Goal: Task Accomplishment & Management: Use online tool/utility

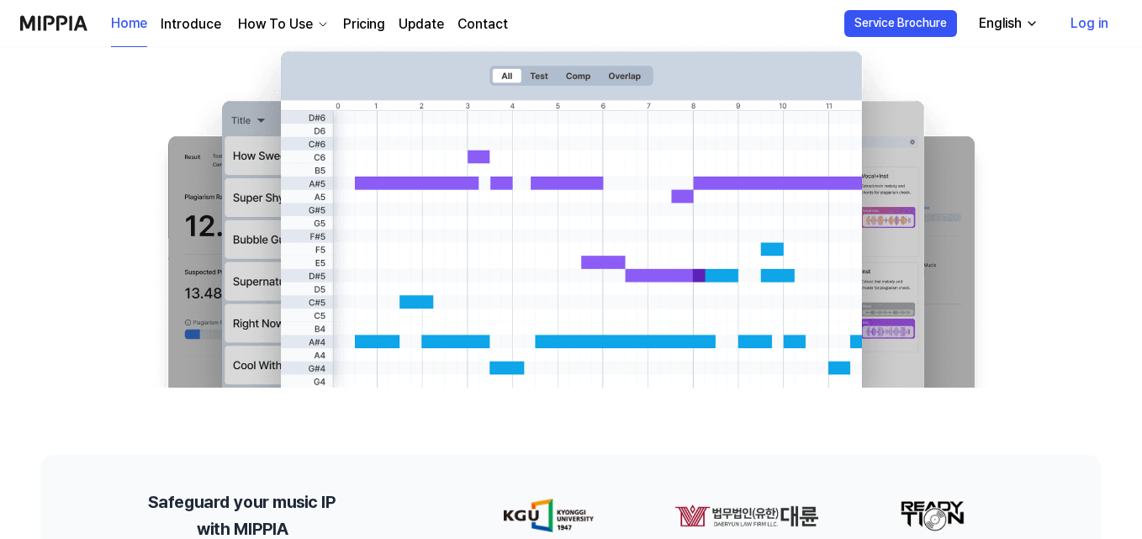
scroll to position [84, 0]
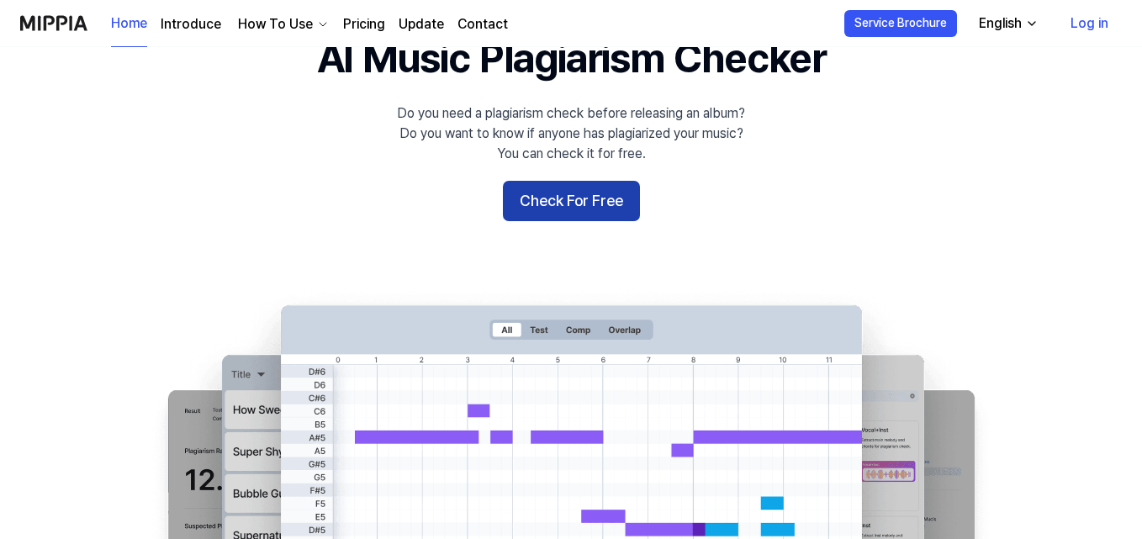
click at [579, 196] on button "Check For Free" at bounding box center [571, 201] width 137 height 40
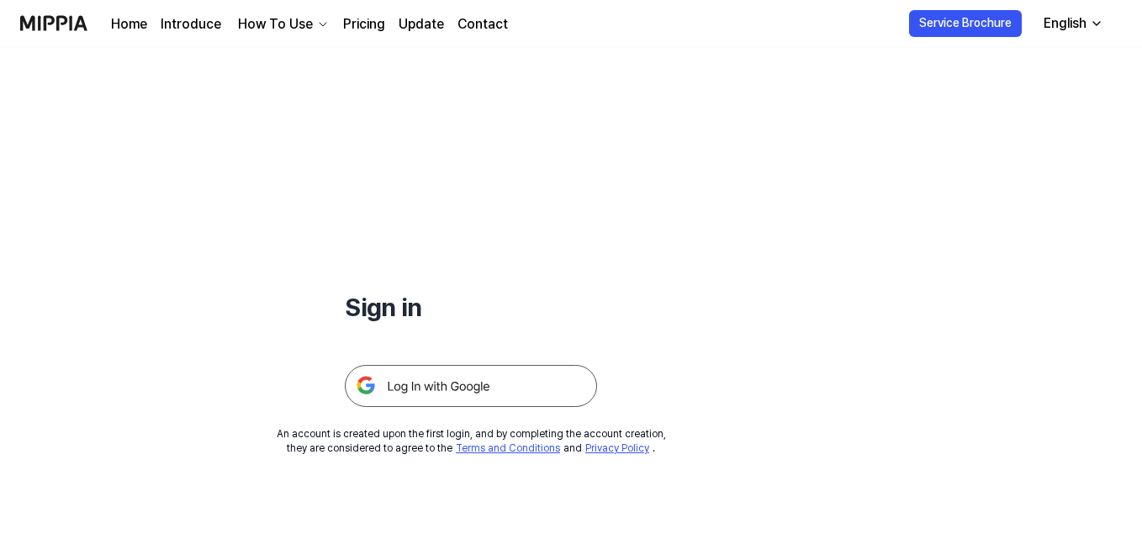
click at [472, 378] on img at bounding box center [471, 386] width 252 height 42
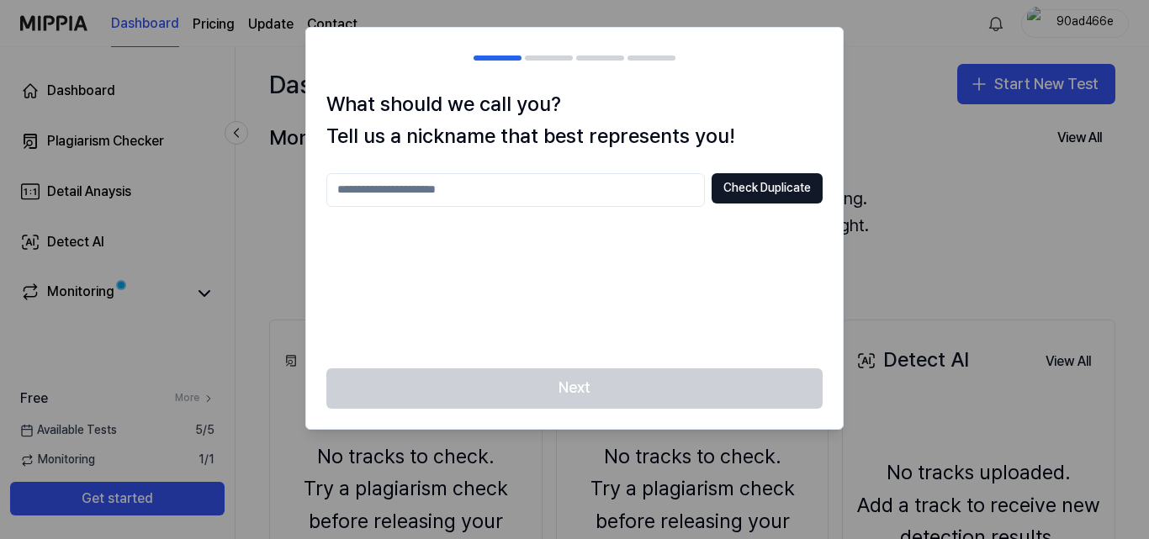
click at [479, 185] on input "text" at bounding box center [515, 190] width 378 height 34
type input "***"
click at [772, 188] on button "Check Duplicate" at bounding box center [767, 188] width 111 height 30
click at [658, 386] on button "Next" at bounding box center [574, 388] width 496 height 40
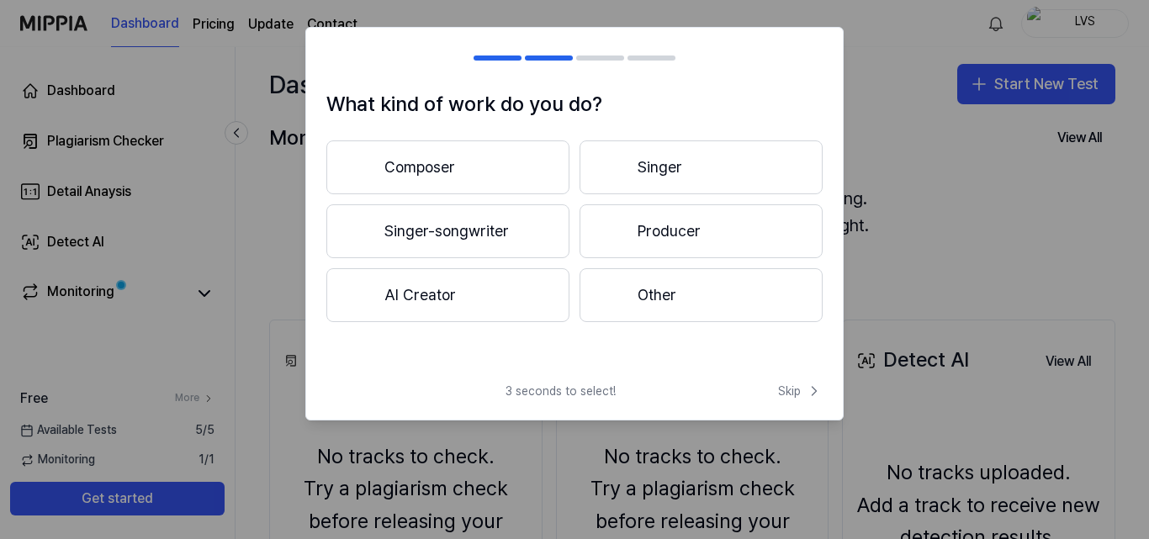
click at [493, 166] on button "Composer" at bounding box center [447, 167] width 243 height 54
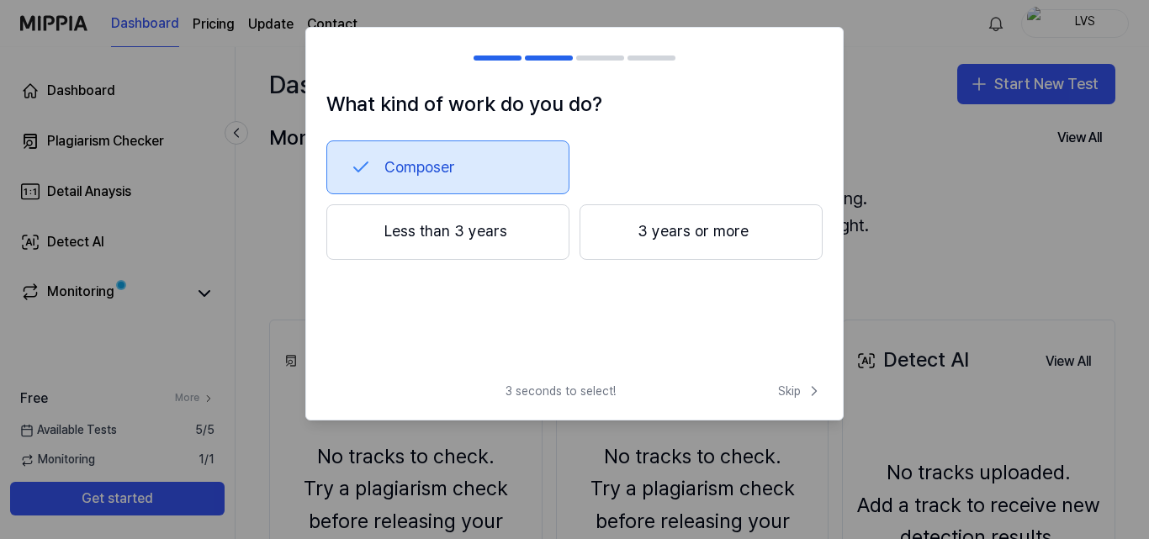
click at [644, 244] on button "3 years or more" at bounding box center [700, 232] width 243 height 56
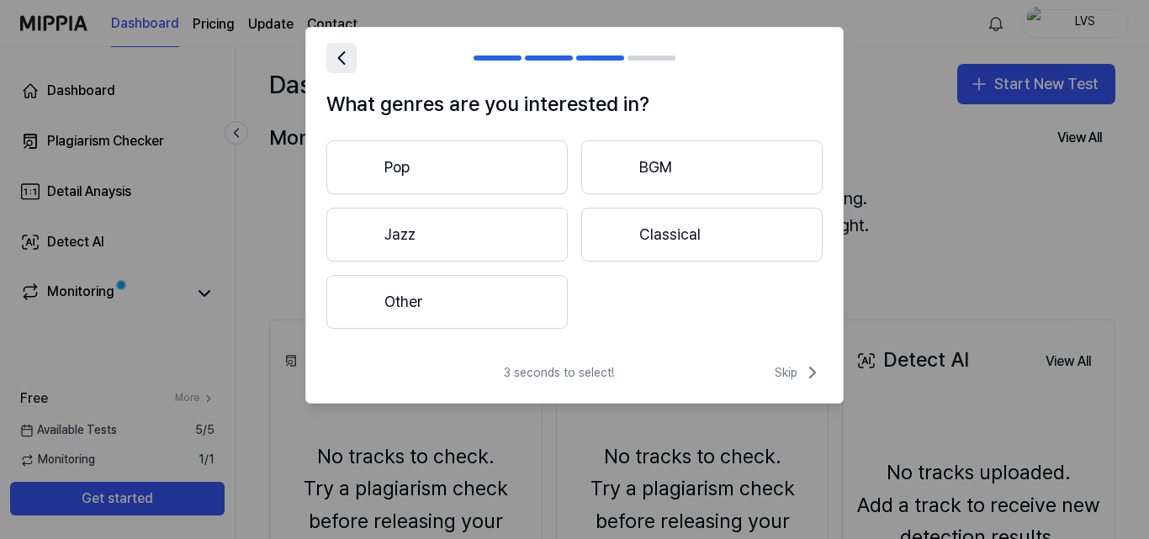
click at [344, 61] on icon at bounding box center [342, 58] width 24 height 24
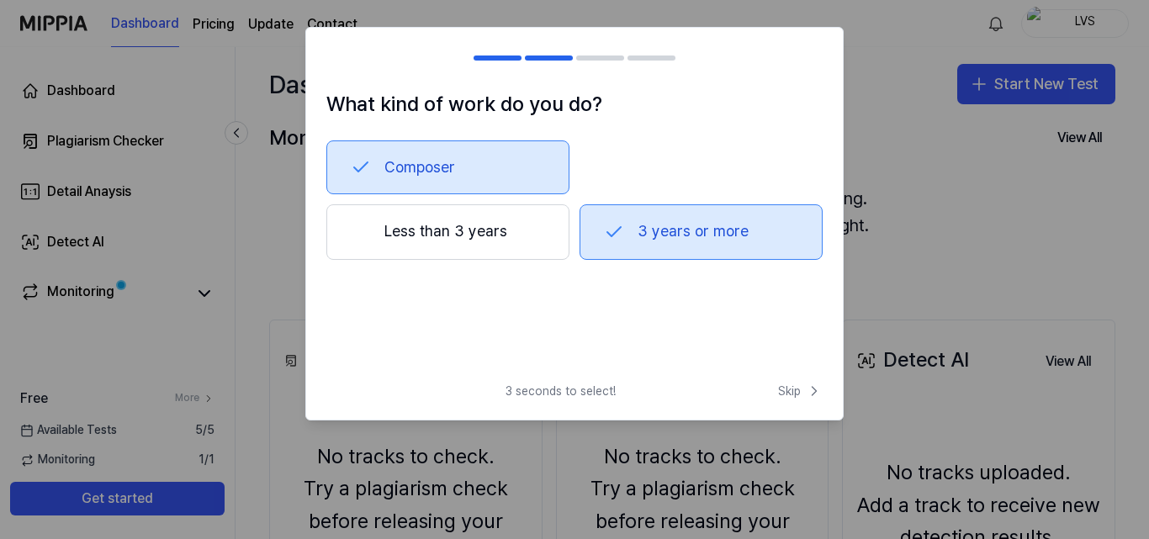
click at [477, 225] on button "Less than 3 years" at bounding box center [447, 232] width 243 height 56
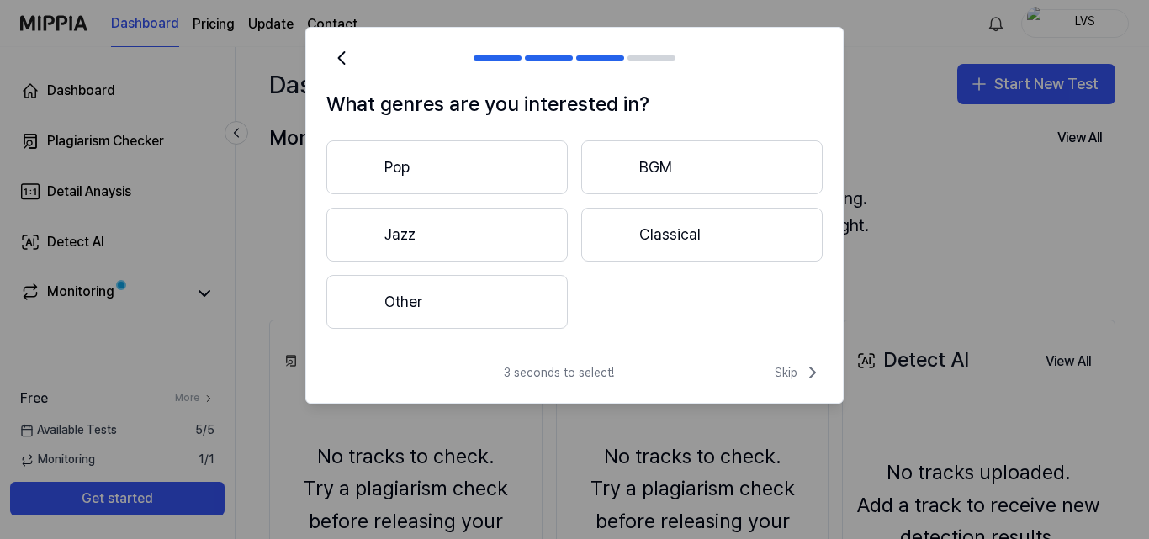
click at [685, 173] on button "BGM" at bounding box center [701, 167] width 241 height 54
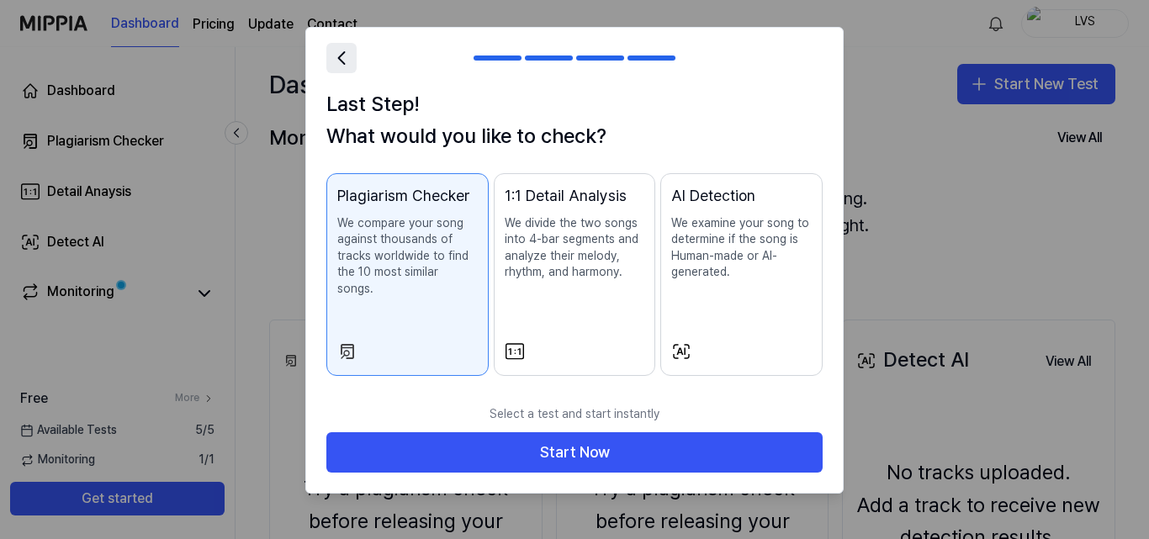
click at [338, 46] on icon at bounding box center [342, 58] width 24 height 24
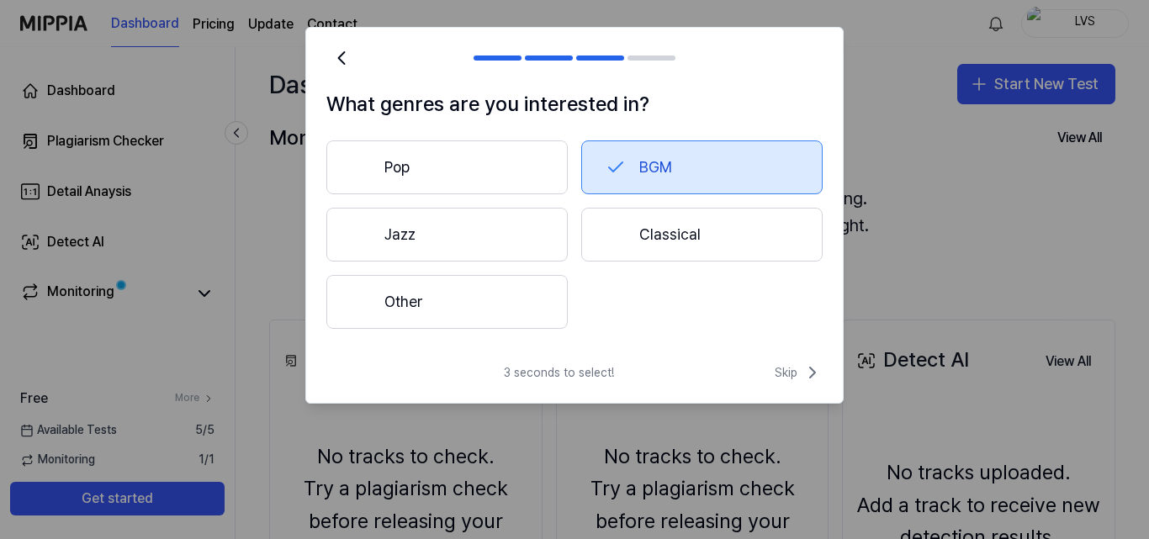
click at [627, 239] on button "Classical" at bounding box center [701, 235] width 241 height 54
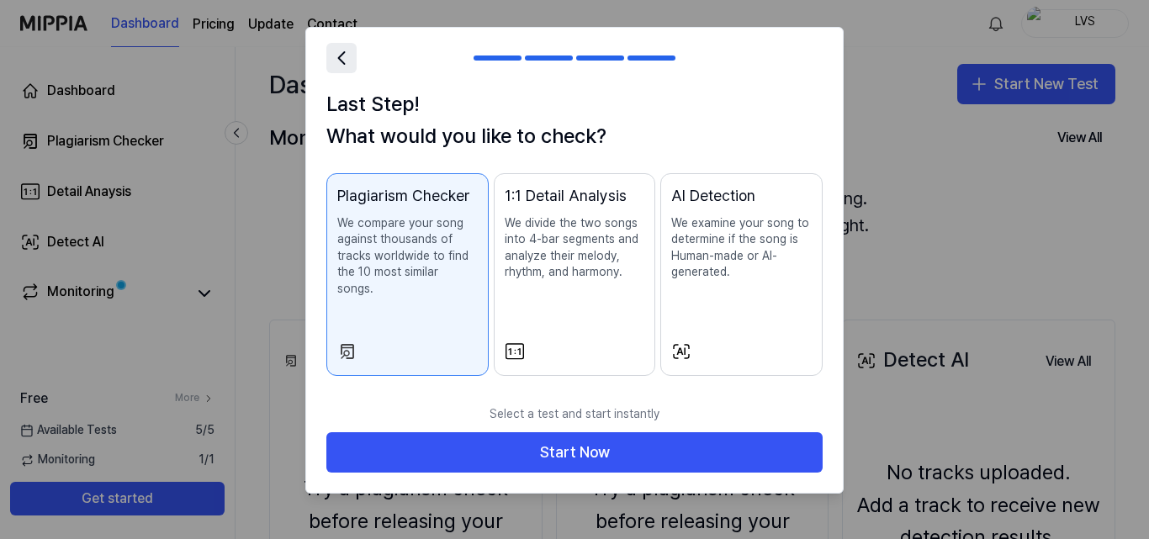
click at [342, 62] on icon at bounding box center [342, 58] width 6 height 12
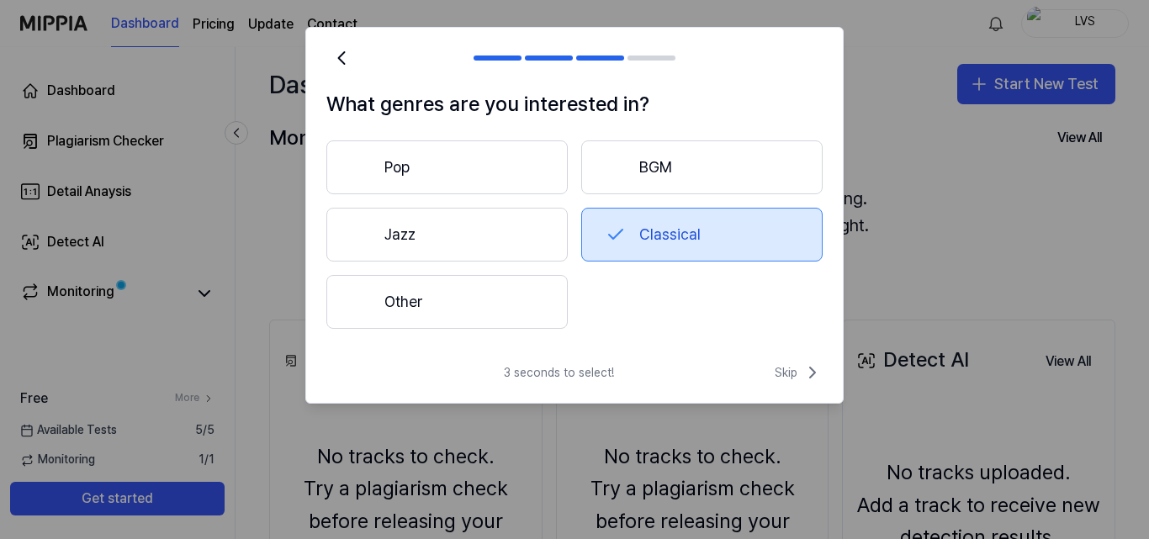
click at [438, 319] on button "Other" at bounding box center [446, 302] width 241 height 54
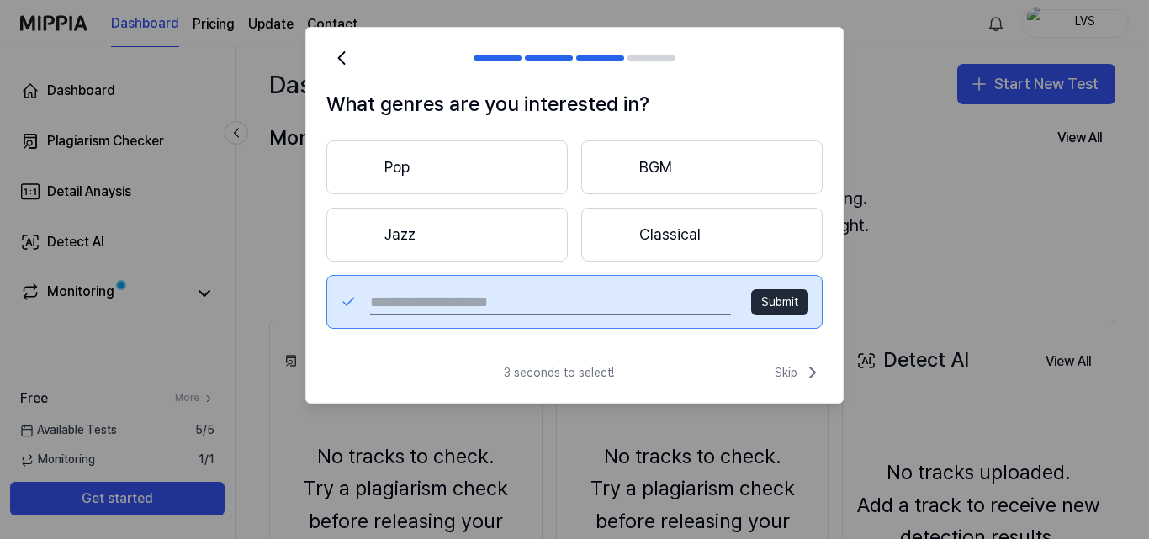
click at [710, 219] on button "Classical" at bounding box center [701, 235] width 241 height 54
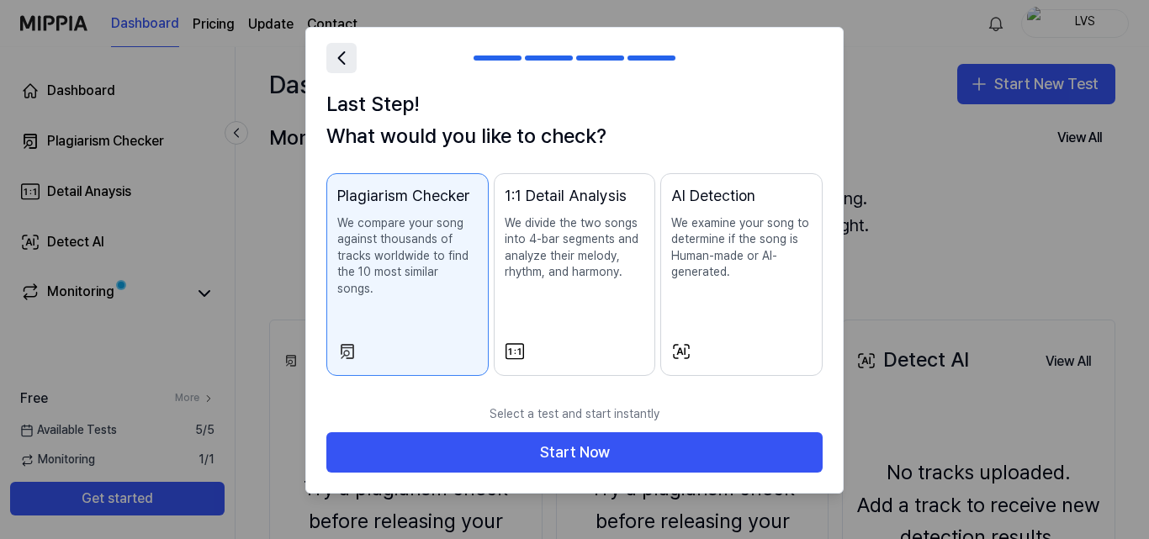
click at [342, 70] on icon at bounding box center [342, 58] width 24 height 24
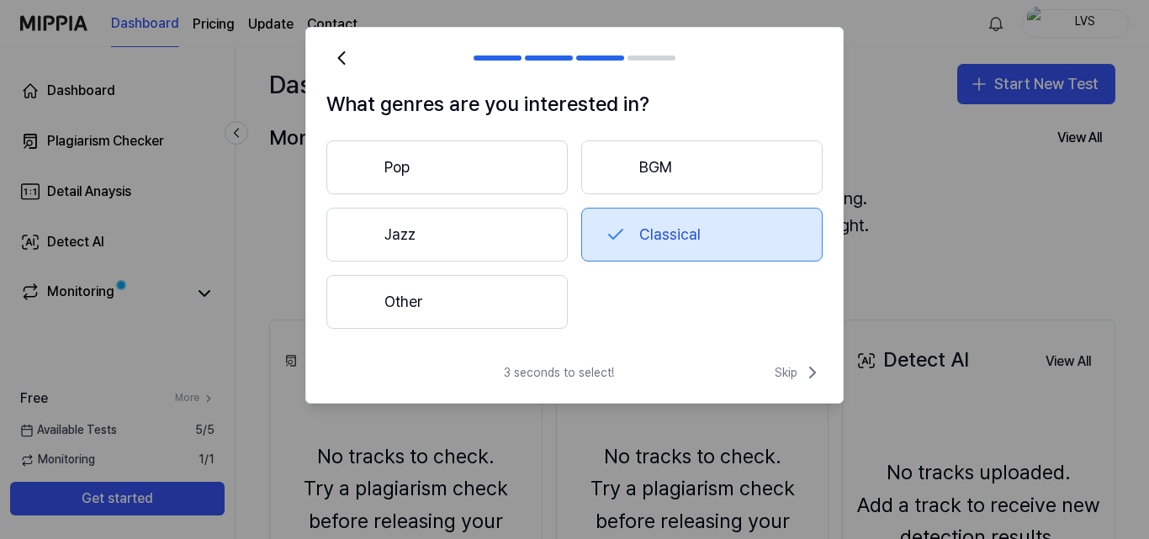
click at [640, 165] on button "BGM" at bounding box center [701, 167] width 241 height 54
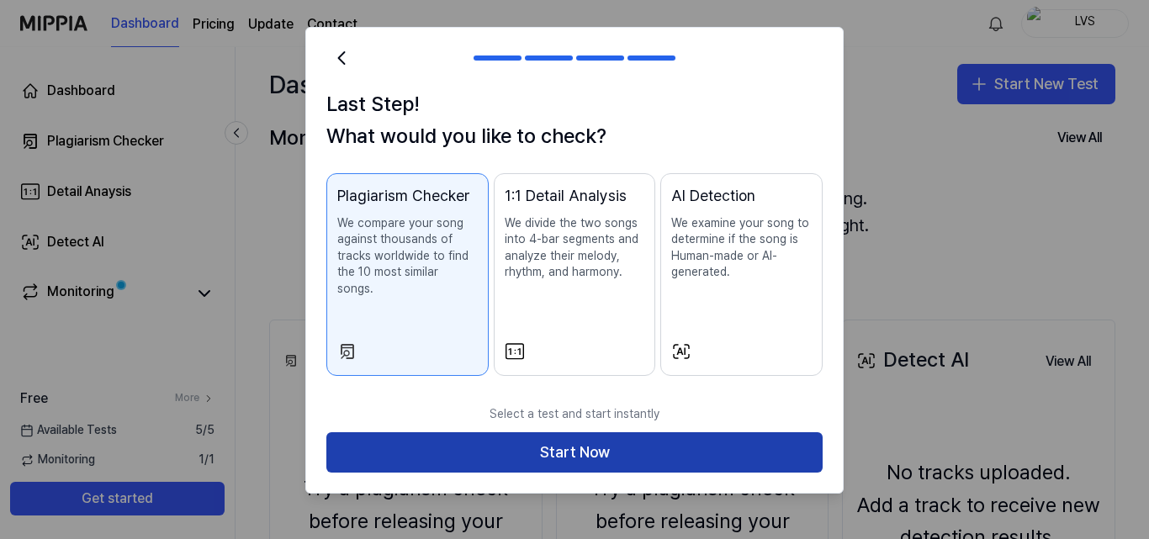
click at [602, 442] on button "Start Now" at bounding box center [574, 452] width 496 height 40
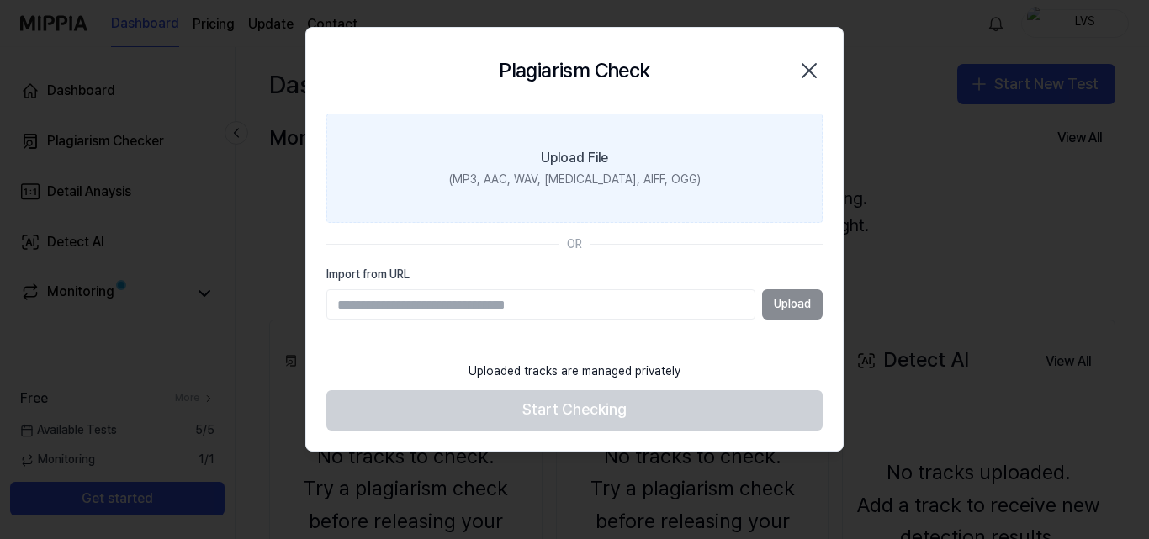
click at [584, 172] on div "(MP3, AAC, WAV, [MEDICAL_DATA], AIFF, OGG)" at bounding box center [574, 180] width 251 height 17
click at [0, 0] on input "Upload File (MP3, AAC, WAV, [MEDICAL_DATA], AIFF, OGG)" at bounding box center [0, 0] width 0 height 0
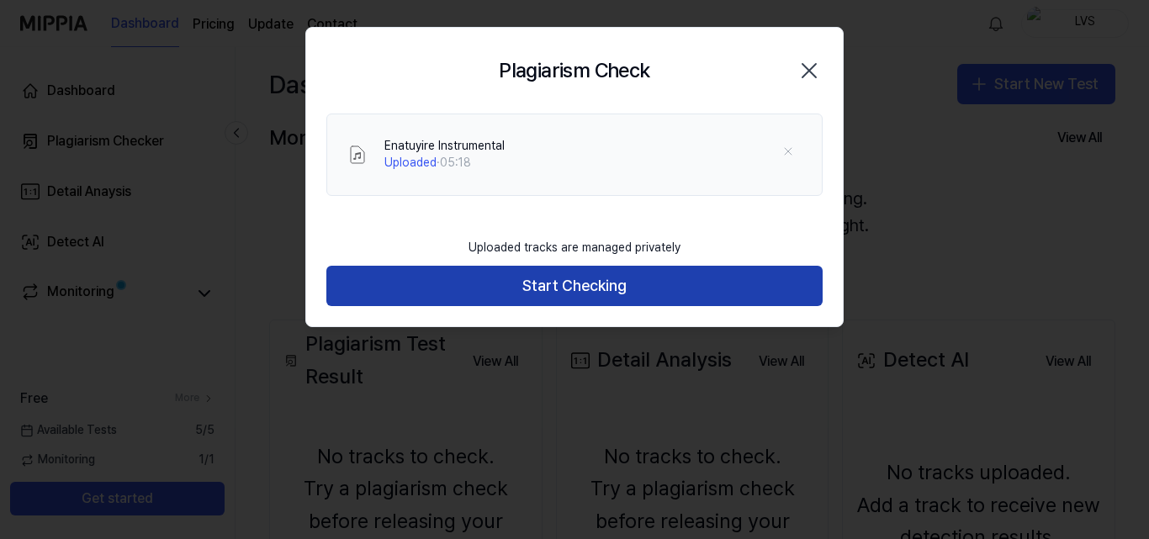
click at [654, 288] on button "Start Checking" at bounding box center [574, 286] width 496 height 40
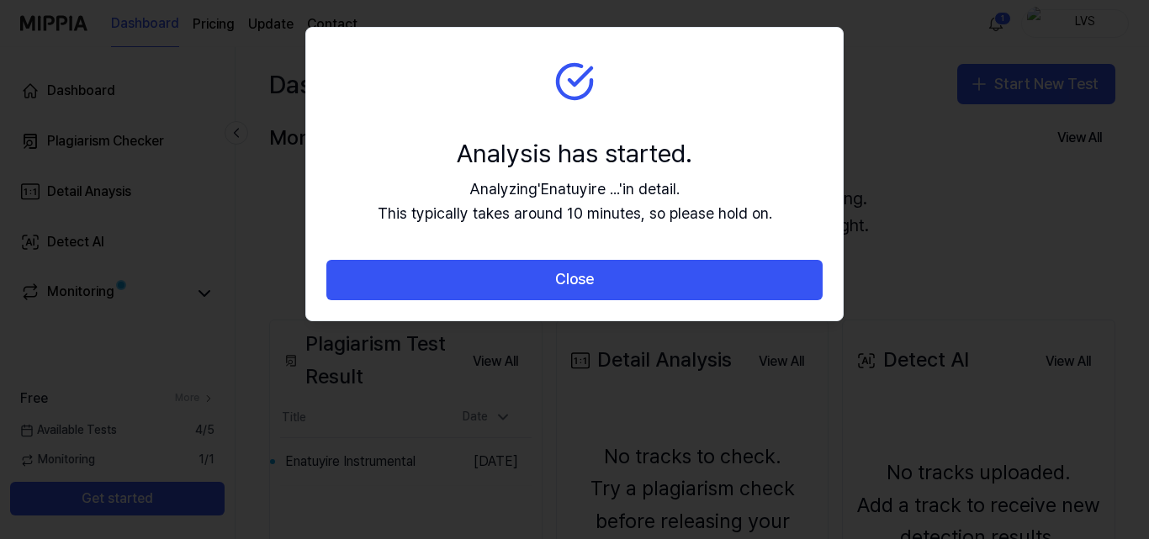
click at [712, 180] on div "Analyzing ' Enatuyire ... ' in detail. This typically takes around 10 minutes, …" at bounding box center [575, 201] width 394 height 49
click at [720, 160] on div "Analysis has started." at bounding box center [575, 152] width 394 height 35
click at [717, 167] on div "Analysis has started." at bounding box center [575, 152] width 394 height 35
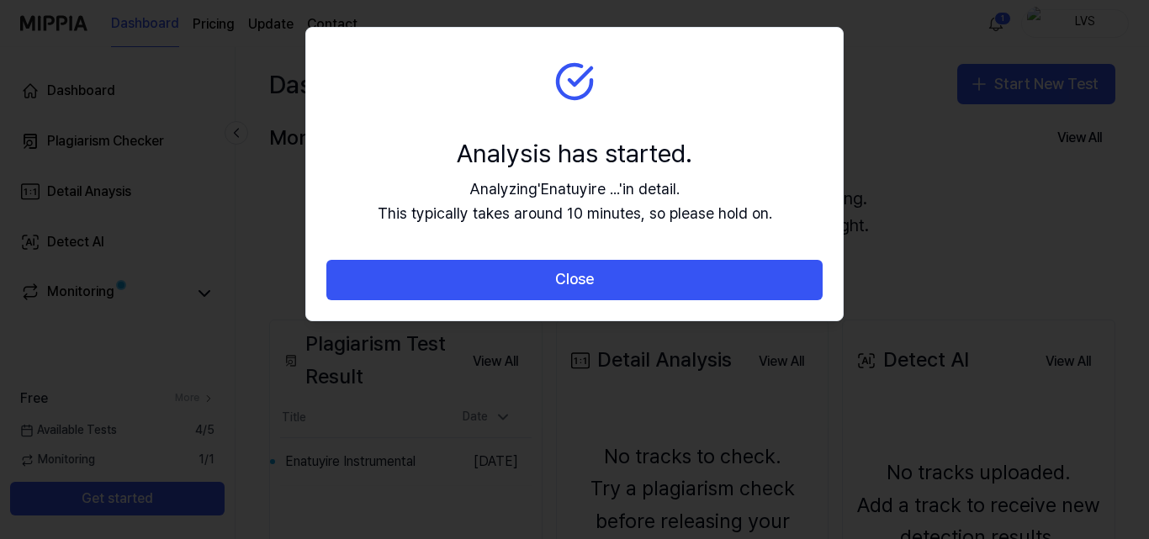
click at [717, 167] on div "Analysis has started." at bounding box center [575, 152] width 394 height 35
click at [704, 165] on div "Analysis has started." at bounding box center [575, 152] width 394 height 35
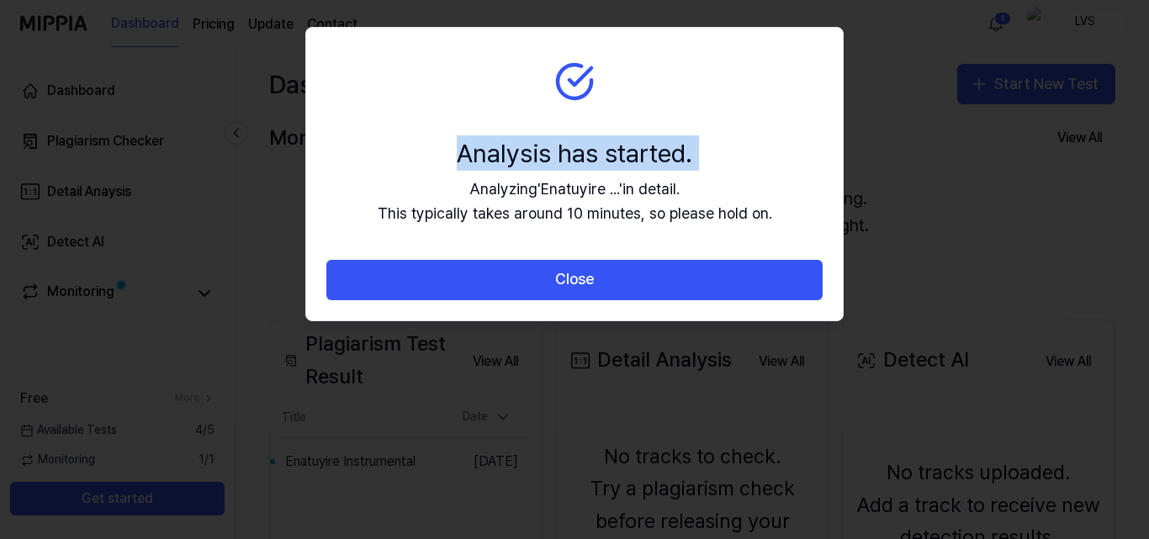
click at [704, 166] on div "Analysis has started." at bounding box center [575, 152] width 394 height 35
click at [704, 167] on div "Analysis has started." at bounding box center [575, 152] width 394 height 35
click at [698, 112] on section "Analysis has started. Analyzing ' Enatuyire ... ' in detail. This typically tak…" at bounding box center [574, 144] width 537 height 232
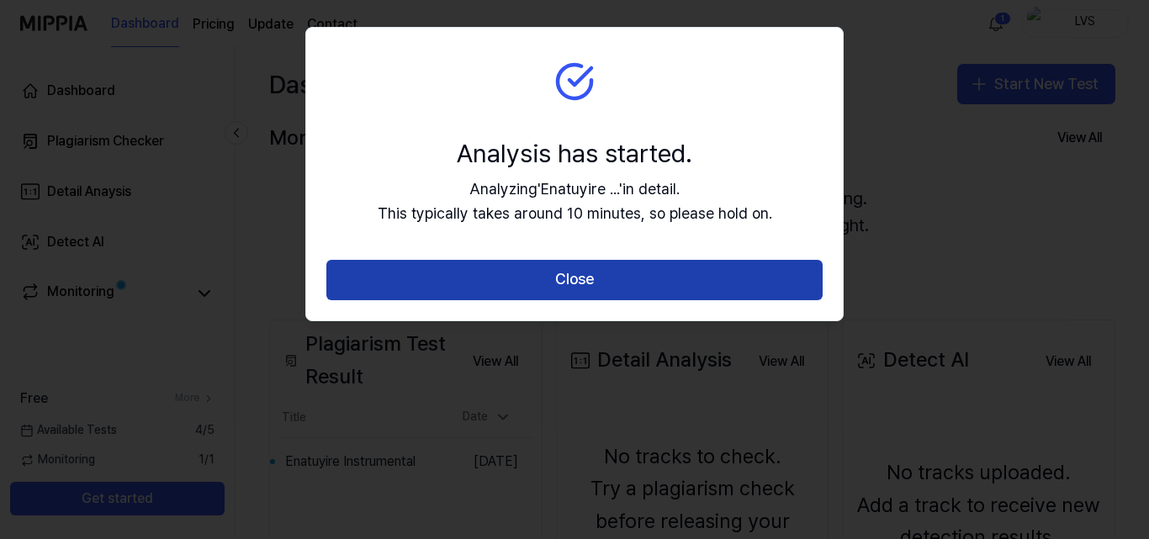
click at [600, 292] on button "Close" at bounding box center [574, 280] width 496 height 40
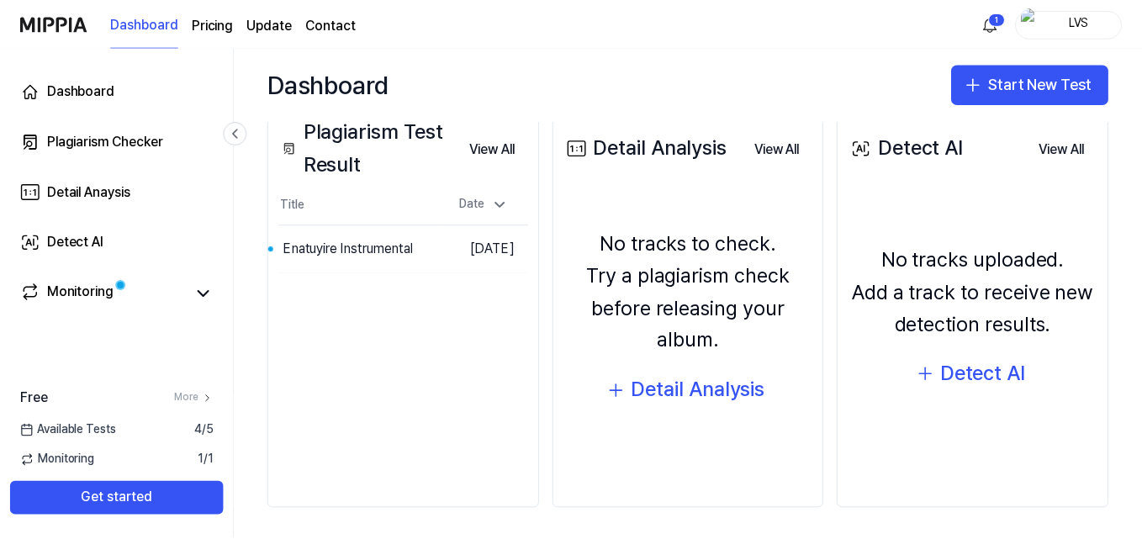
scroll to position [216, 0]
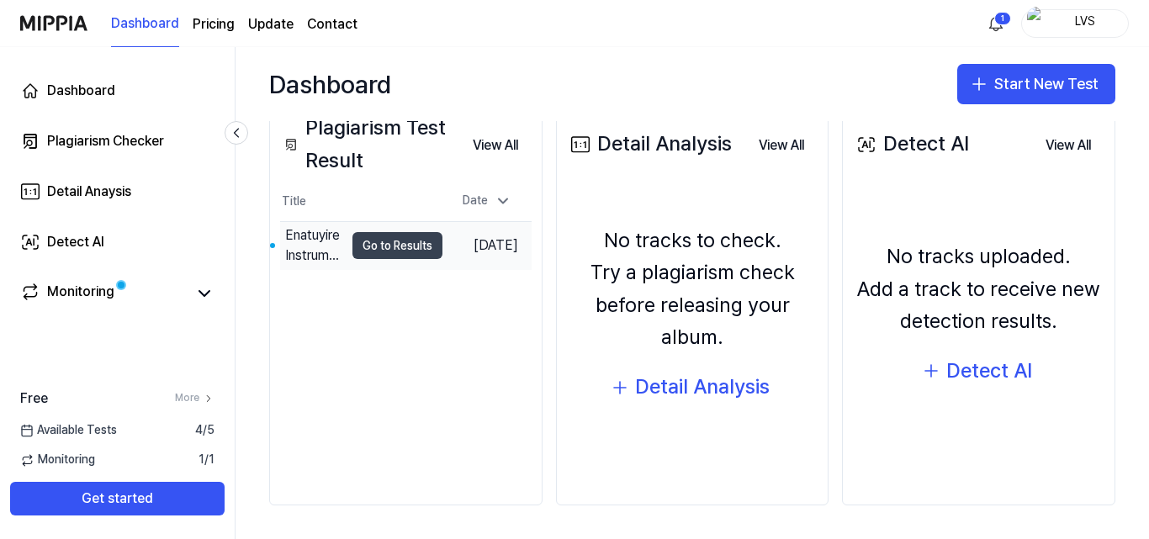
click at [389, 246] on button "Go to Results" at bounding box center [397, 245] width 90 height 27
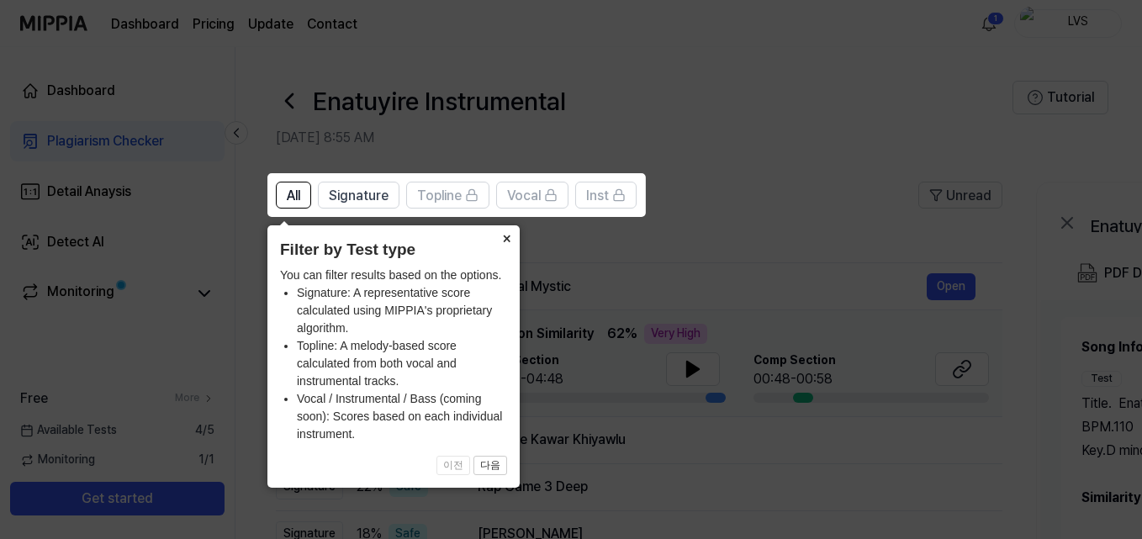
click at [506, 240] on button "×" at bounding box center [506, 237] width 27 height 24
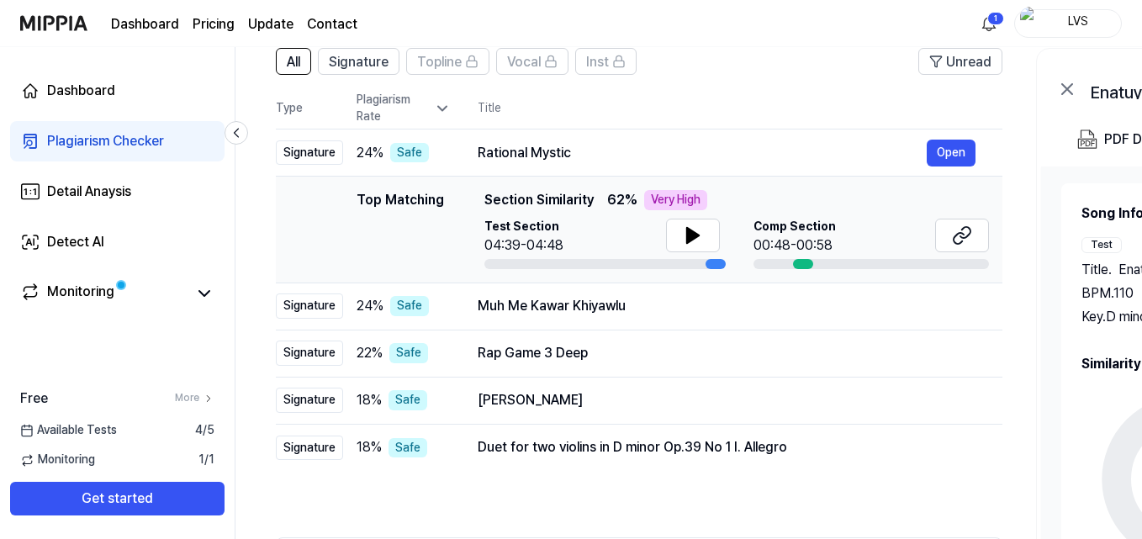
scroll to position [252, 0]
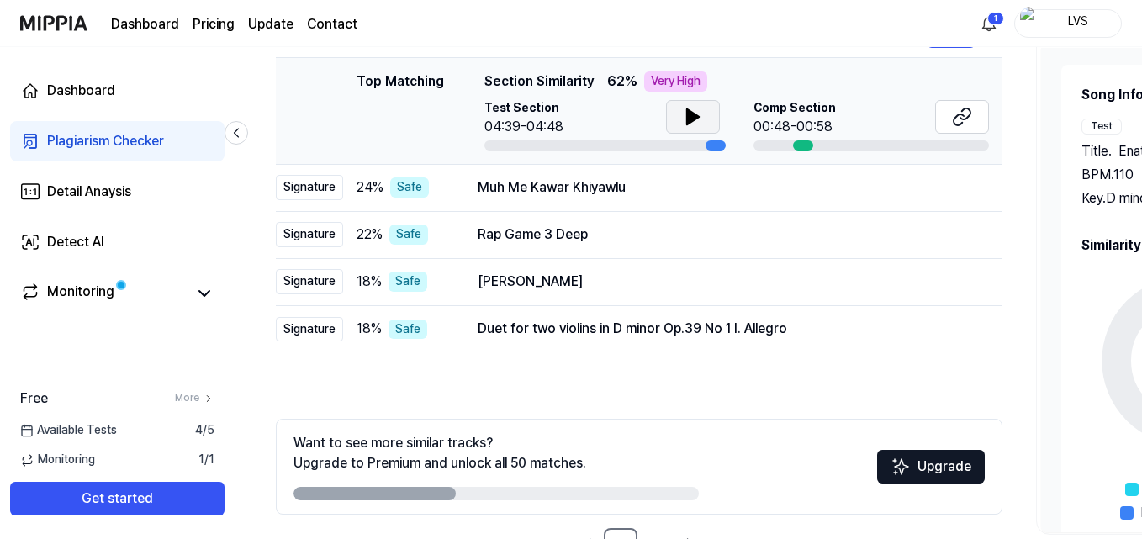
click at [693, 116] on icon at bounding box center [693, 116] width 12 height 15
click at [695, 119] on icon at bounding box center [696, 116] width 3 height 13
click at [784, 415] on div "All Signature Topline Vocal Inst Unread All Signature Topline Vocal Inst Type P…" at bounding box center [639, 245] width 727 height 632
click at [683, 366] on div "All Signature Topline Vocal Inst Unread All Signature Topline Vocal Inst Type P…" at bounding box center [639, 245] width 727 height 632
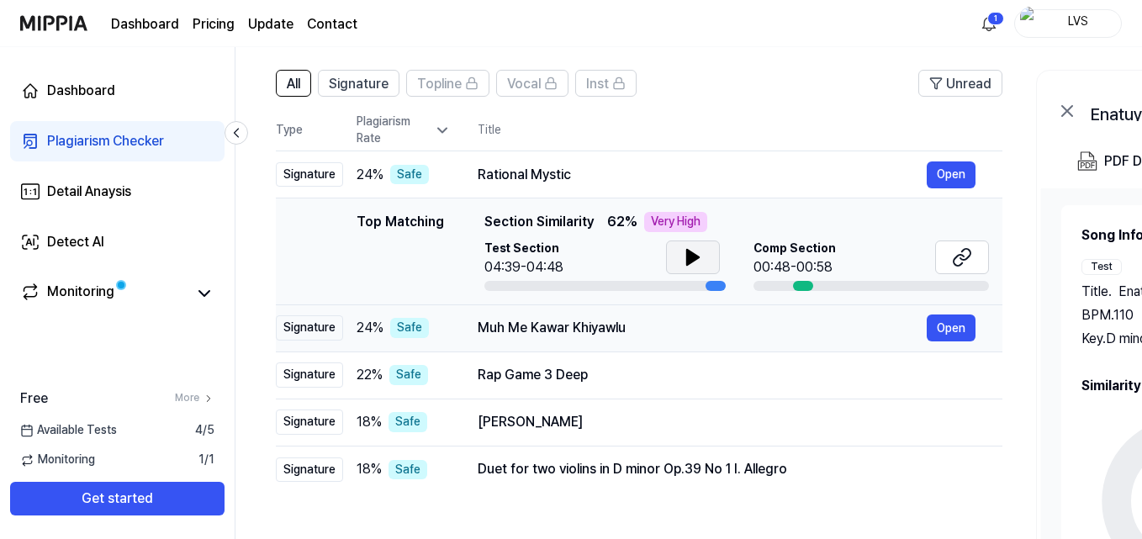
scroll to position [84, 0]
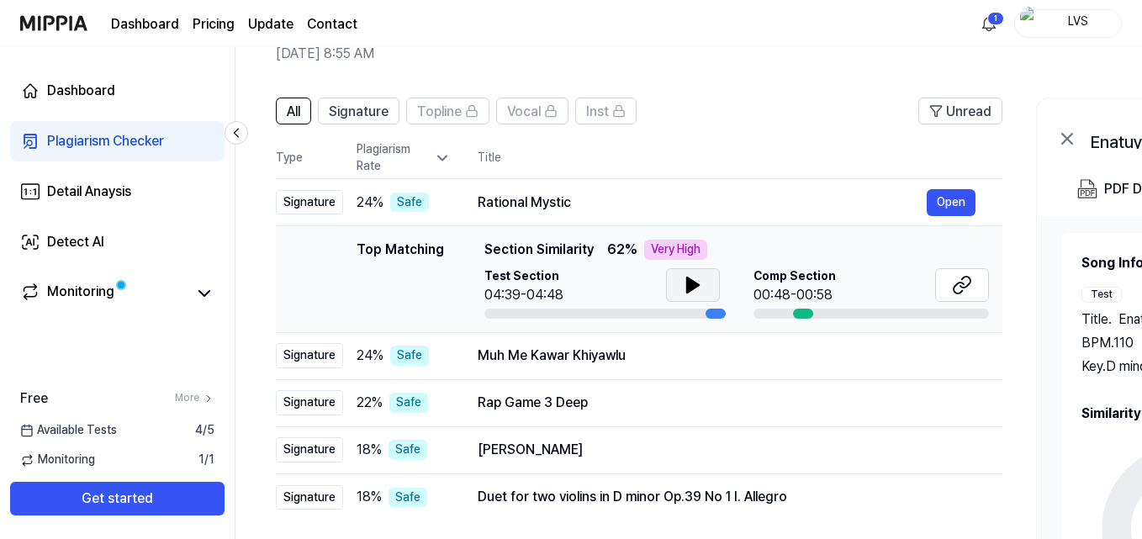
click at [680, 278] on button at bounding box center [693, 285] width 54 height 34
click at [399, 269] on div "Top Matching" at bounding box center [400, 279] width 87 height 79
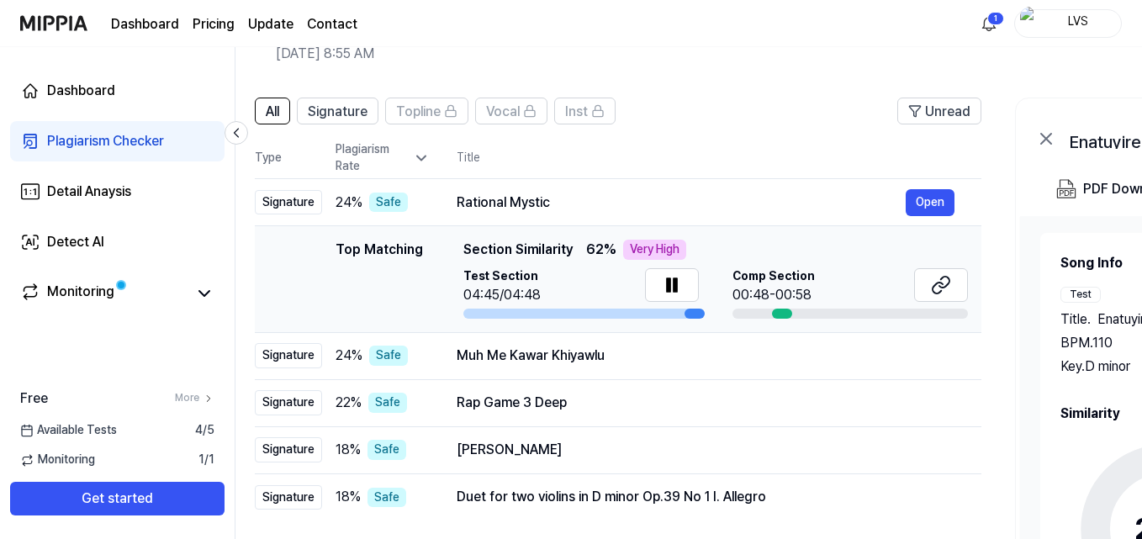
scroll to position [0, 41]
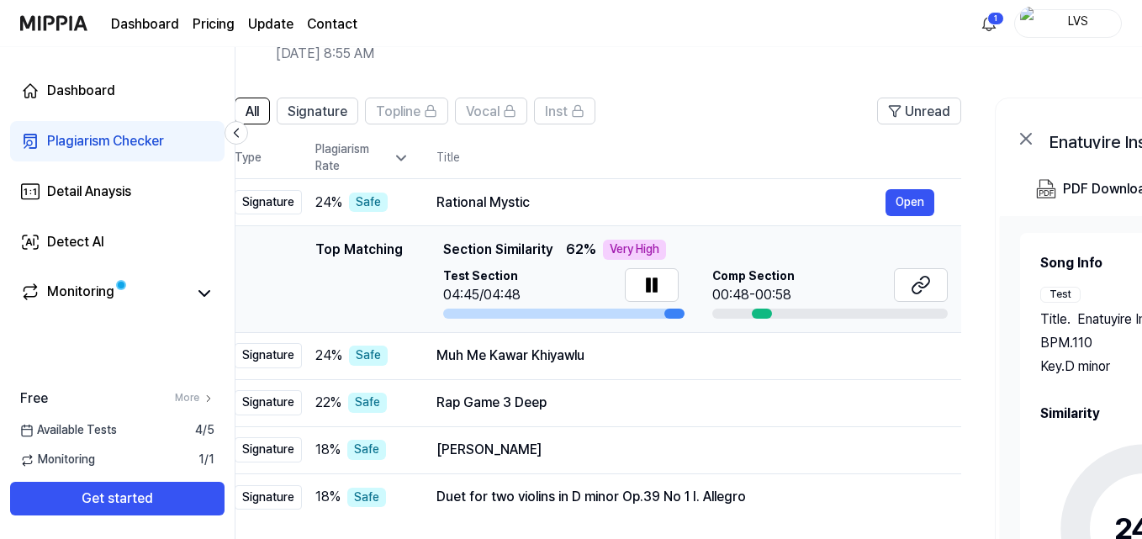
drag, startPoint x: 717, startPoint y: 315, endPoint x: 676, endPoint y: 315, distance: 41.2
click at [676, 315] on div at bounding box center [674, 314] width 20 height 10
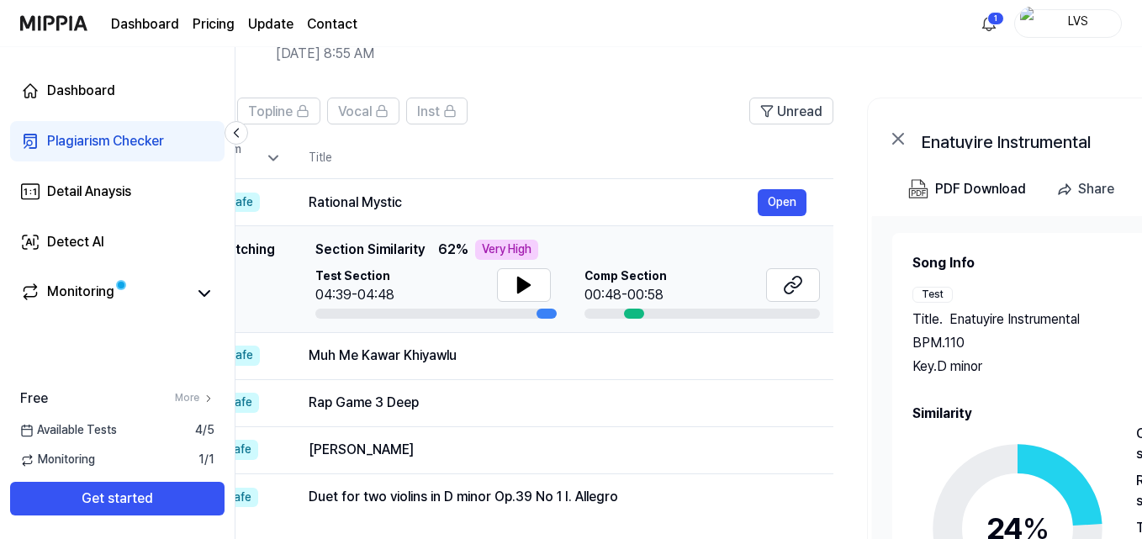
scroll to position [0, 0]
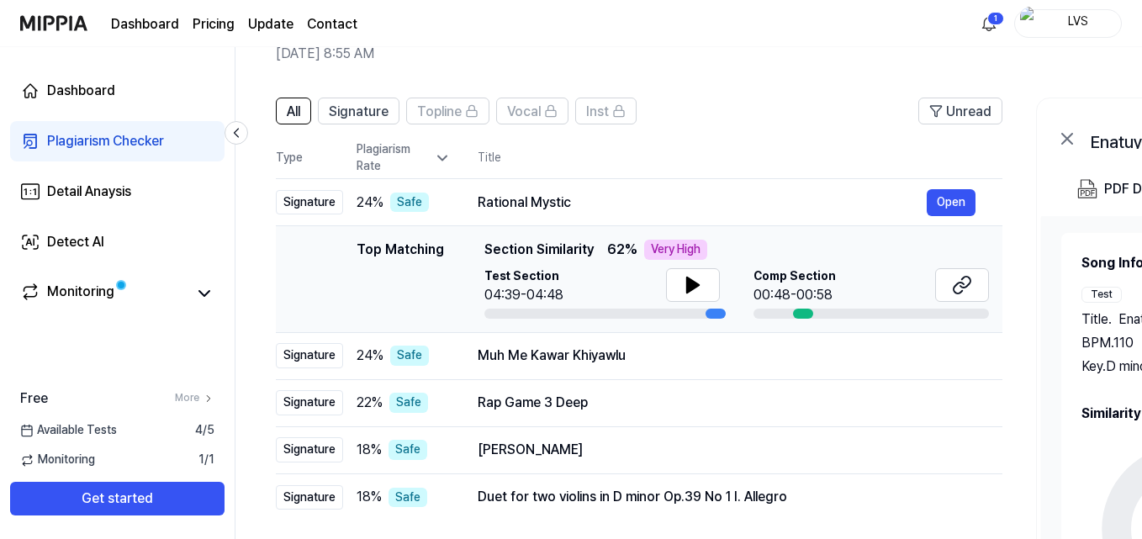
drag, startPoint x: 794, startPoint y: 285, endPoint x: 908, endPoint y: 311, distance: 116.5
click at [908, 311] on div "Comp Section 00:48-00:58" at bounding box center [871, 293] width 235 height 50
click at [687, 292] on icon at bounding box center [693, 285] width 12 height 15
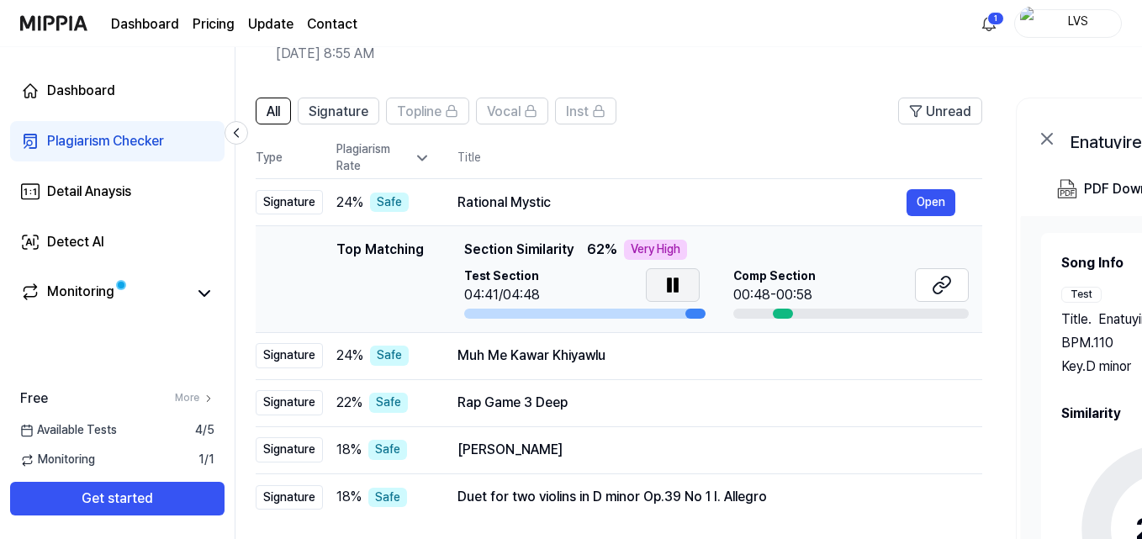
scroll to position [0, 21]
drag, startPoint x: 708, startPoint y: 317, endPoint x: 687, endPoint y: 316, distance: 21.0
click at [687, 316] on div at bounding box center [695, 314] width 20 height 10
click at [613, 311] on div at bounding box center [580, 314] width 235 height 10
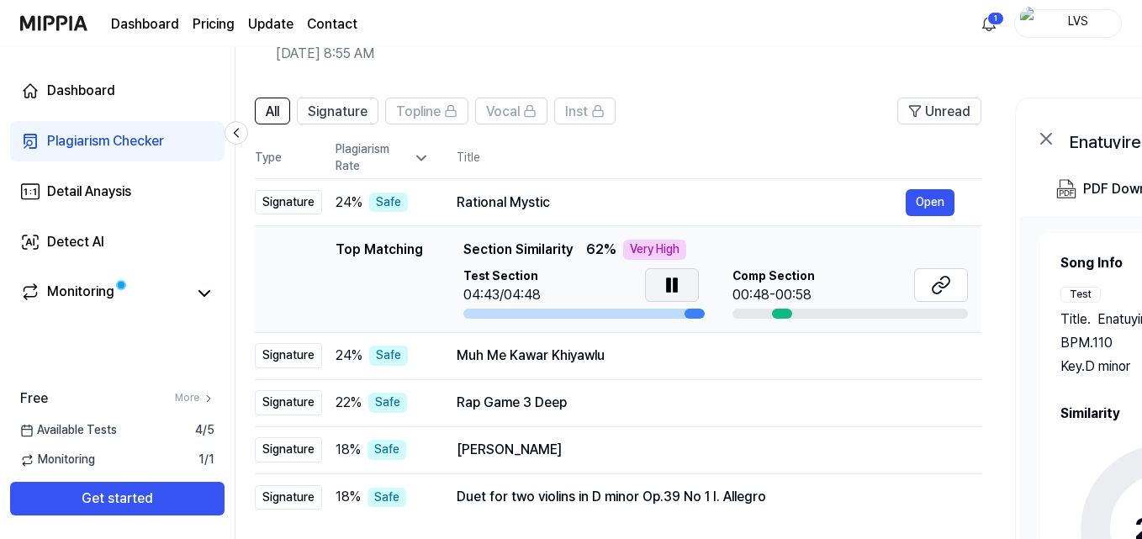
click at [614, 311] on div at bounding box center [580, 314] width 235 height 10
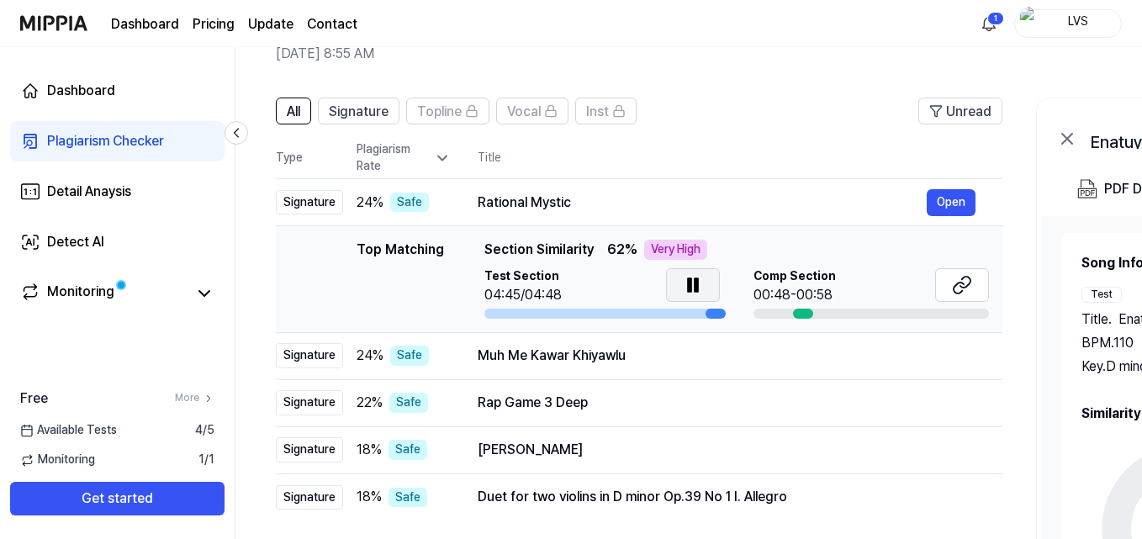
drag, startPoint x: 568, startPoint y: 307, endPoint x: 606, endPoint y: 308, distance: 37.9
click at [606, 308] on div "Test Section 04:45/04:48" at bounding box center [601, 293] width 235 height 50
click at [806, 303] on div "00:48-00:58" at bounding box center [795, 295] width 82 height 20
click at [806, 310] on div at bounding box center [803, 314] width 20 height 10
click at [694, 294] on icon at bounding box center [693, 285] width 20 height 20
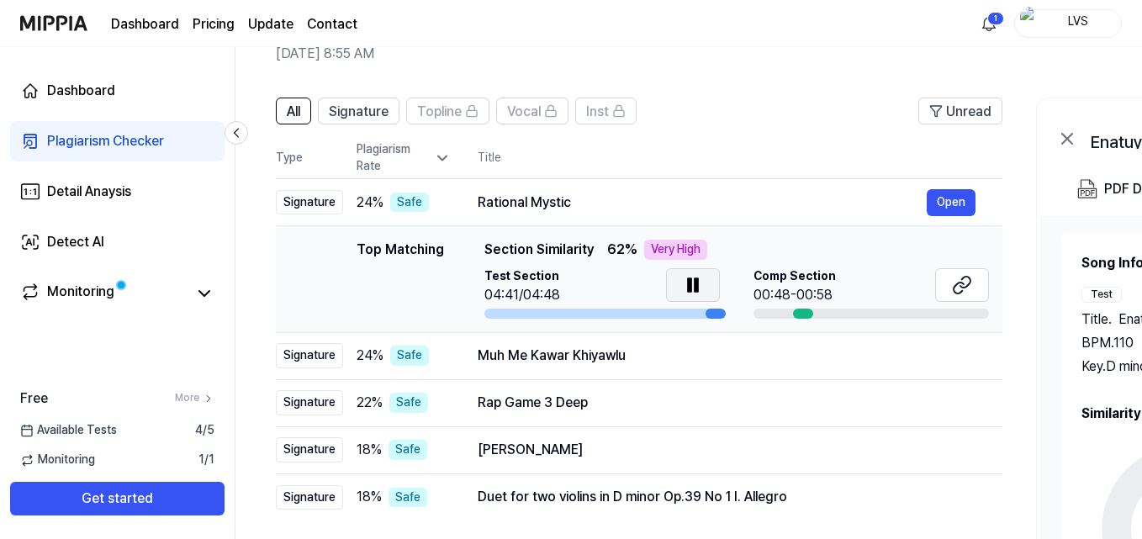
click at [675, 252] on div "Very High" at bounding box center [675, 250] width 63 height 20
drag, startPoint x: 421, startPoint y: 248, endPoint x: 492, endPoint y: 249, distance: 70.7
click at [492, 249] on div "Top Matching Top Matching Section Similarity 62 % Very High Test Section 04:43/…" at bounding box center [639, 279] width 700 height 79
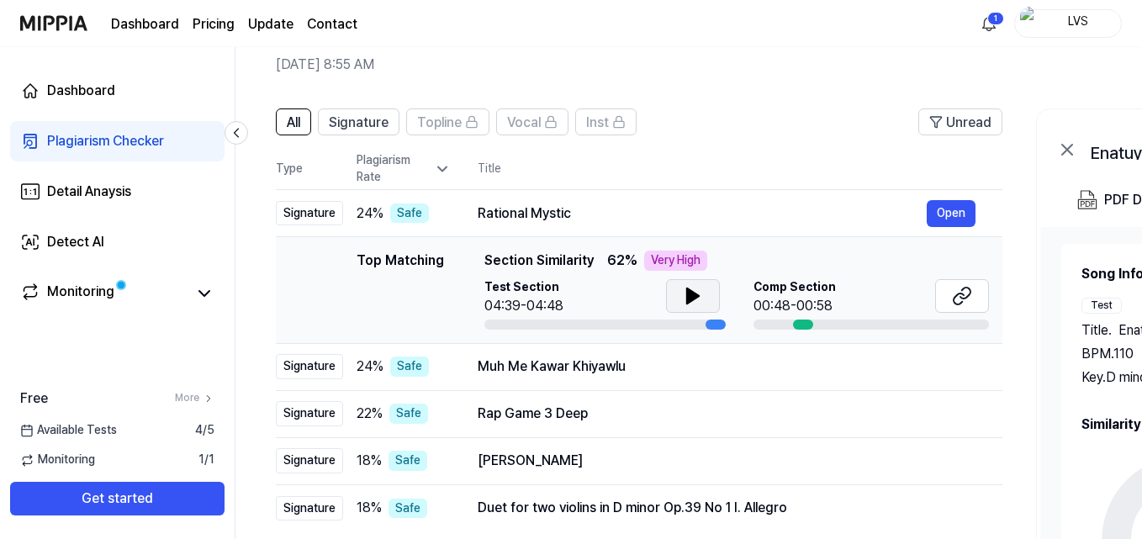
scroll to position [56, 0]
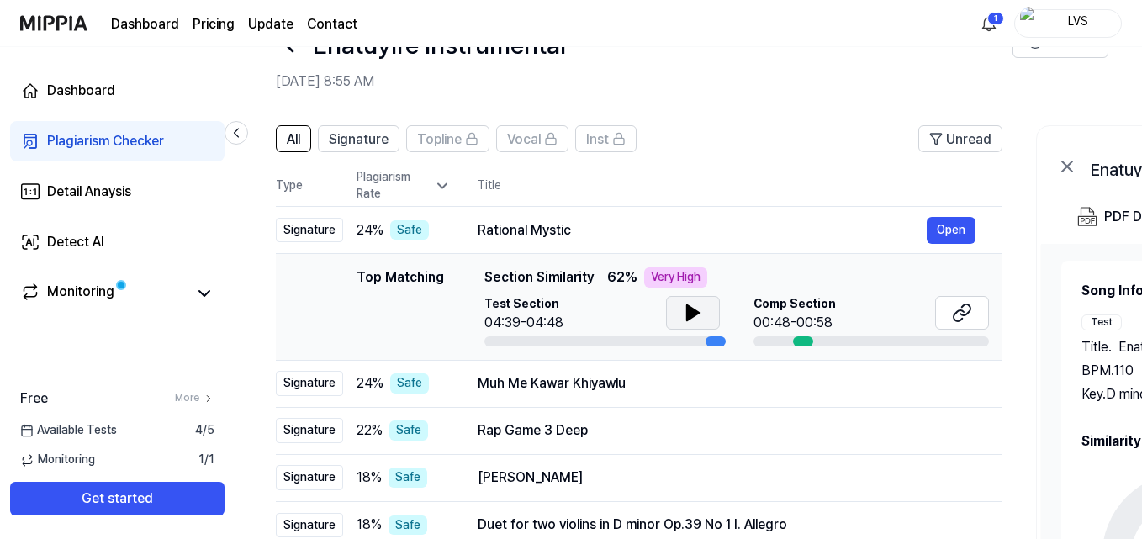
click at [695, 311] on icon at bounding box center [693, 312] width 12 height 15
click at [695, 306] on icon at bounding box center [693, 313] width 20 height 20
click at [691, 316] on icon at bounding box center [693, 313] width 20 height 20
click at [964, 235] on button "Open" at bounding box center [951, 230] width 49 height 27
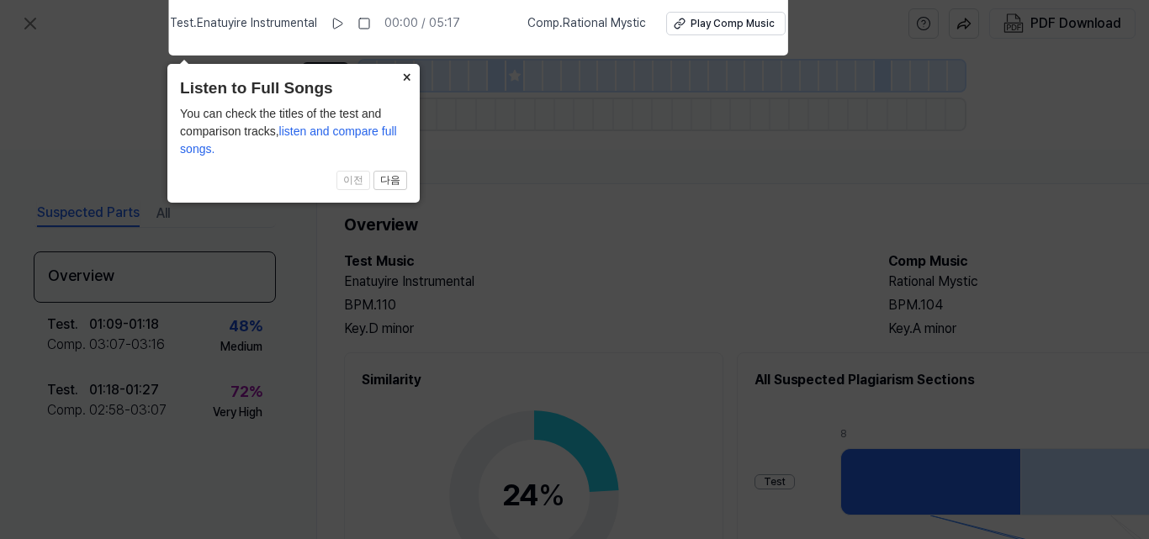
click at [406, 78] on button "×" at bounding box center [406, 76] width 27 height 24
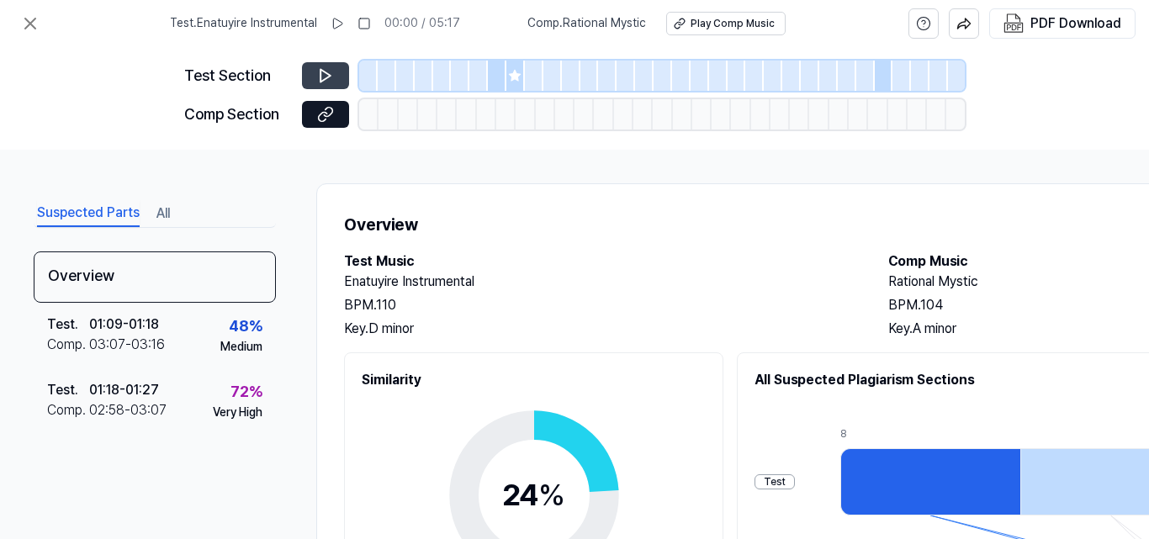
click at [331, 77] on icon at bounding box center [325, 76] width 10 height 13
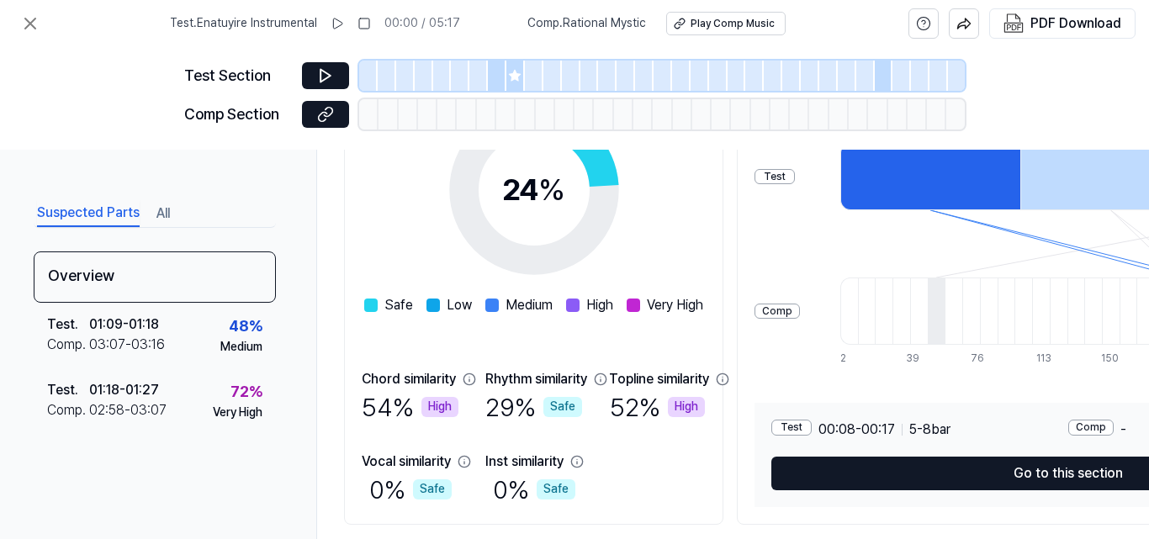
scroll to position [275, 0]
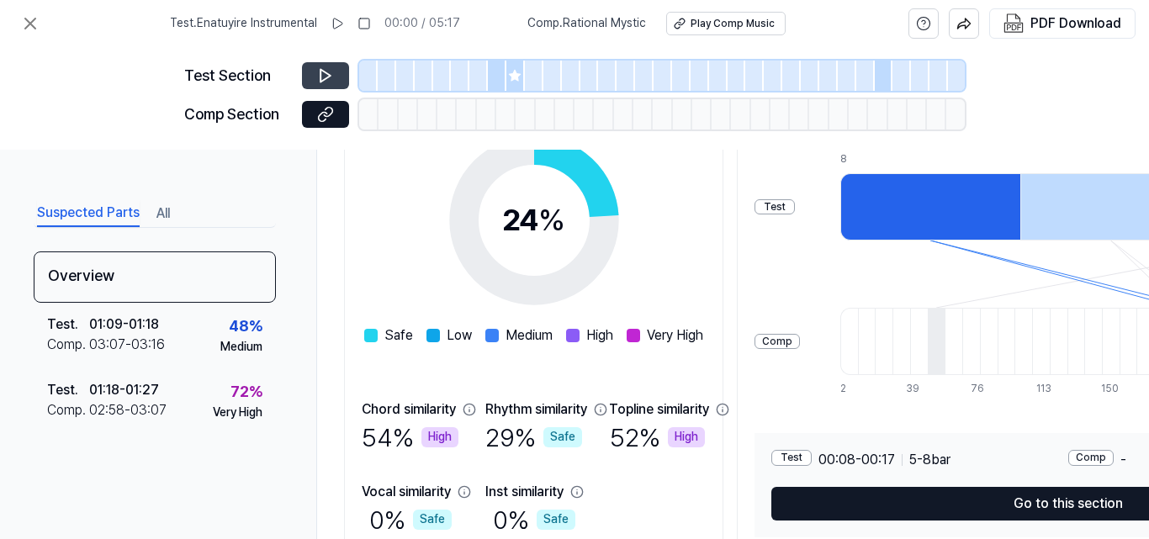
click at [332, 77] on icon at bounding box center [325, 75] width 17 height 17
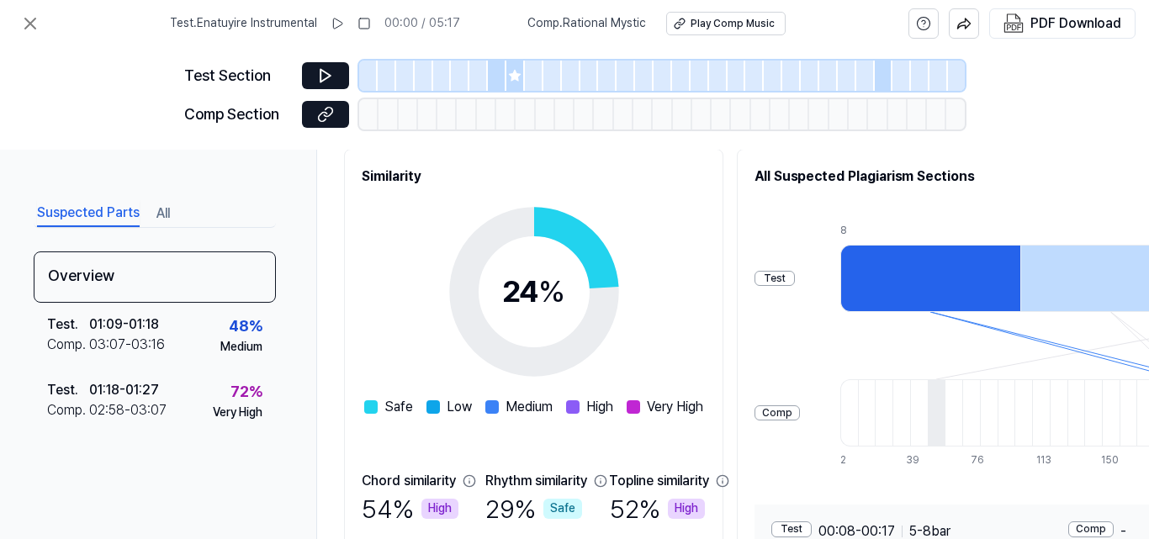
scroll to position [191, 0]
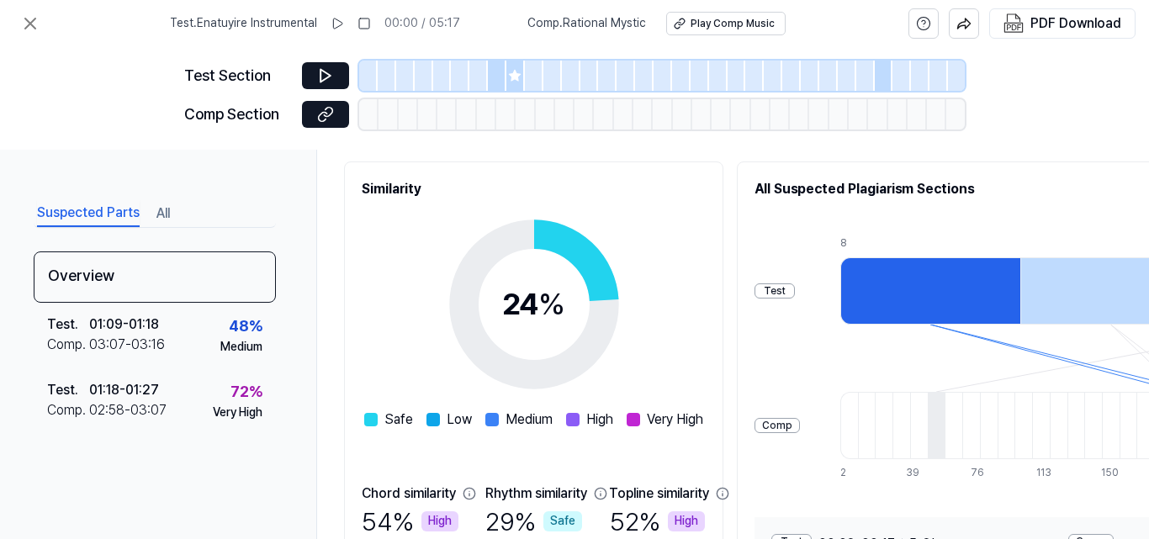
click at [499, 76] on div at bounding box center [497, 76] width 19 height 30
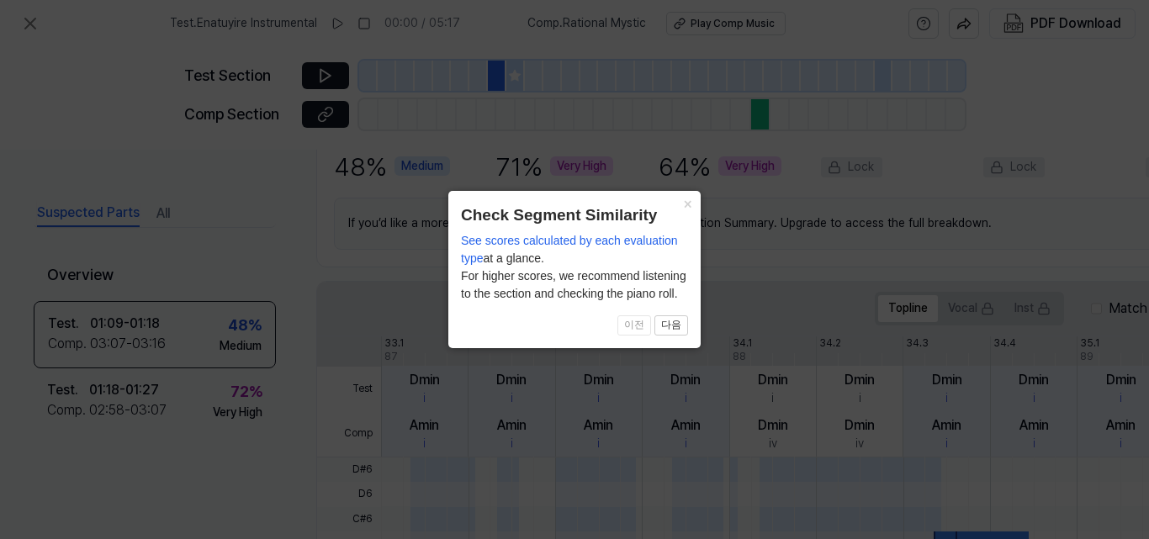
scroll to position [479, 0]
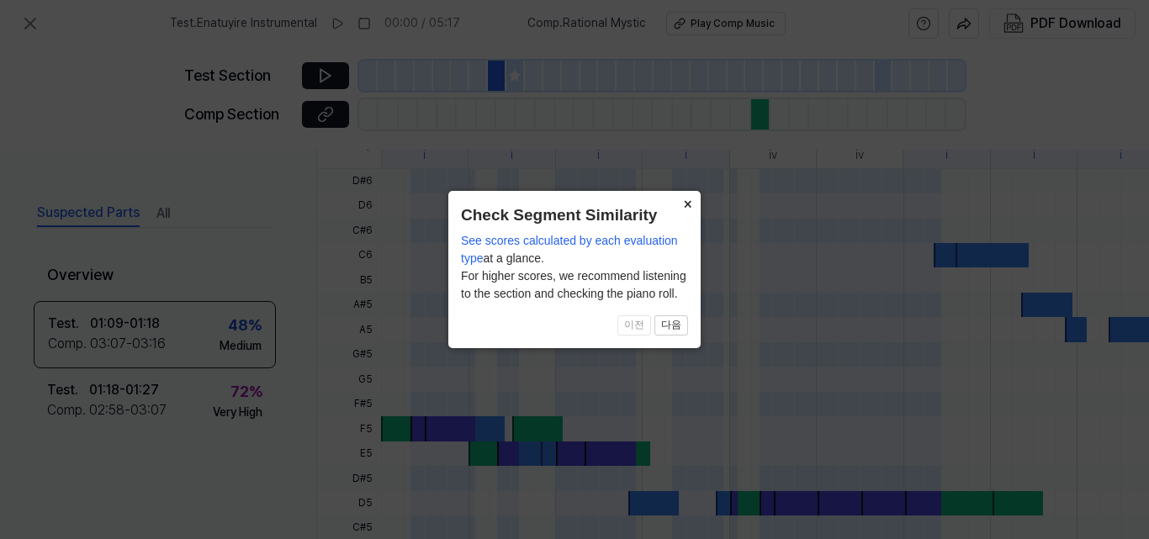
click at [690, 201] on button "×" at bounding box center [687, 203] width 27 height 24
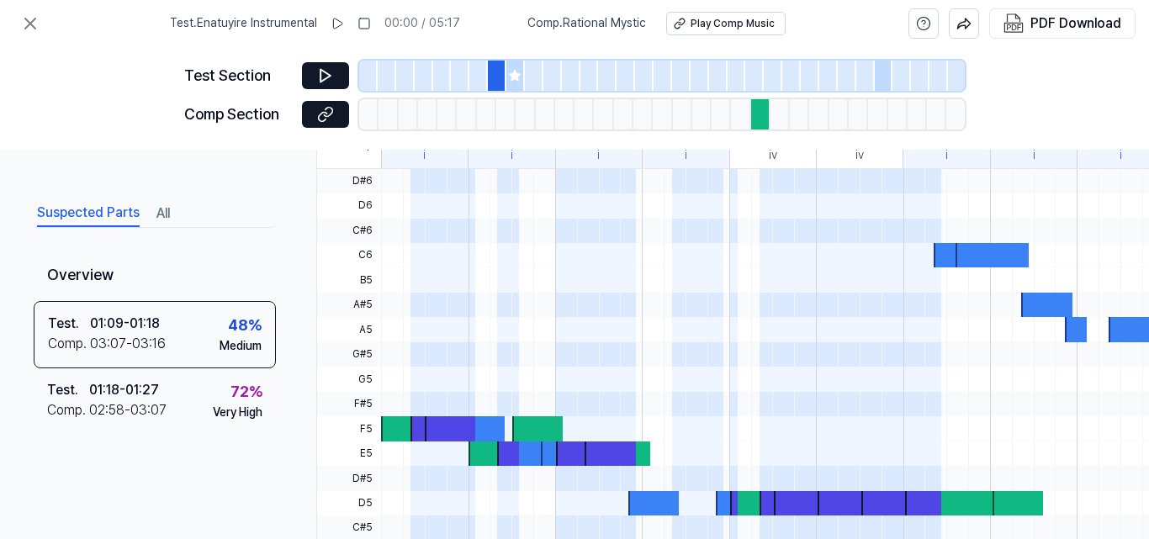
click at [447, 72] on div at bounding box center [442, 76] width 19 height 30
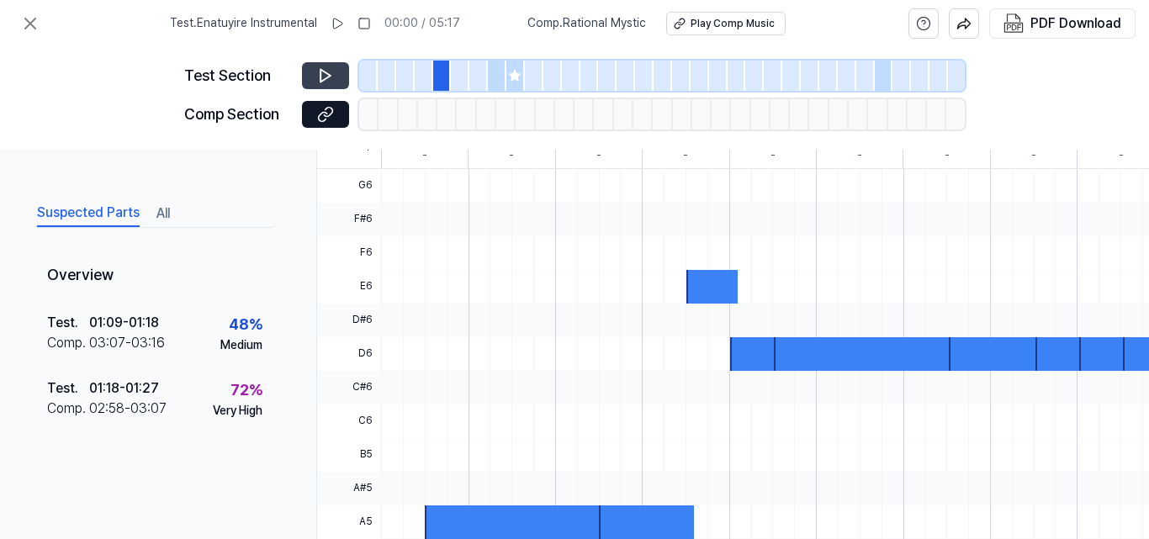
click at [321, 76] on icon at bounding box center [325, 76] width 10 height 13
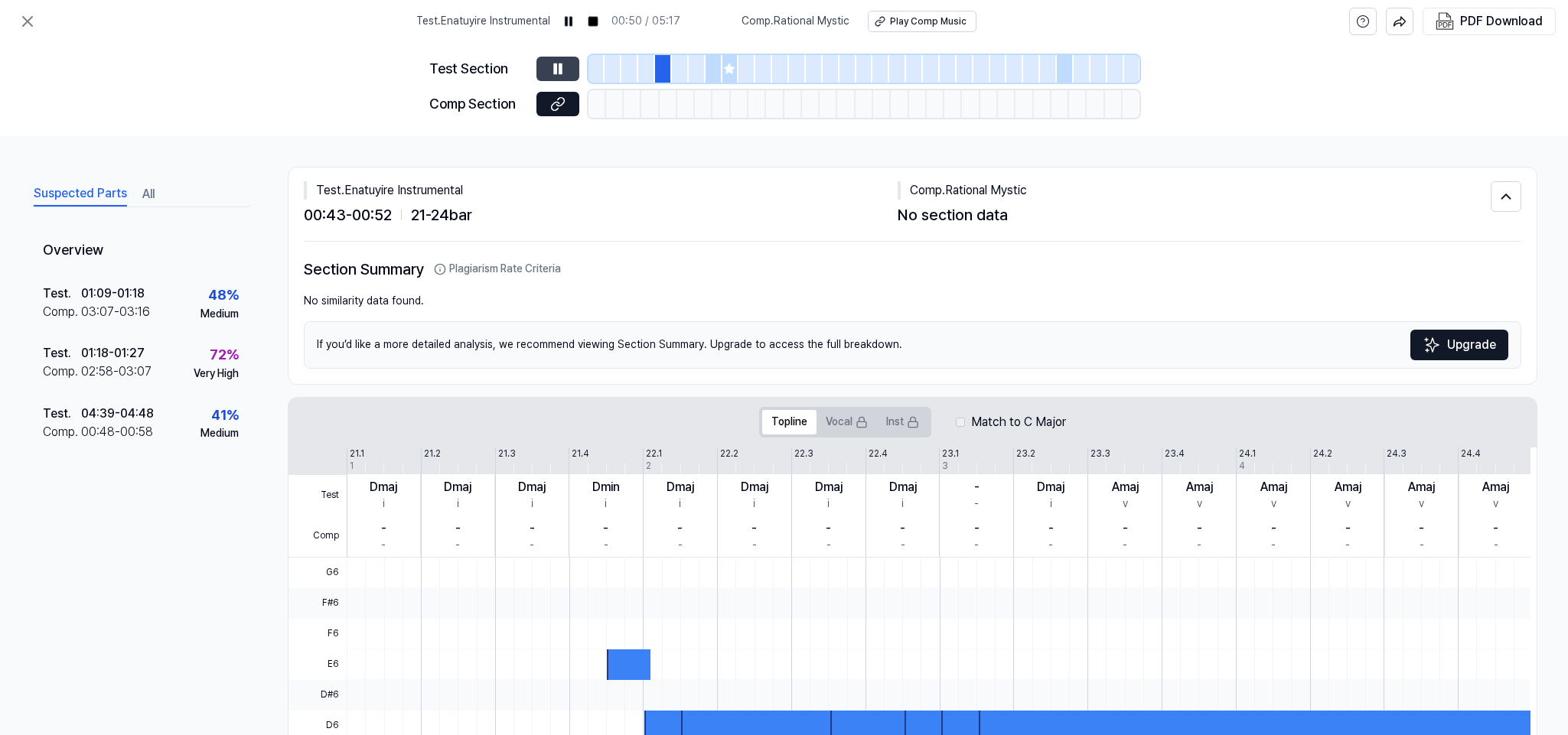
scroll to position [229, 0]
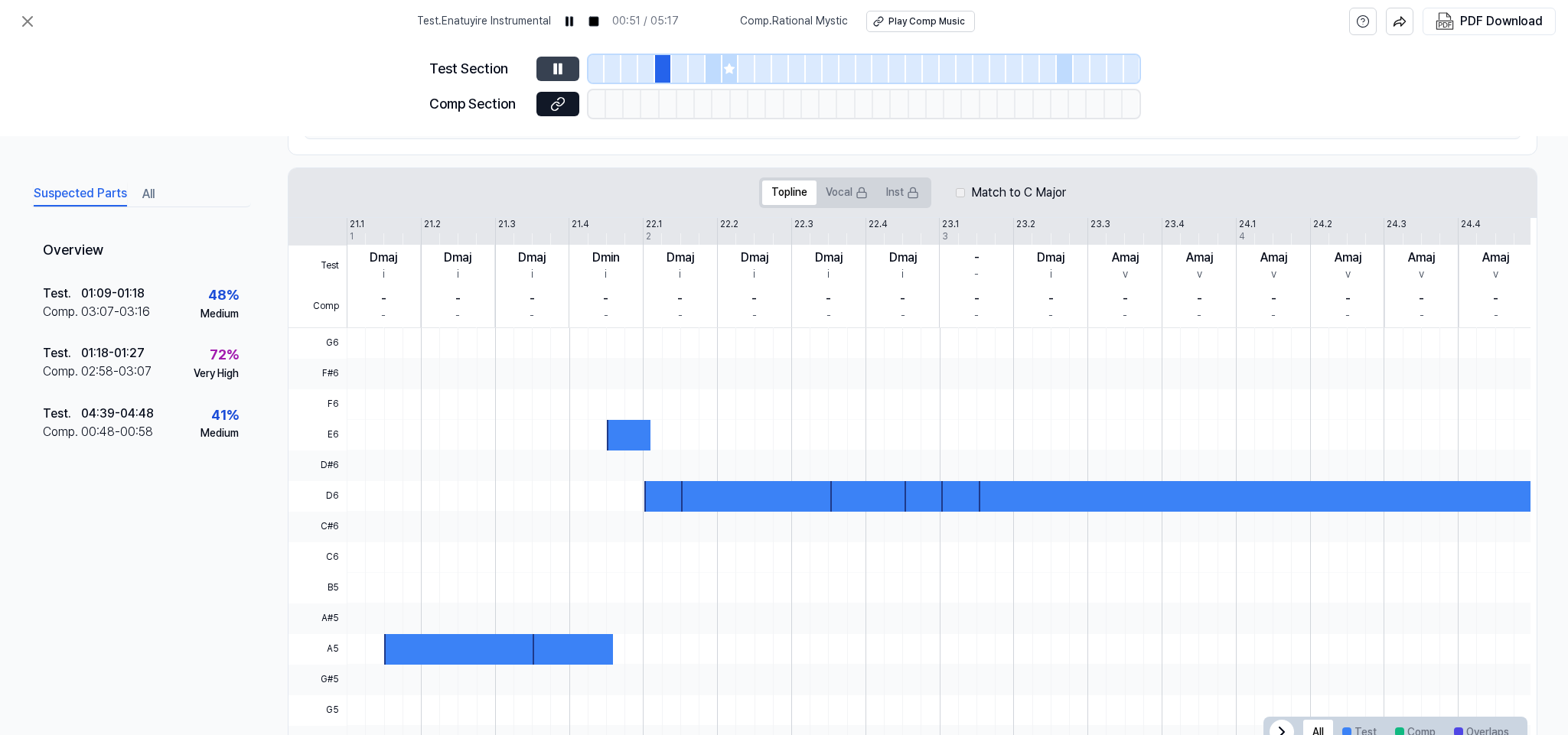
click at [710, 76] on div at bounding box center [713, 69] width 17 height 27
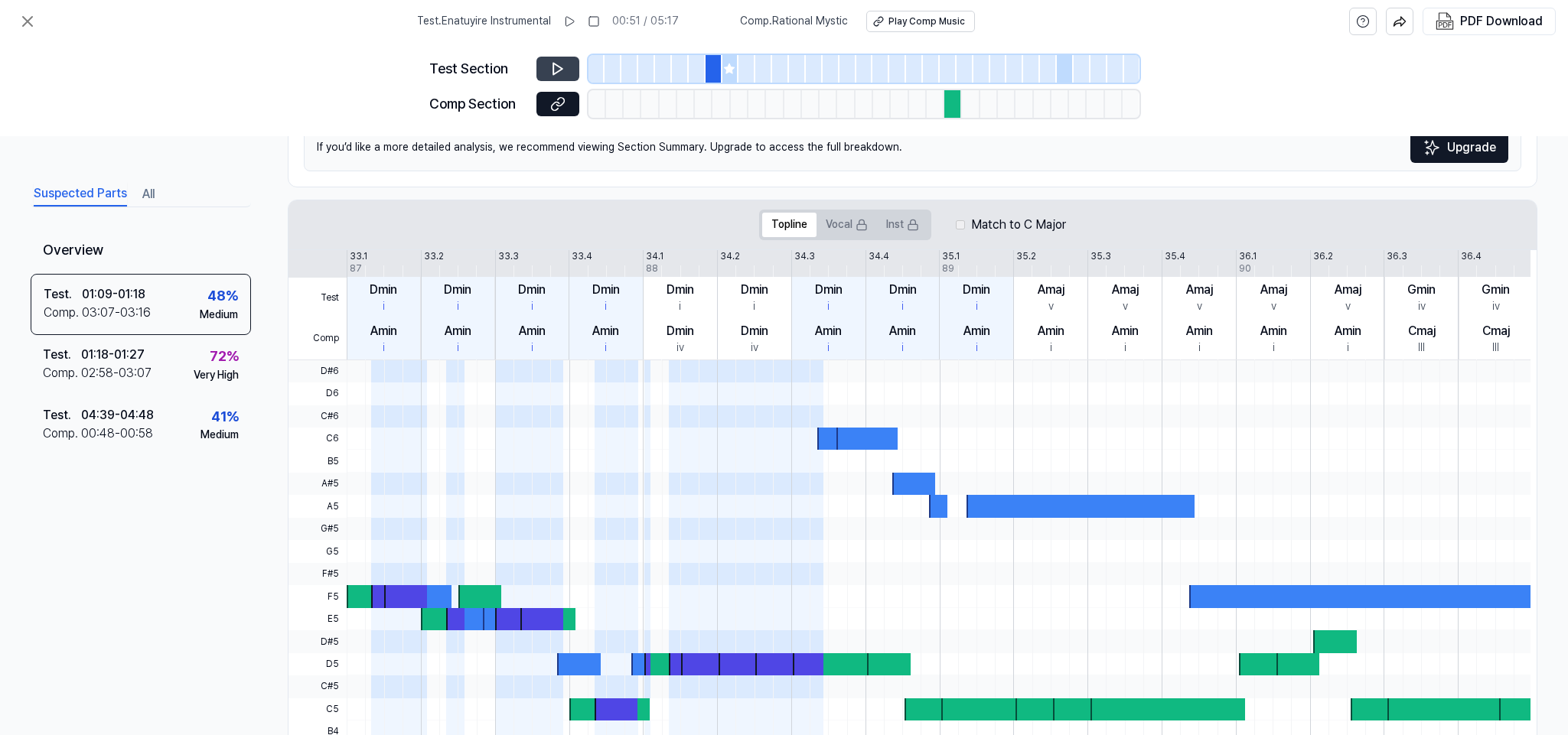
scroll to position [262, 0]
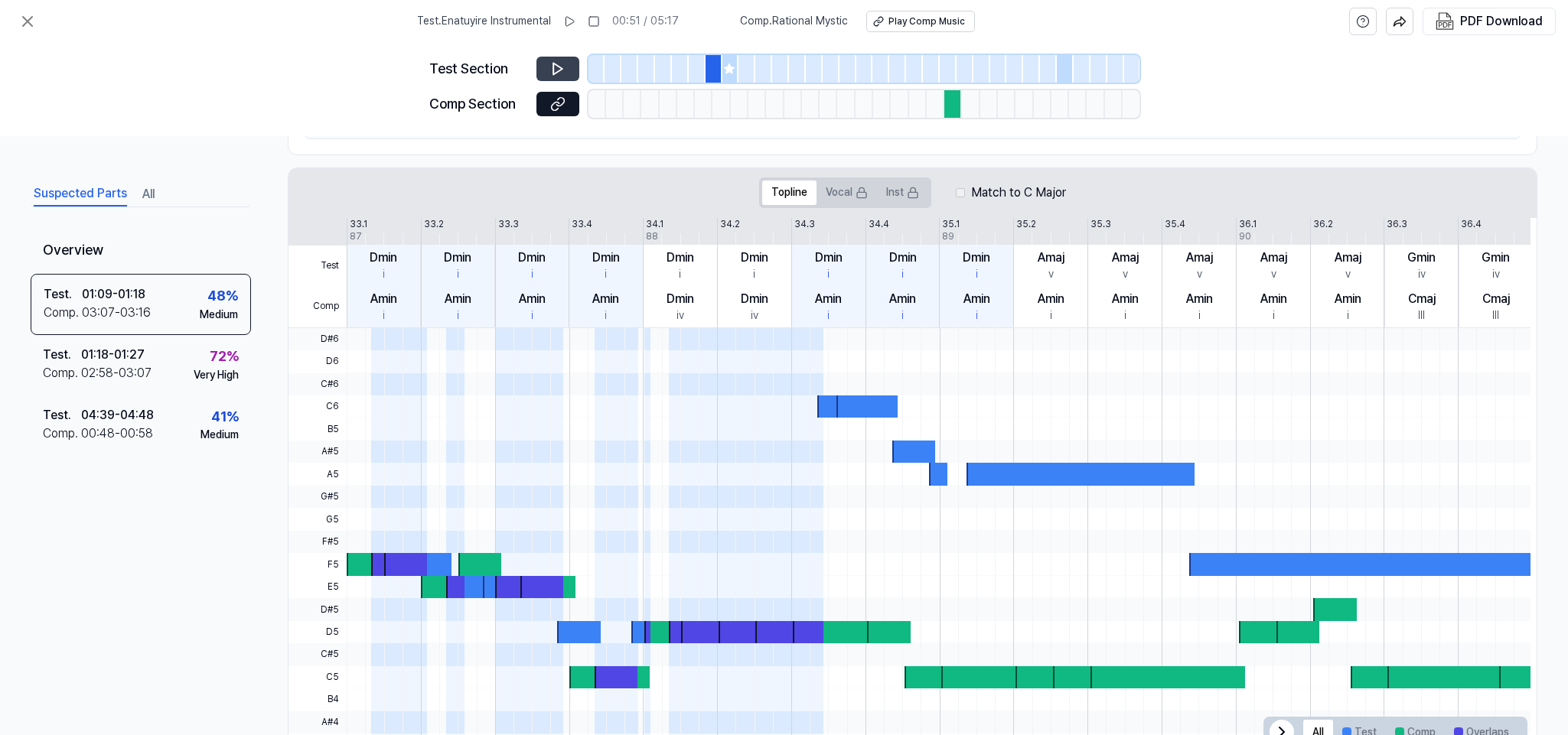
click at [571, 65] on button at bounding box center [558, 68] width 43 height 25
click at [158, 356] on div "Test . 01:18 - 01:27 Comp . 02:58 - 03:07 72 % Very High" at bounding box center [141, 365] width 220 height 60
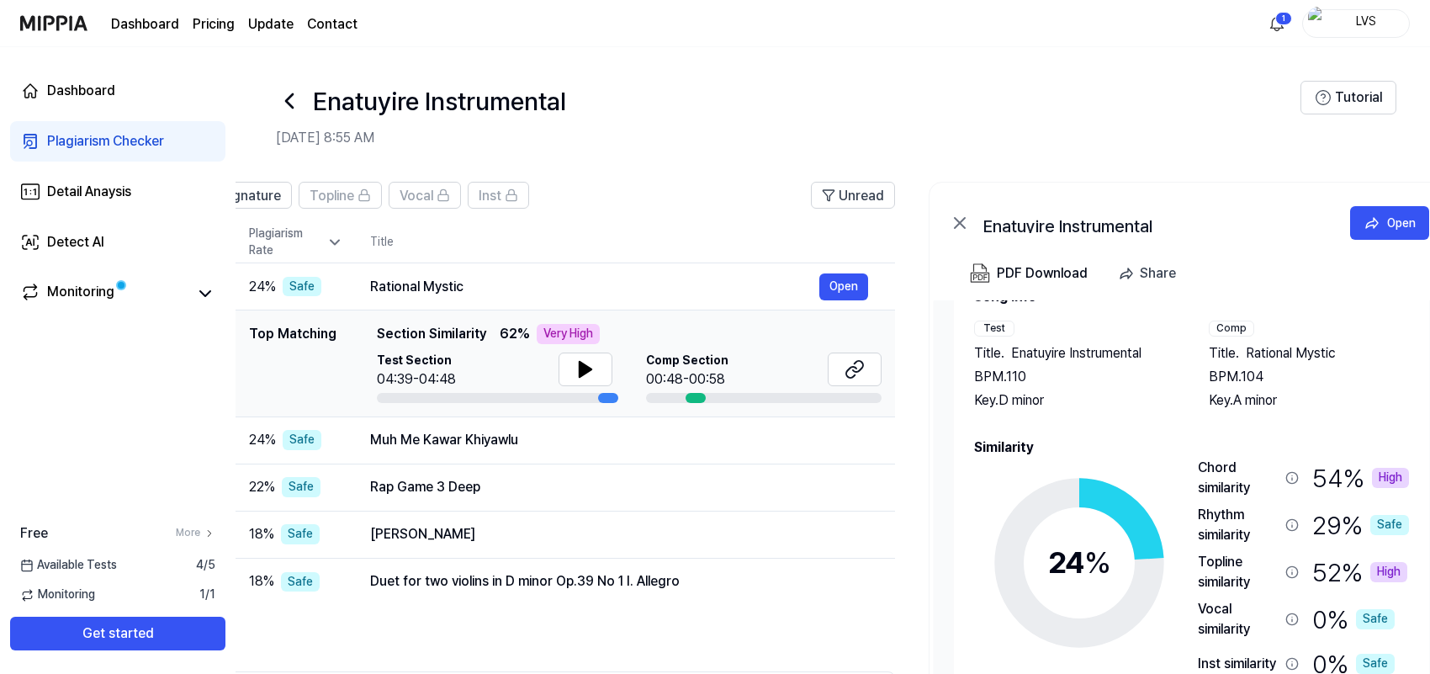
scroll to position [0, 161]
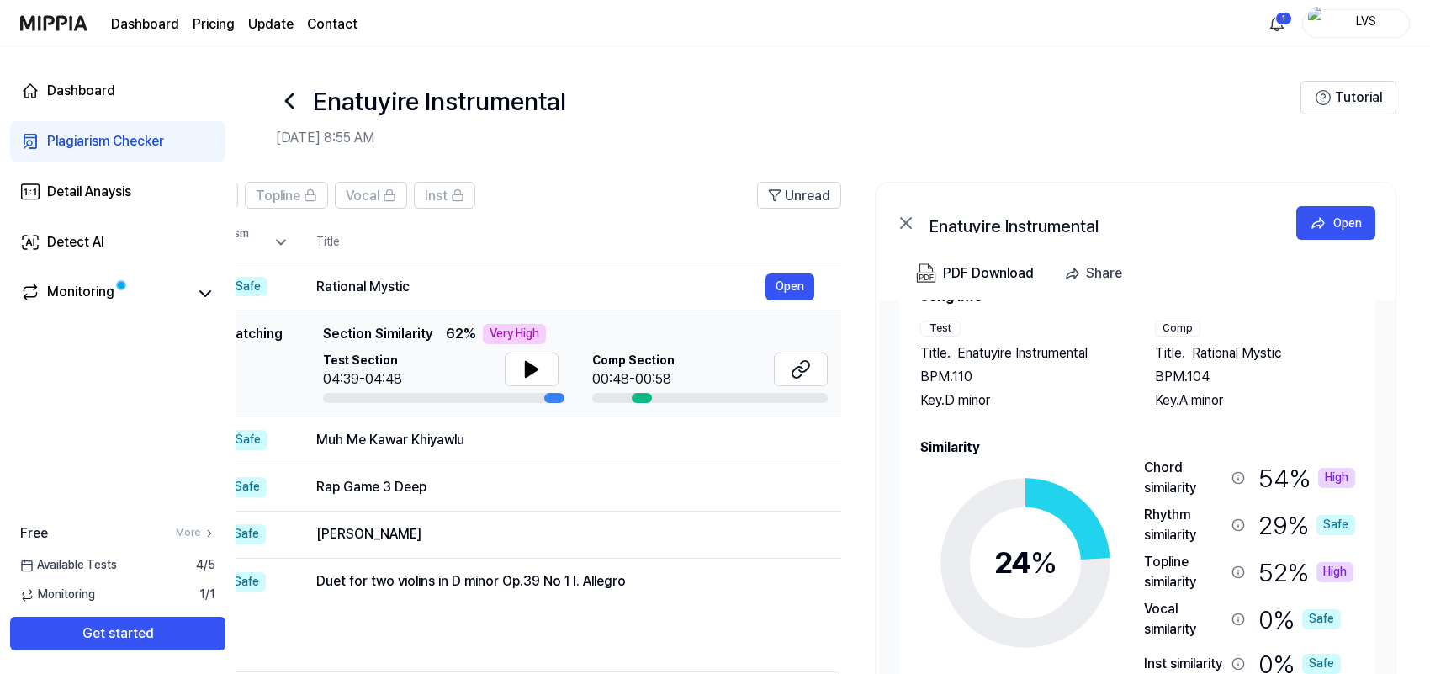
drag, startPoint x: 1283, startPoint y: 210, endPoint x: 793, endPoint y: 210, distance: 489.5
click at [793, 210] on div "All Signature Topline Vocal Inst Unread All Signature Topline Vocal Inst Type P…" at bounding box center [752, 506] width 1356 height 683
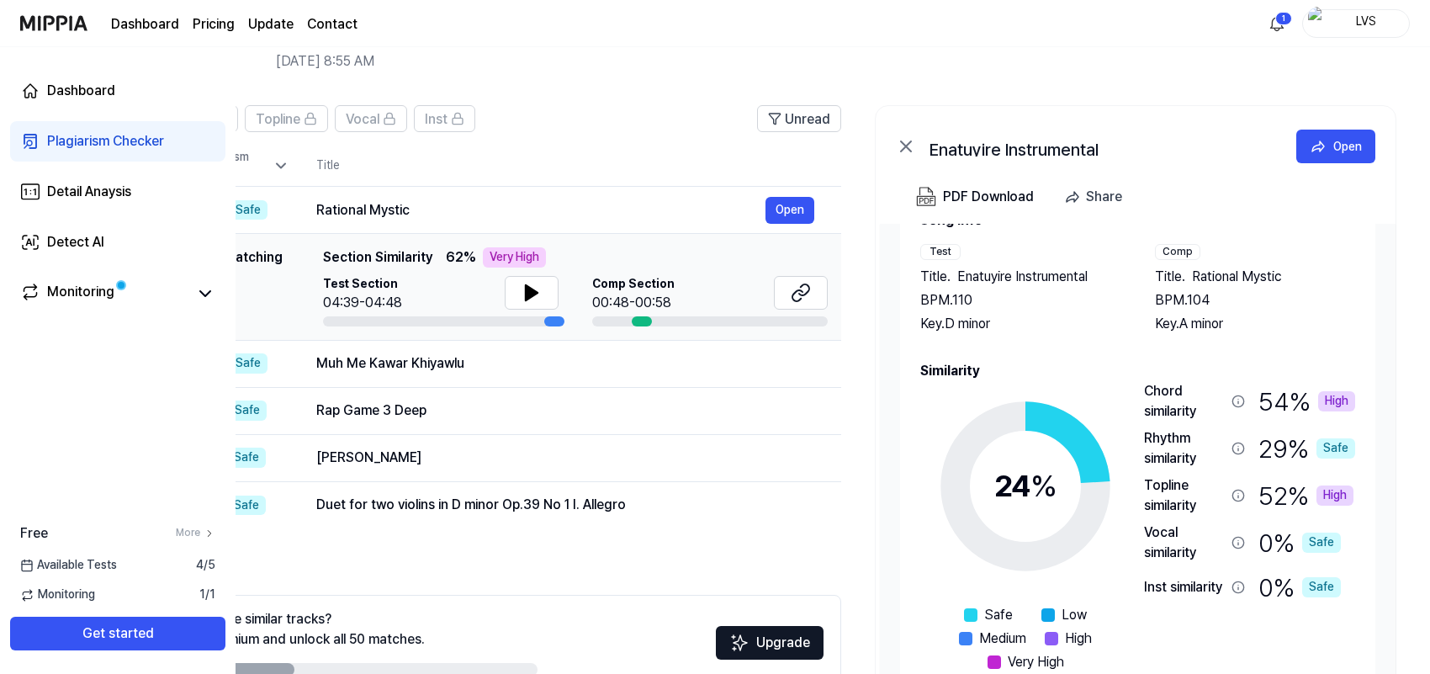
scroll to position [105, 0]
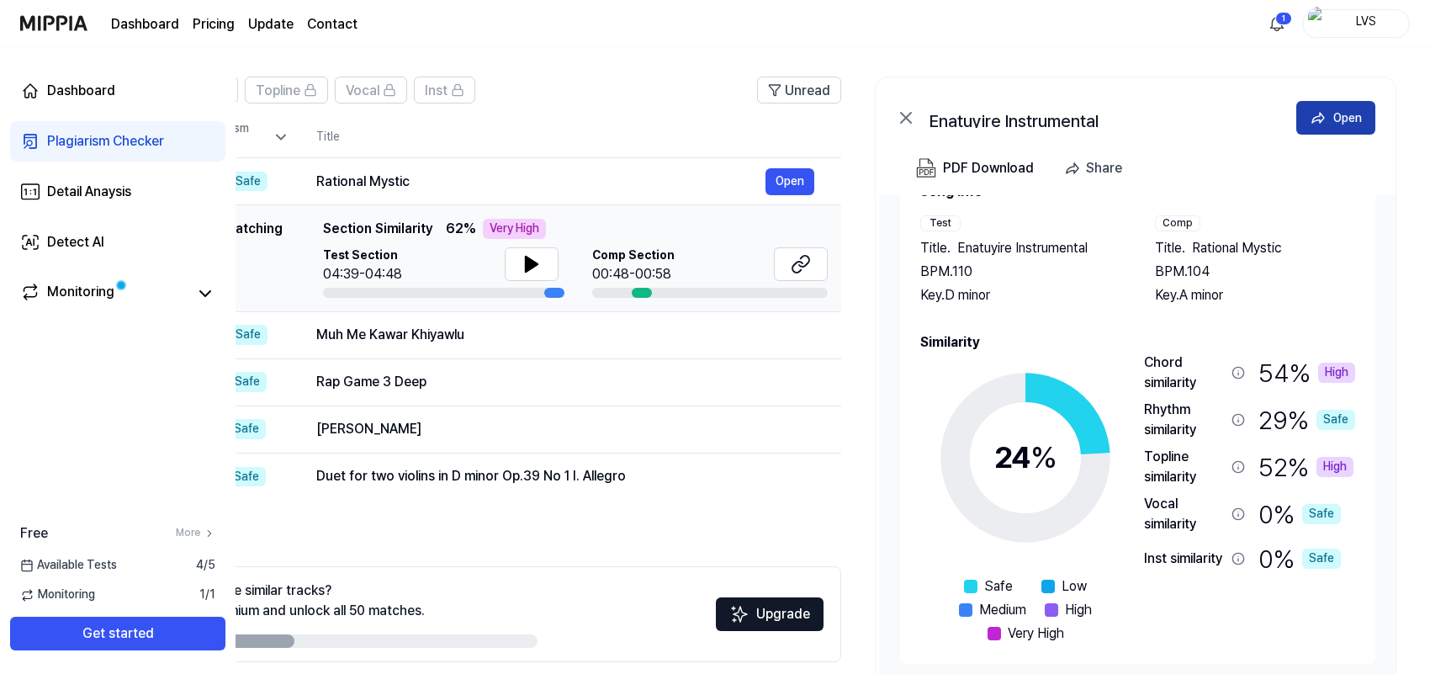
click at [1148, 126] on icon at bounding box center [1318, 117] width 17 height 17
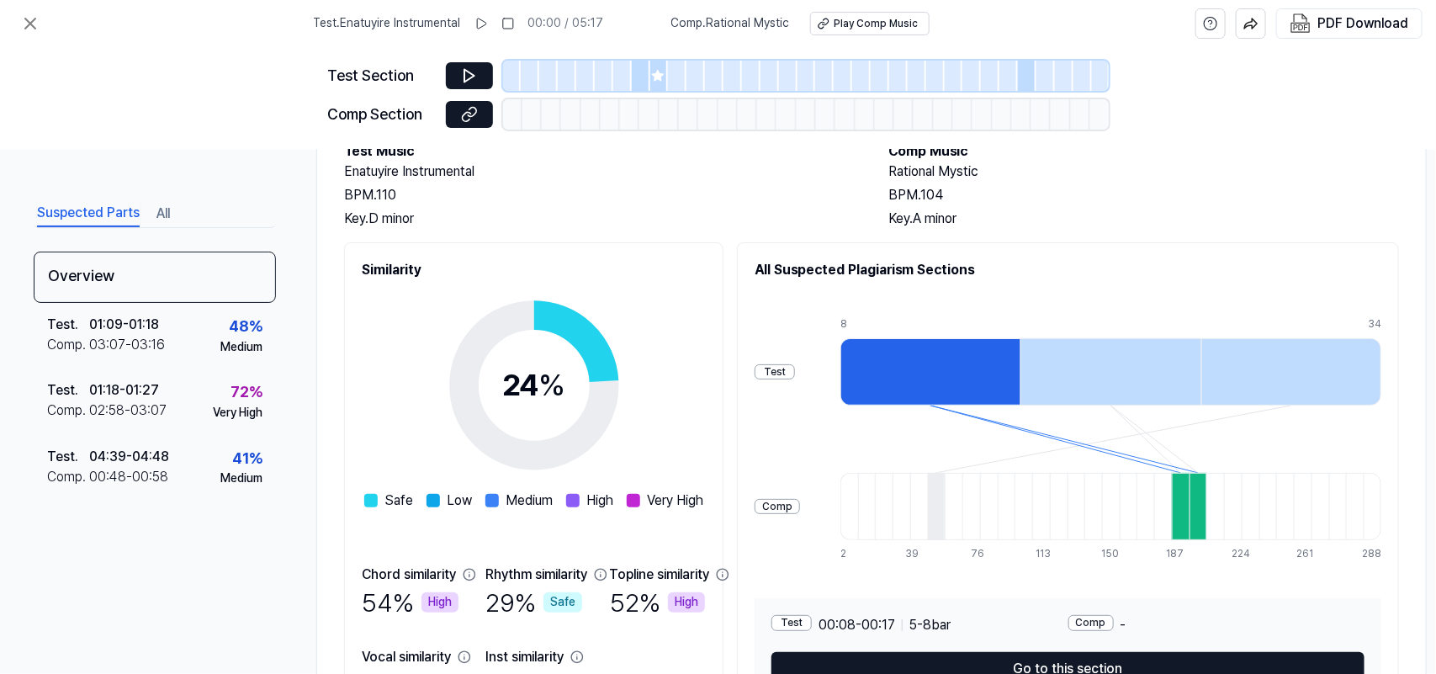
scroll to position [224, 0]
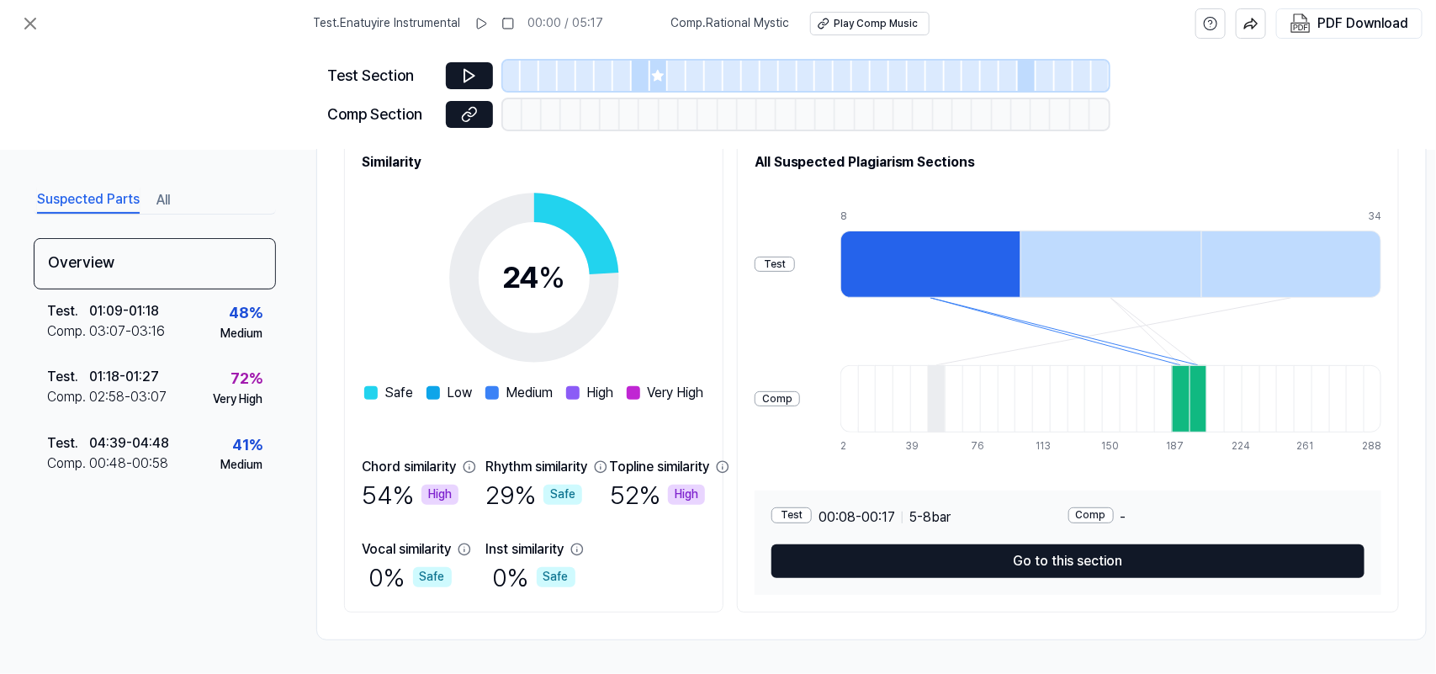
click at [387, 485] on div "54 % High" at bounding box center [410, 494] width 97 height 35
click at [800, 273] on div "Test Comp" at bounding box center [776, 331] width 45 height 269
click at [1148, 266] on div at bounding box center [1110, 263] width 180 height 67
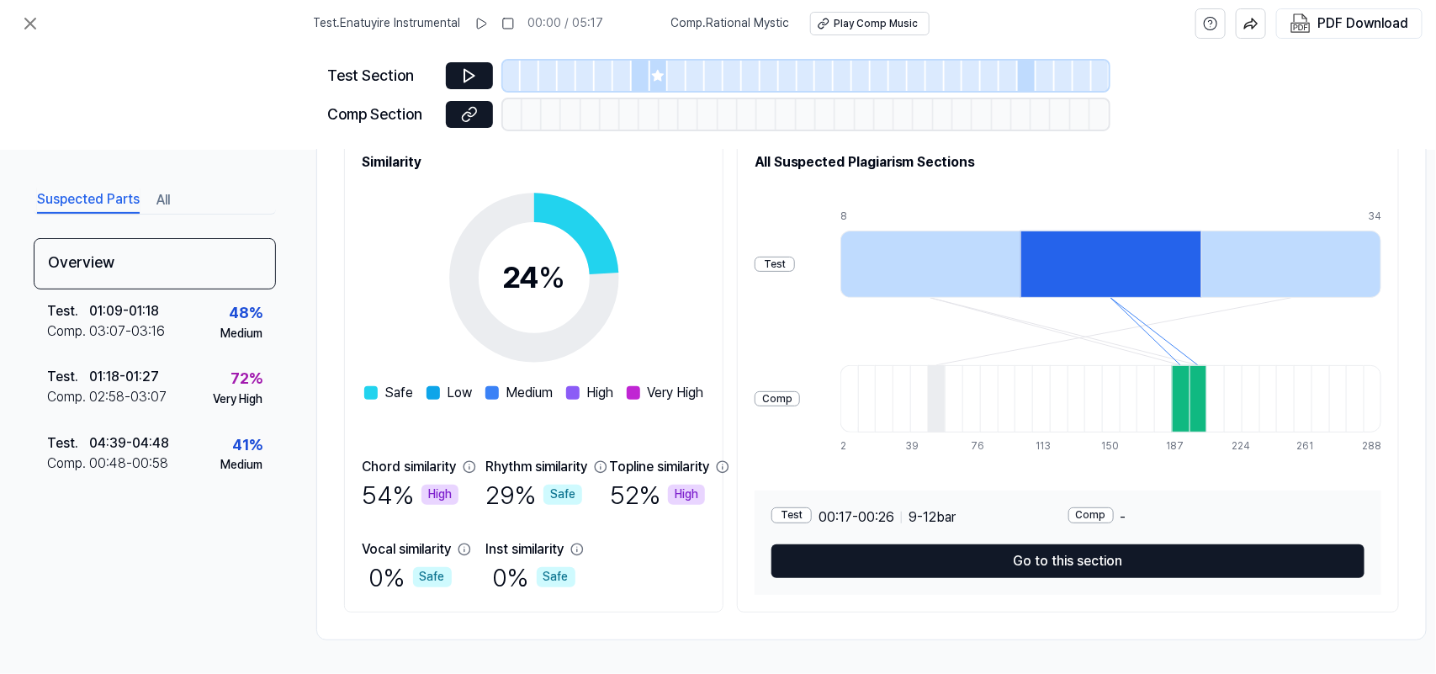
click at [1148, 248] on div at bounding box center [1291, 263] width 180 height 67
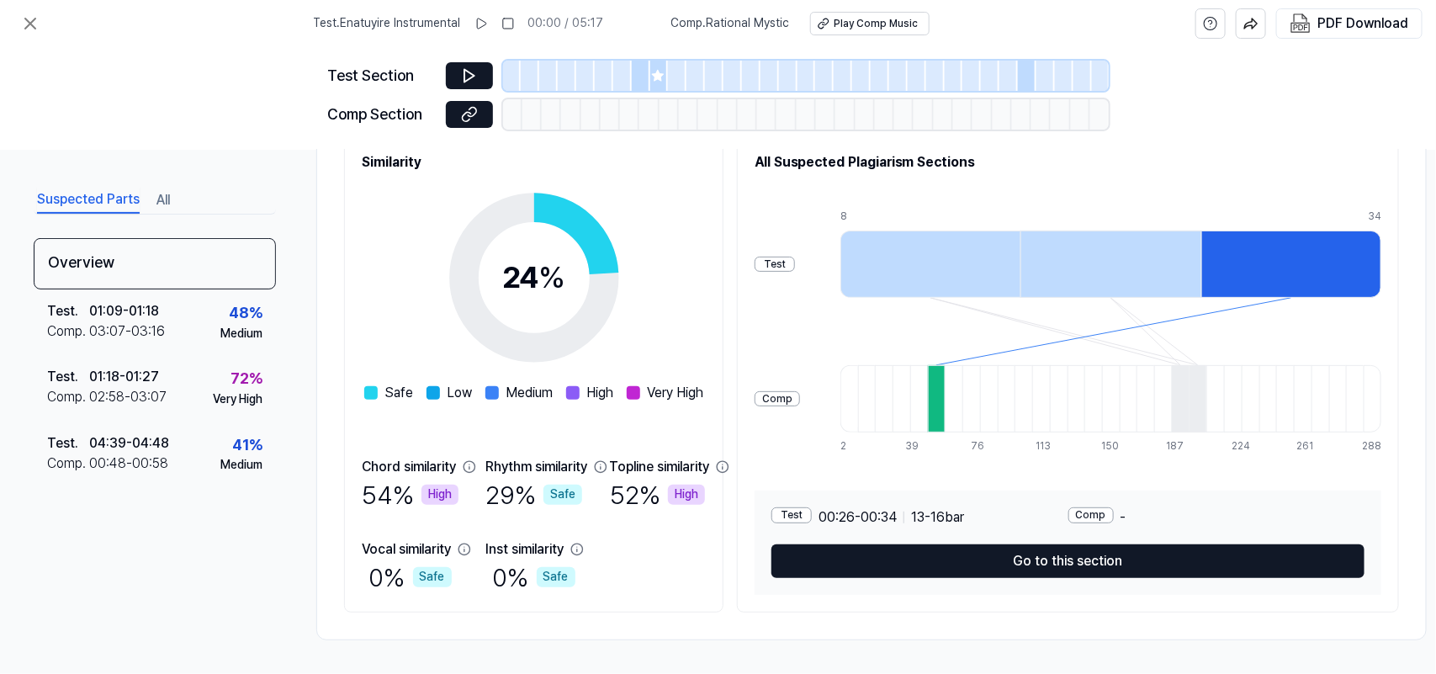
click at [1019, 255] on div at bounding box center [930, 263] width 180 height 67
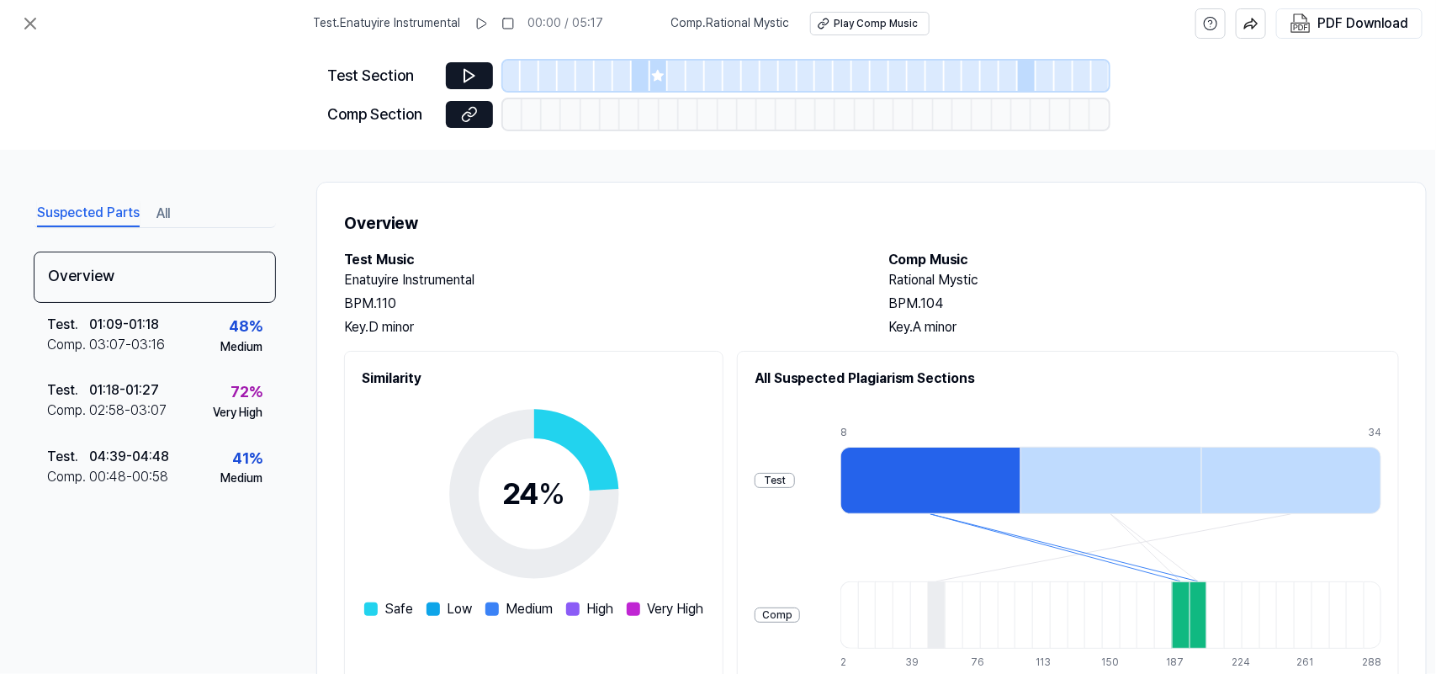
scroll to position [0, 0]
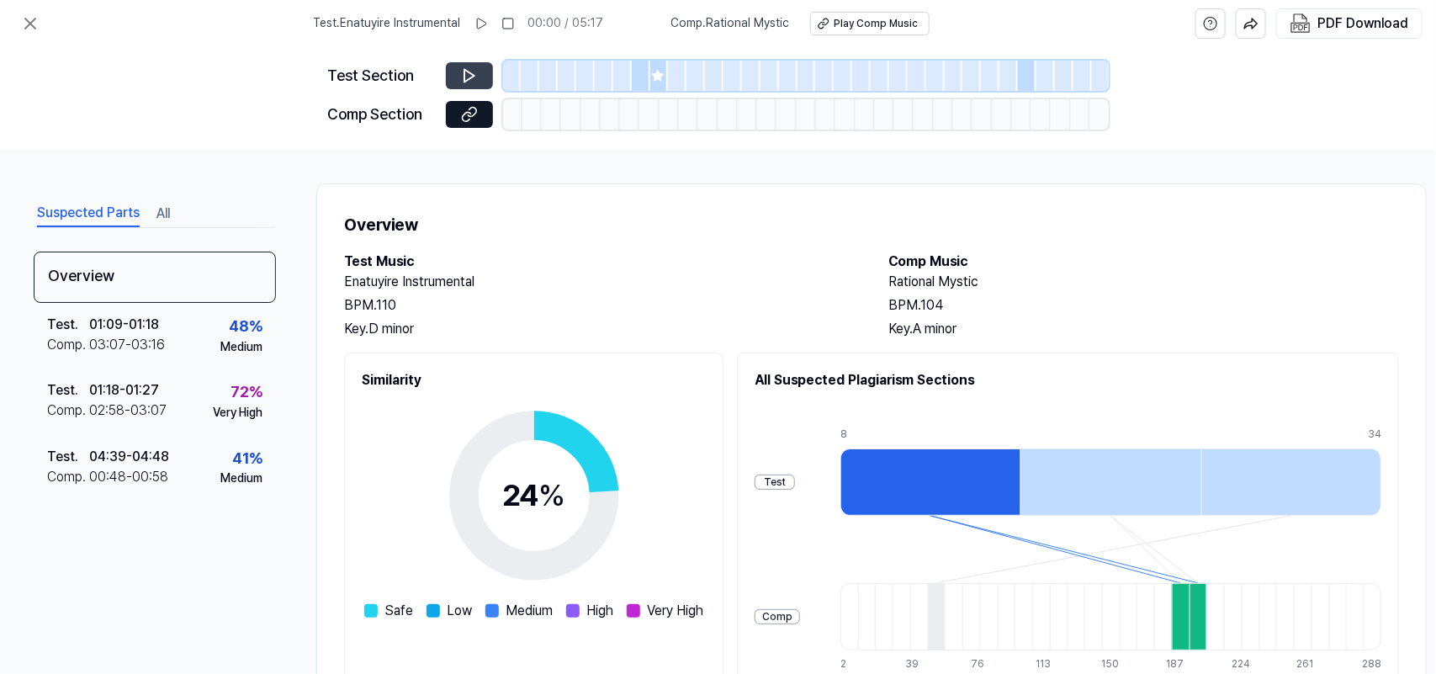
click at [468, 80] on icon at bounding box center [469, 76] width 10 height 13
click at [488, 21] on icon at bounding box center [480, 23] width 13 height 13
click at [485, 21] on rect at bounding box center [484, 24] width 3 height 10
click at [500, 24] on button at bounding box center [508, 23] width 27 height 27
click at [171, 216] on div "Suspected Parts All" at bounding box center [155, 212] width 242 height 31
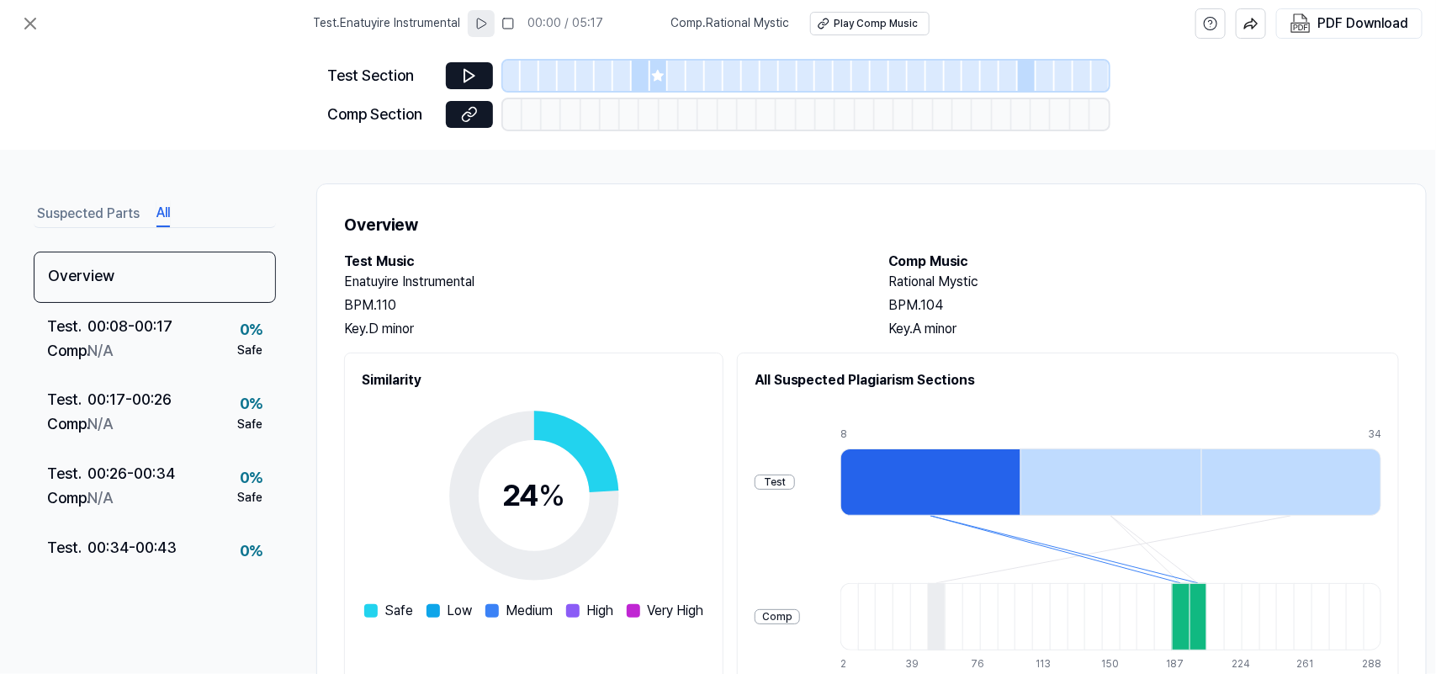
click at [161, 214] on button "All" at bounding box center [162, 213] width 13 height 27
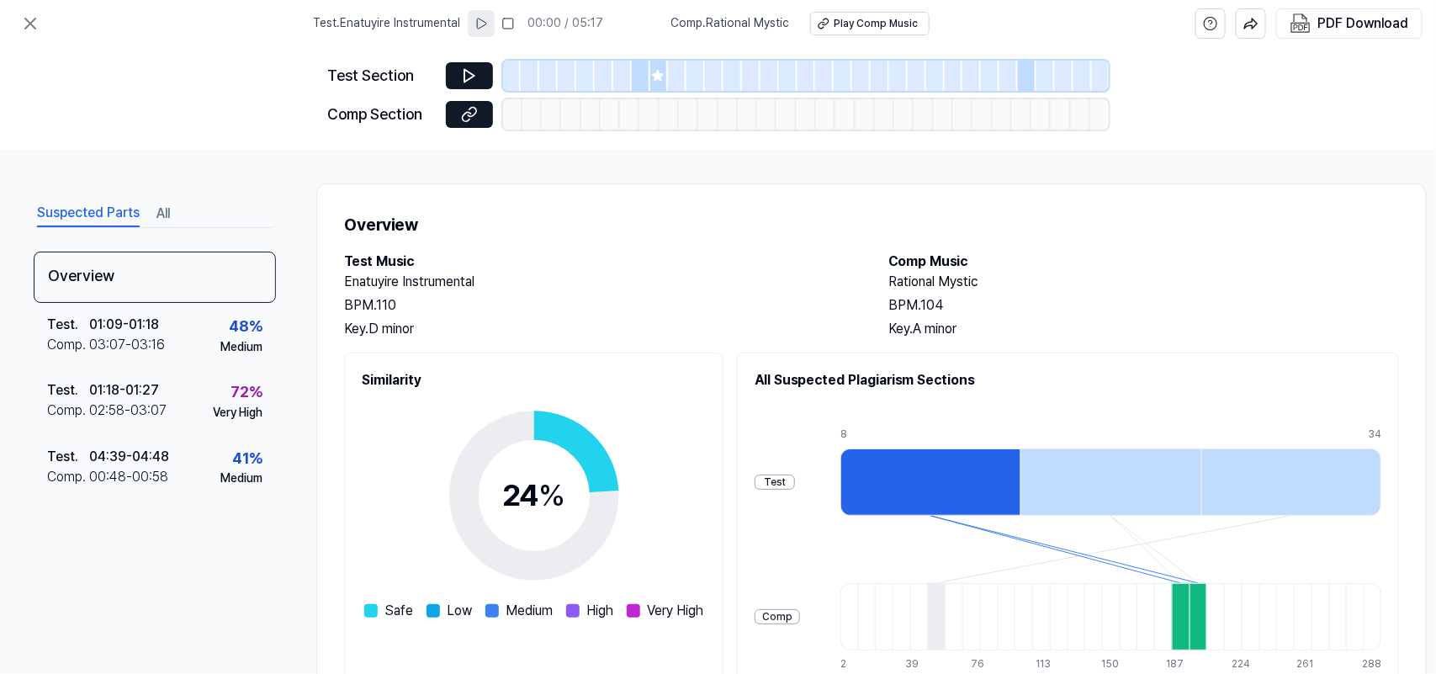
click at [90, 200] on button "Suspected Parts" at bounding box center [88, 213] width 103 height 27
click at [23, 22] on icon at bounding box center [30, 23] width 20 height 20
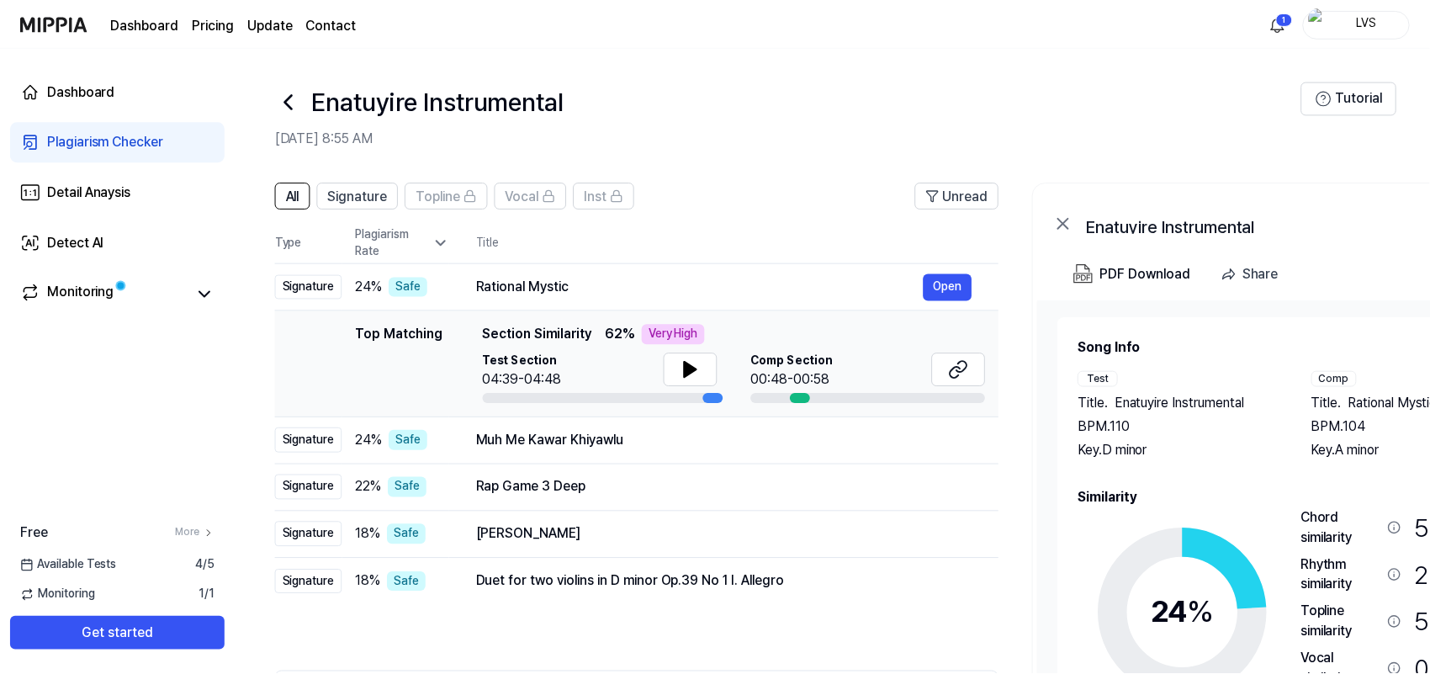
scroll to position [105, 0]
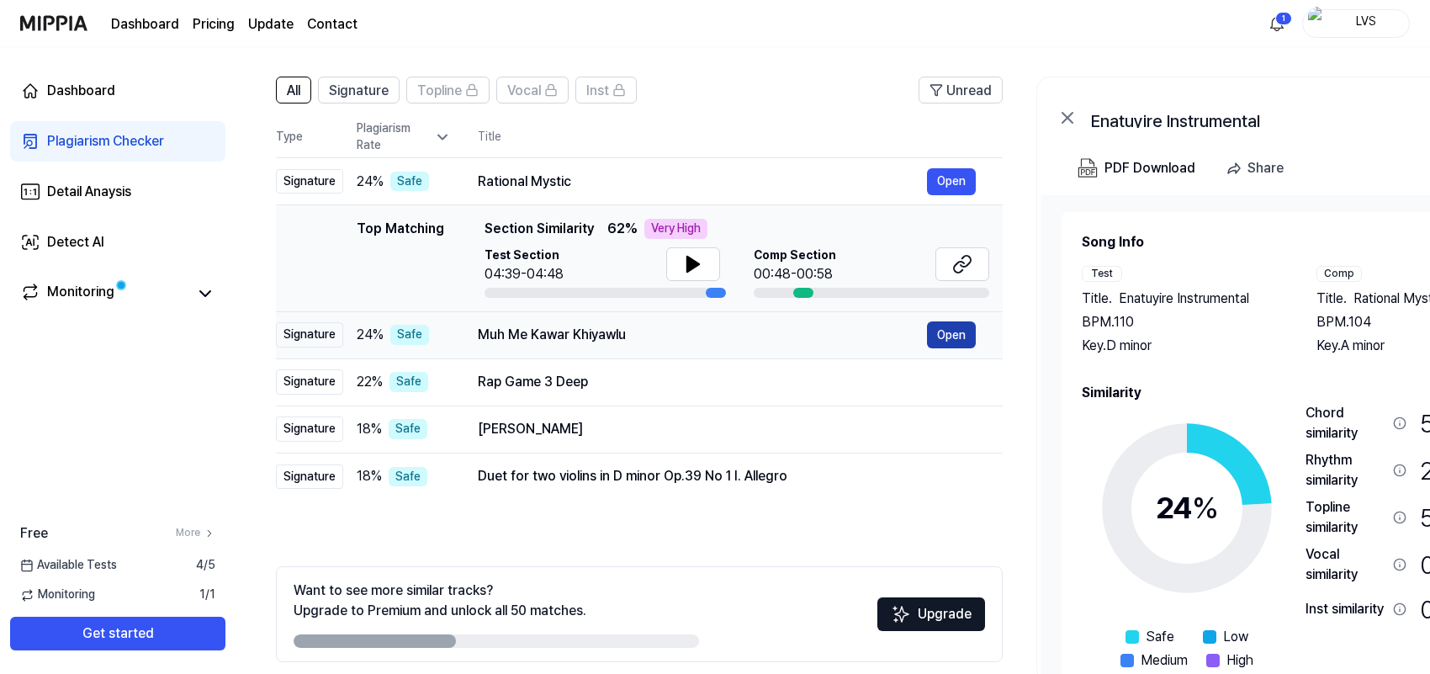
click at [940, 341] on button "Open" at bounding box center [951, 334] width 49 height 27
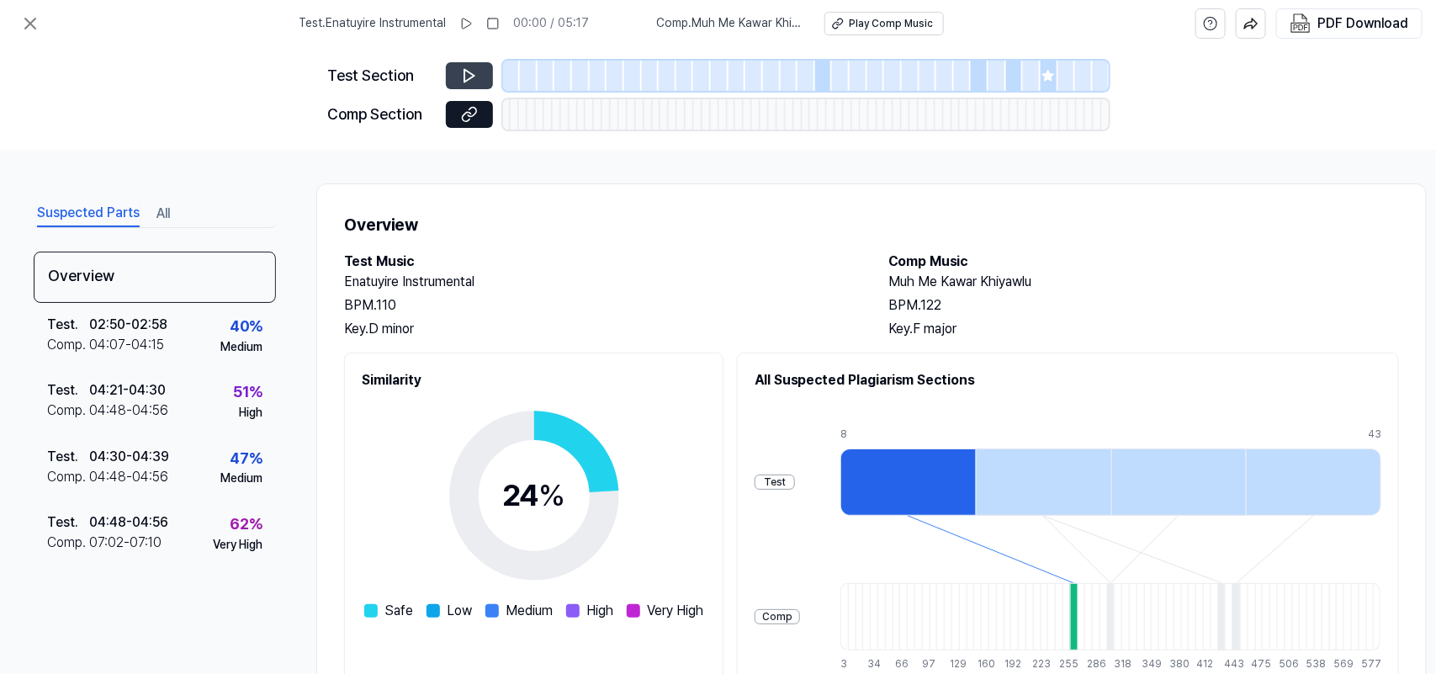
click at [468, 72] on icon at bounding box center [469, 76] width 10 height 13
click at [532, 80] on div at bounding box center [529, 76] width 18 height 30
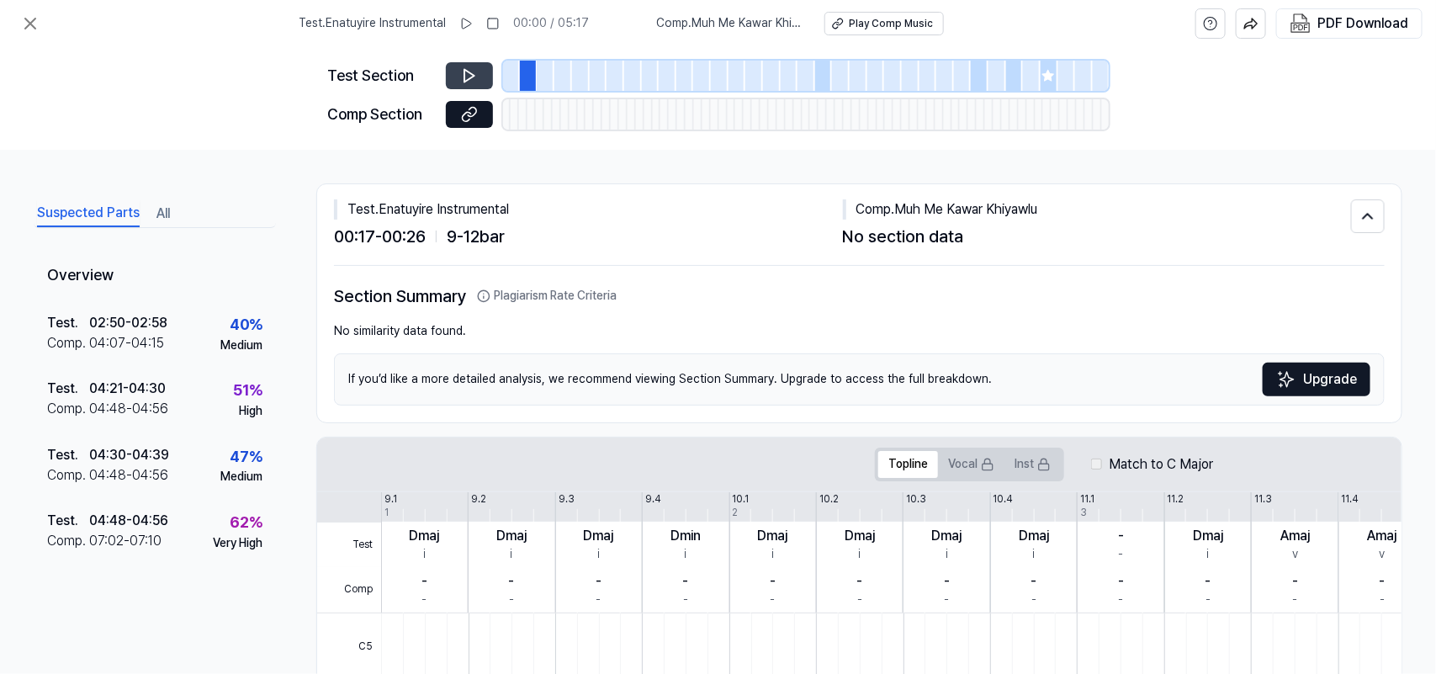
click at [484, 71] on button at bounding box center [469, 75] width 47 height 27
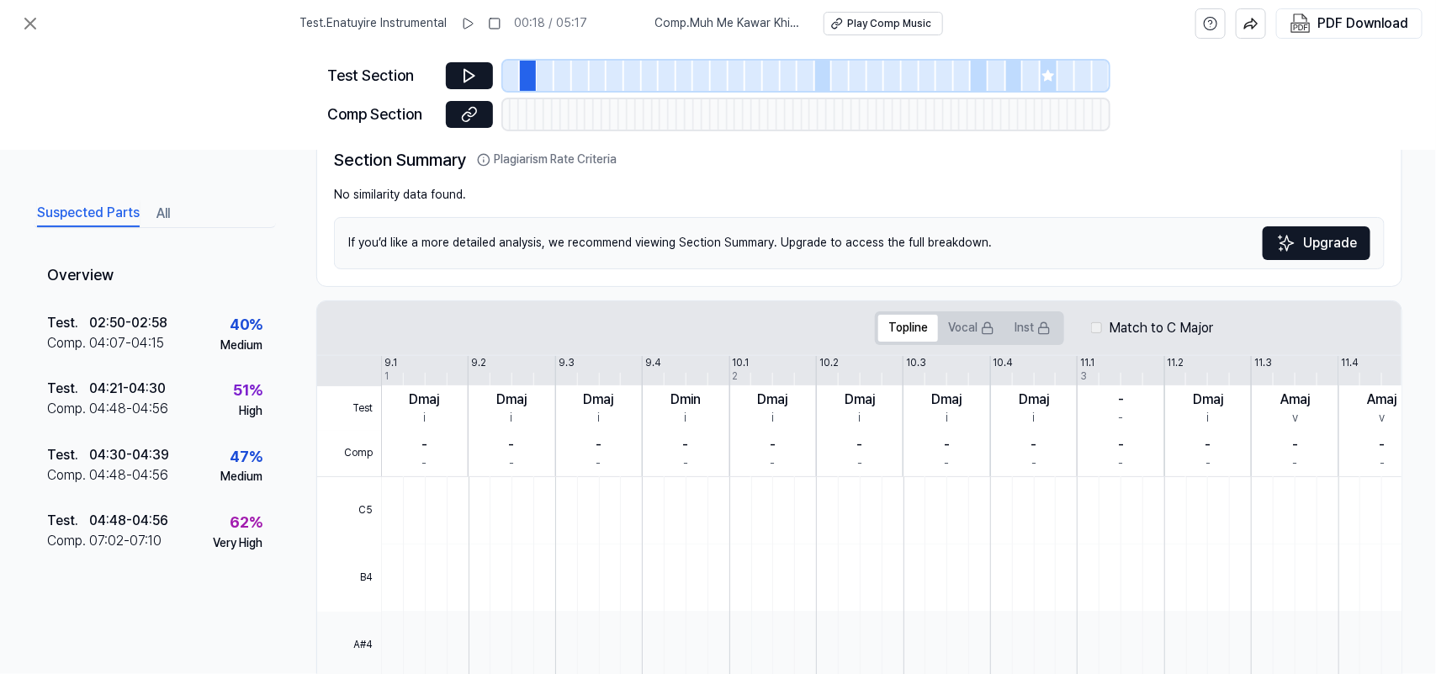
scroll to position [130, 0]
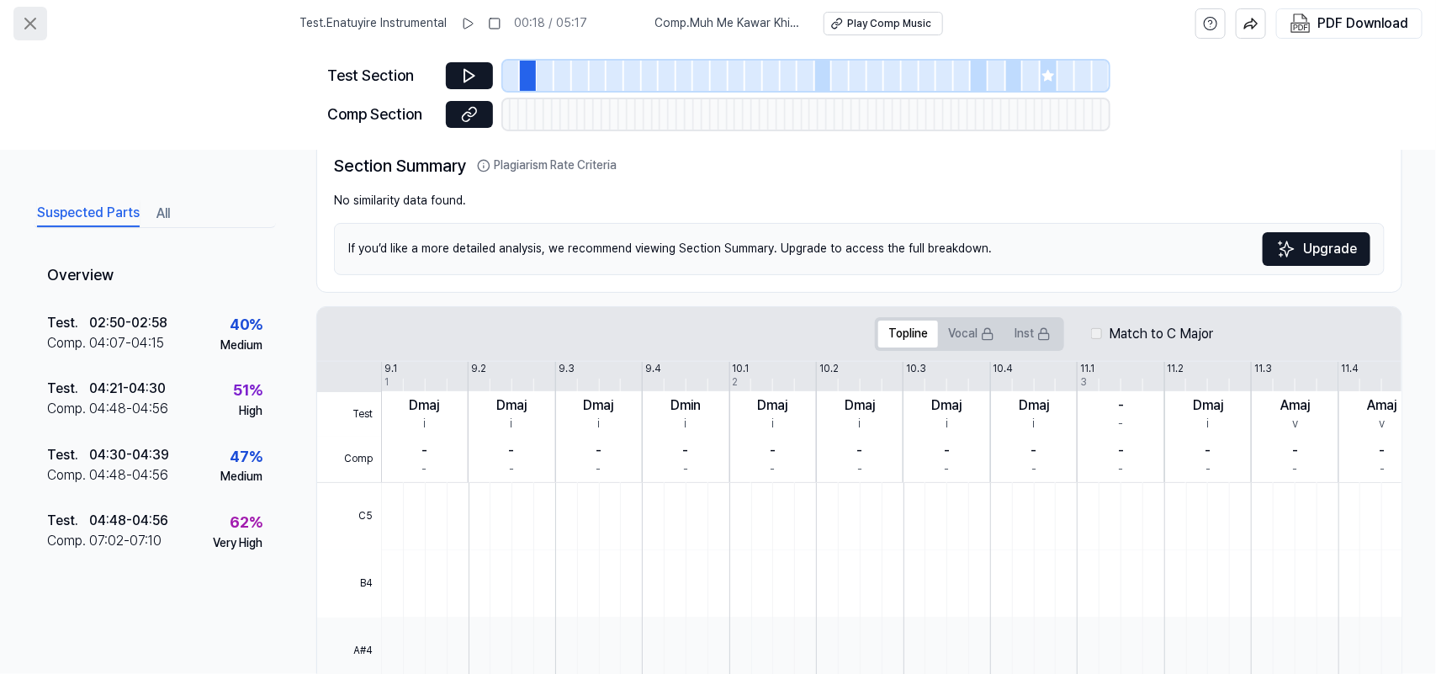
click at [26, 22] on icon at bounding box center [30, 23] width 20 height 20
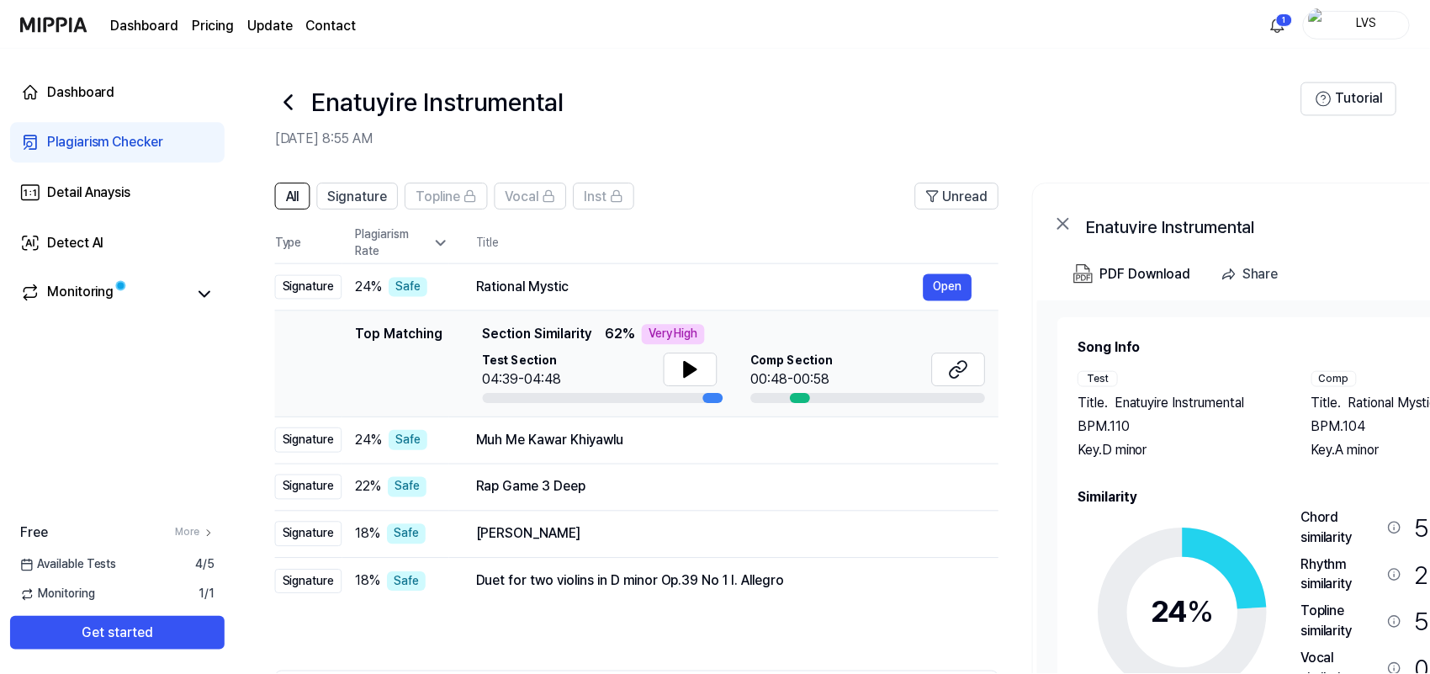
scroll to position [105, 0]
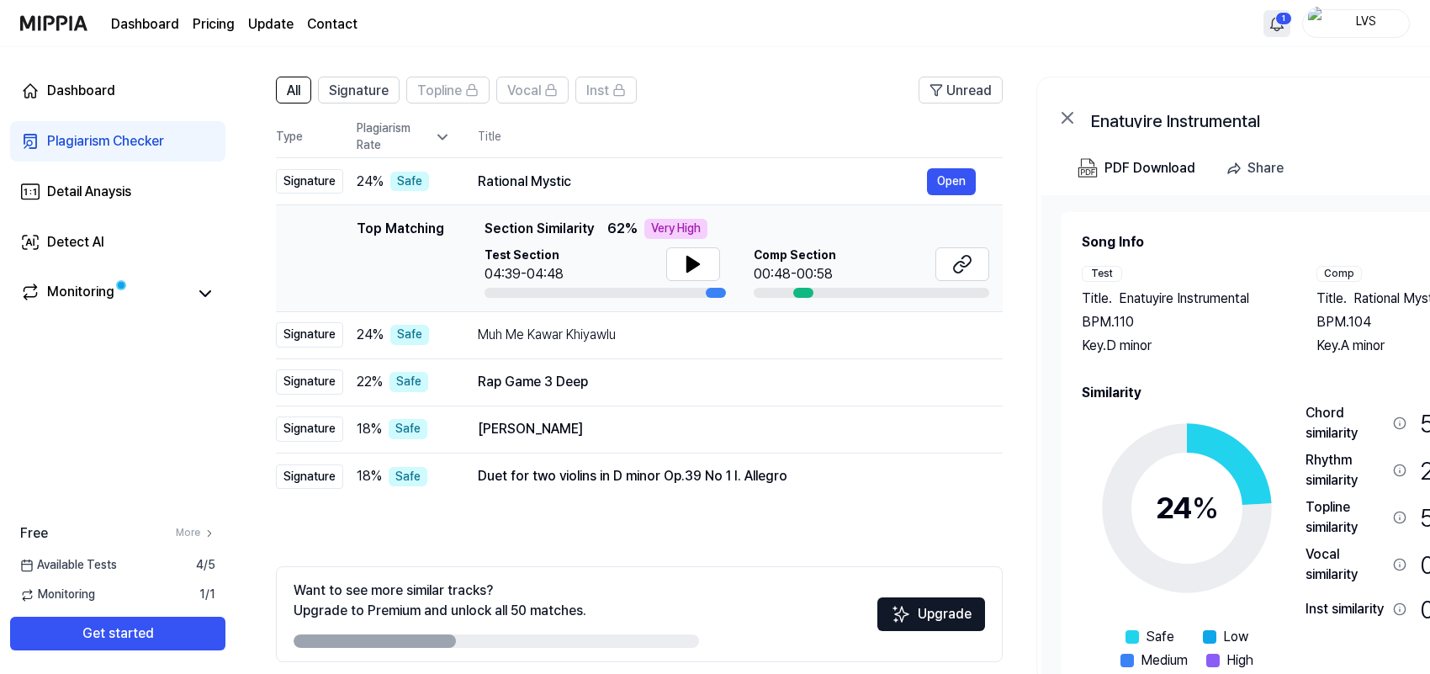
click at [1148, 17] on html "Dashboard Pricing Update Contact 1 LVS Dashboard Plagiarism Checker Detail Anay…" at bounding box center [715, 232] width 1430 height 674
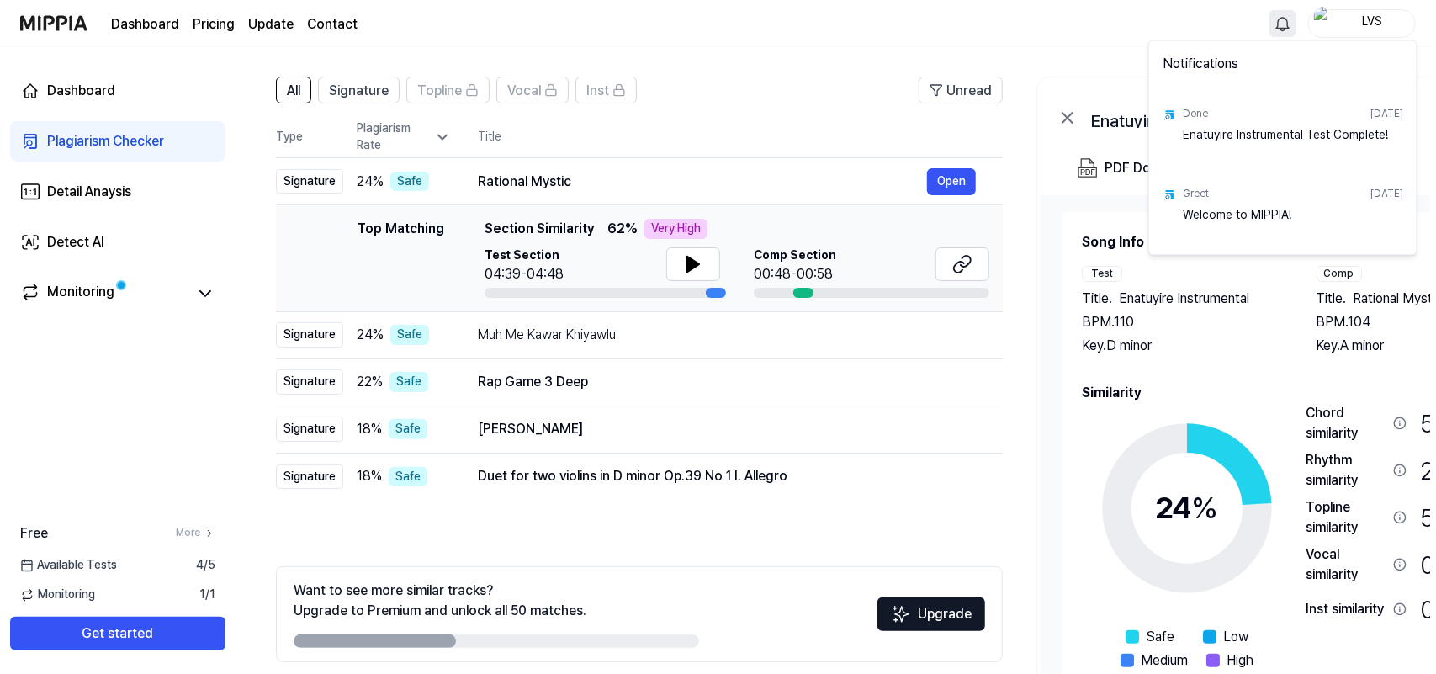
click at [1148, 135] on div "Enatuyire Instrumental Test Complete!" at bounding box center [1293, 144] width 220 height 34
click at [1148, 114] on div "Done" at bounding box center [1195, 115] width 25 height 14
click at [902, 28] on html "Dashboard Pricing Update Contact LVS Dashboard Plagiarism Checker Detail Anaysi…" at bounding box center [718, 232] width 1436 height 674
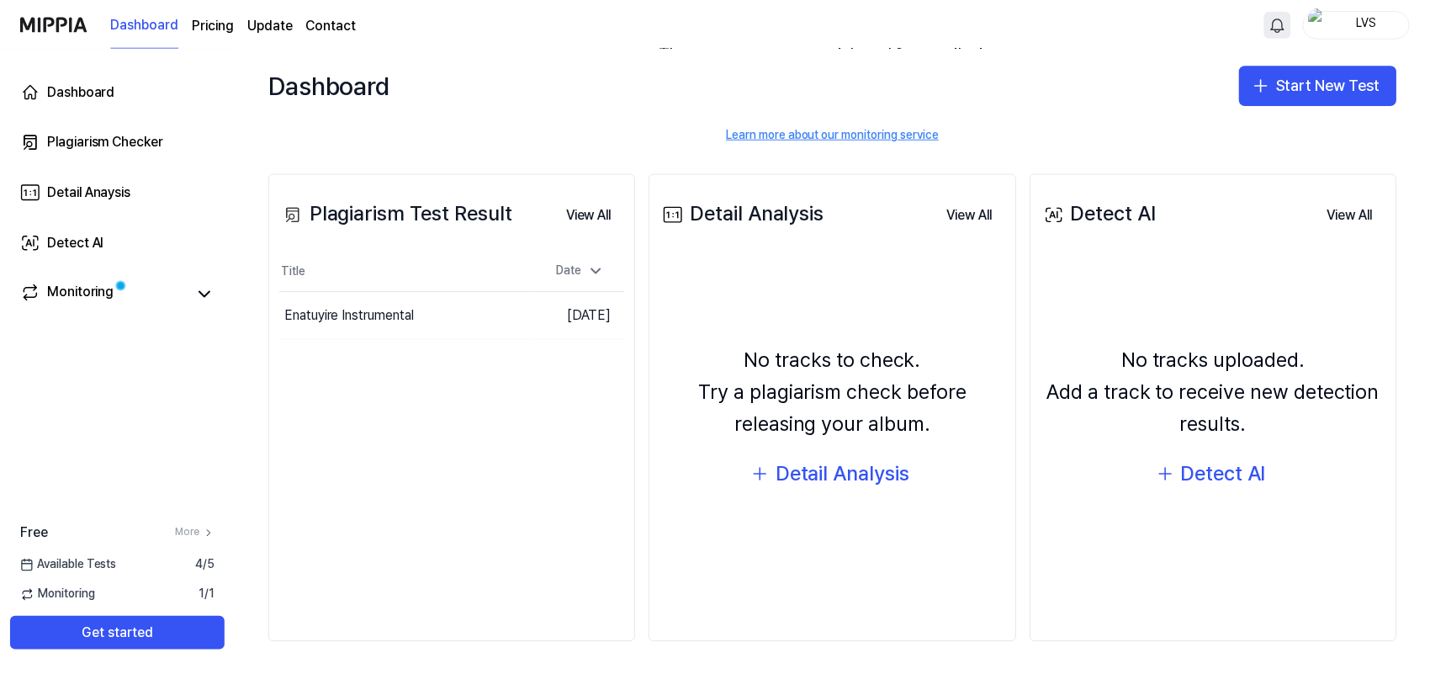
scroll to position [149, 0]
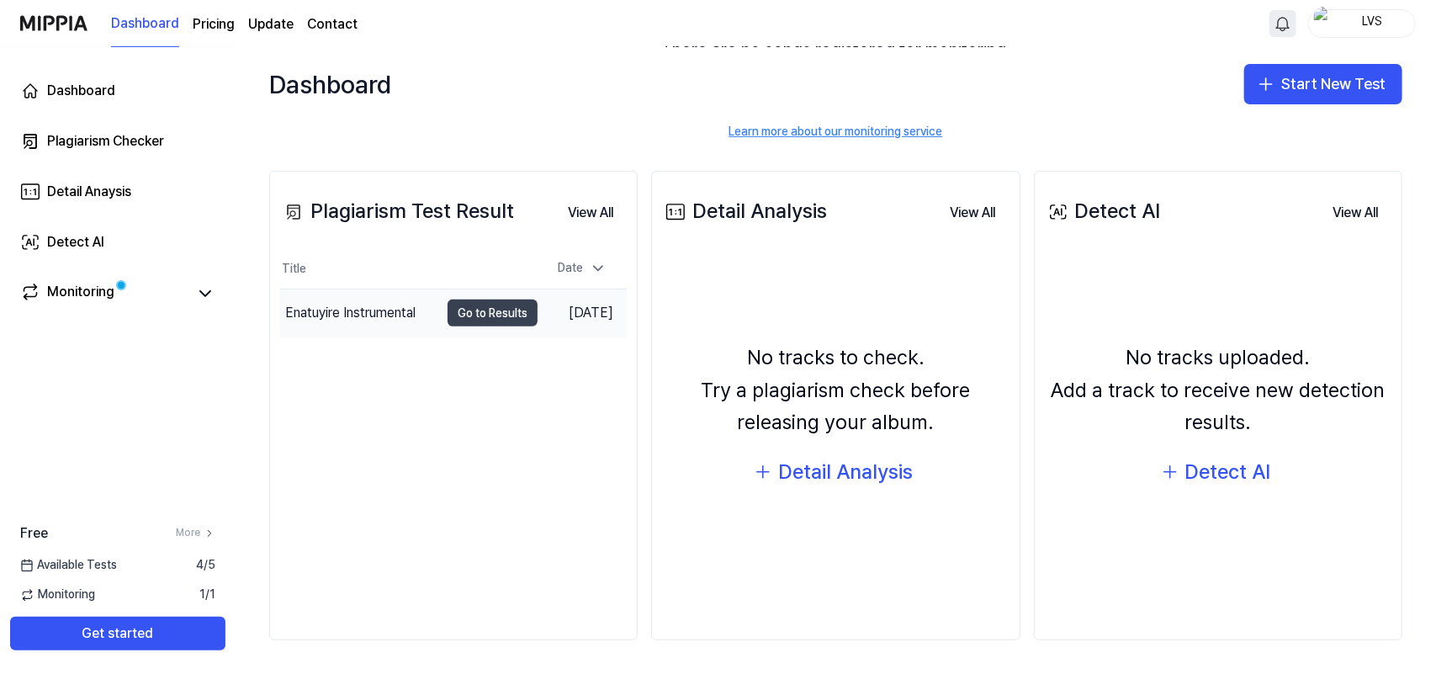
click at [458, 316] on button "Go to Results" at bounding box center [492, 312] width 90 height 27
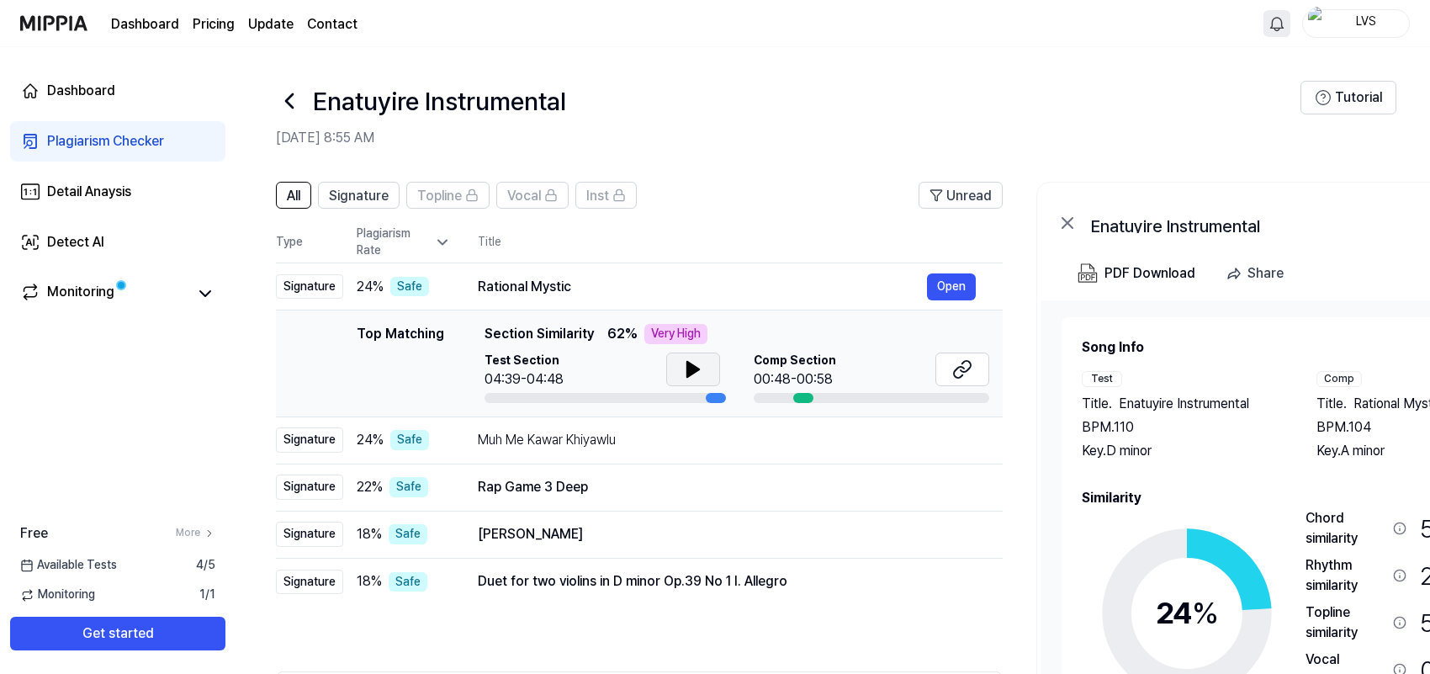
click at [680, 370] on button at bounding box center [693, 369] width 54 height 34
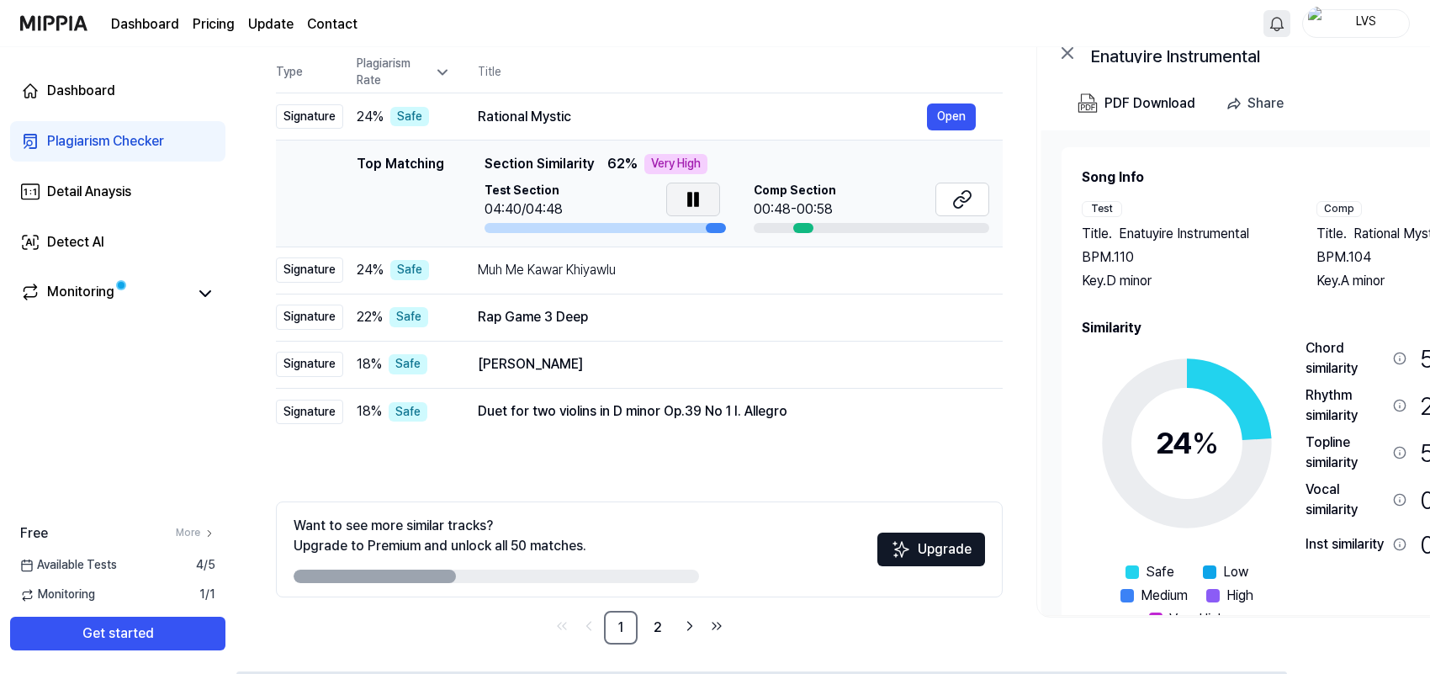
scroll to position [173, 0]
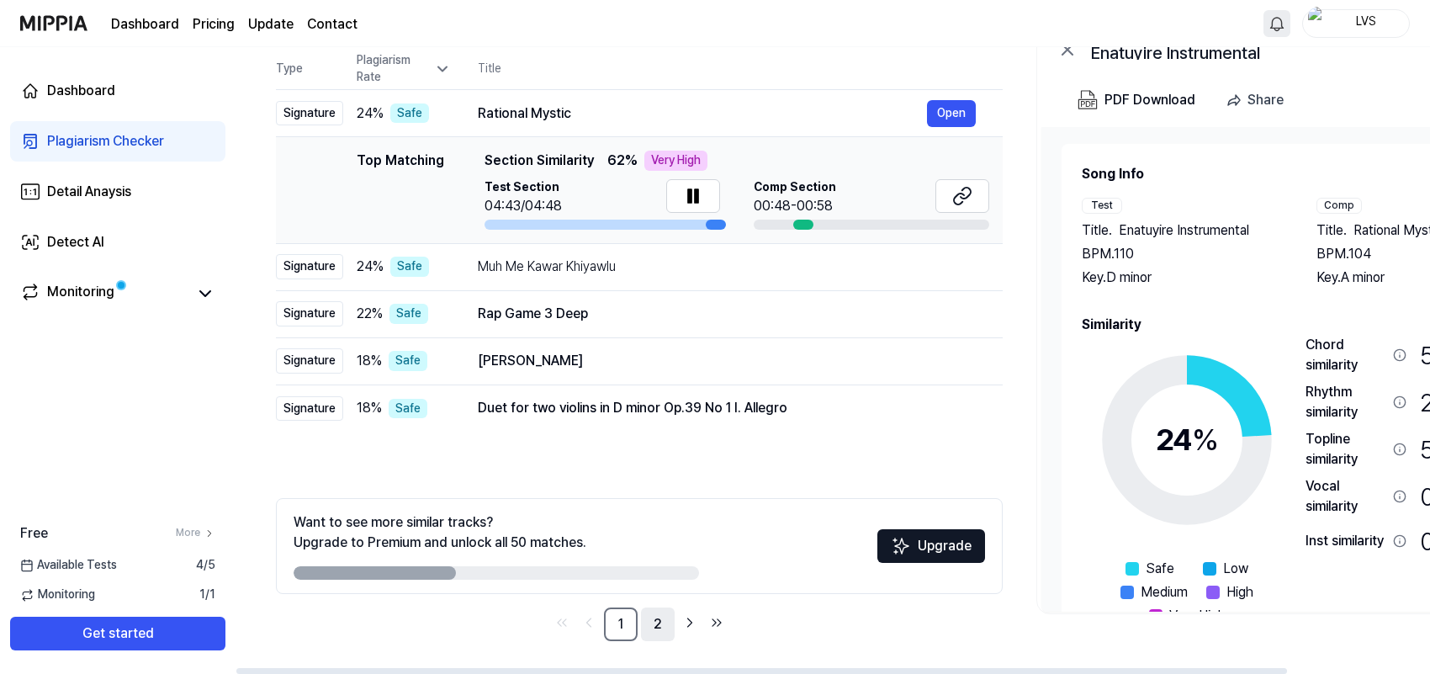
click at [661, 538] on link "2" at bounding box center [658, 624] width 34 height 34
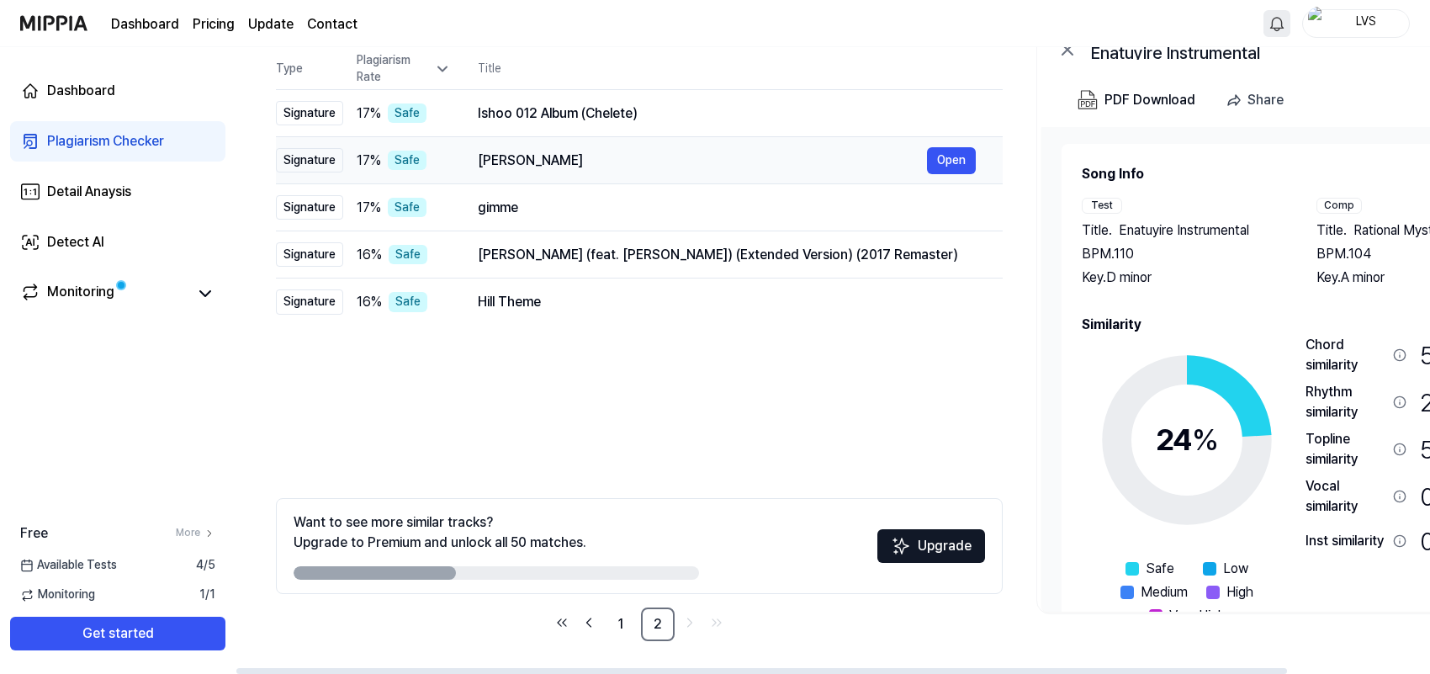
click at [299, 161] on div "Signature" at bounding box center [309, 160] width 67 height 25
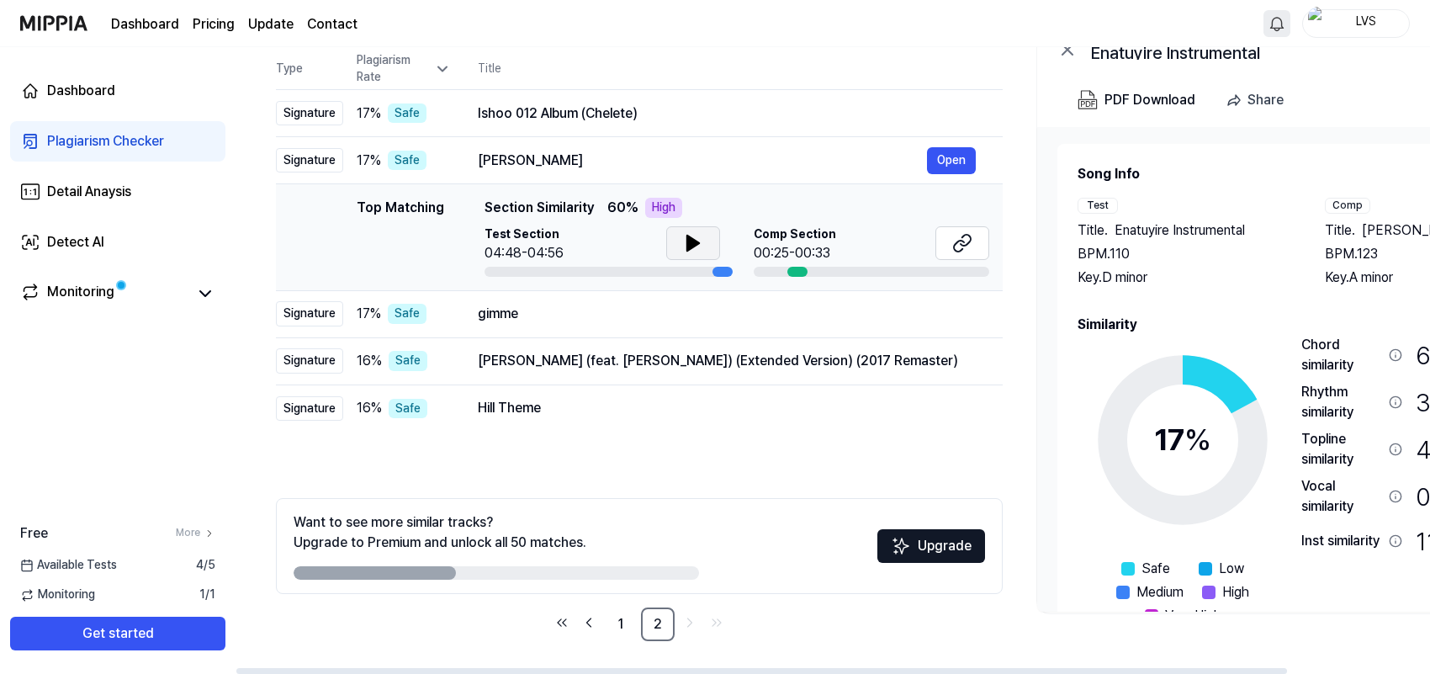
click at [705, 250] on button at bounding box center [693, 243] width 54 height 34
click at [312, 157] on div "Signature" at bounding box center [309, 160] width 67 height 25
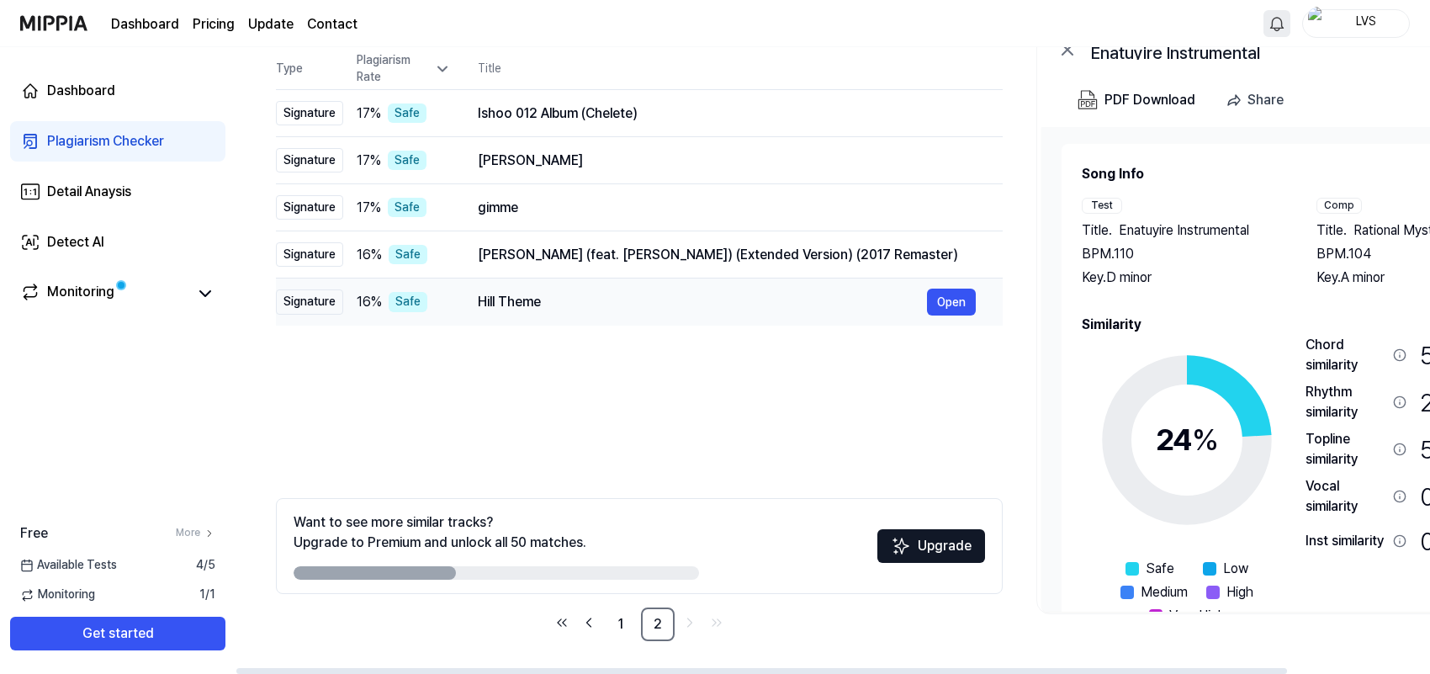
click at [299, 311] on div "Signature" at bounding box center [309, 301] width 67 height 25
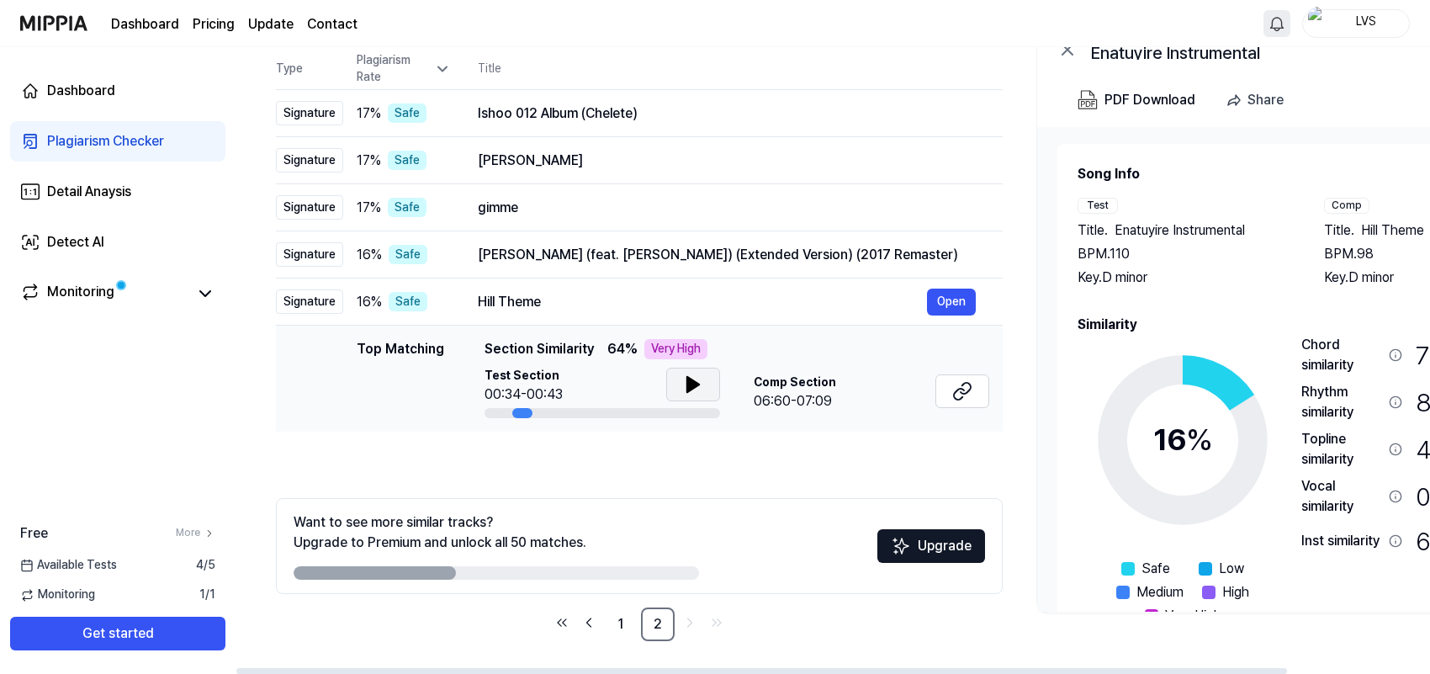
click at [683, 391] on icon at bounding box center [693, 384] width 20 height 20
click at [294, 253] on div "Signature" at bounding box center [309, 254] width 67 height 25
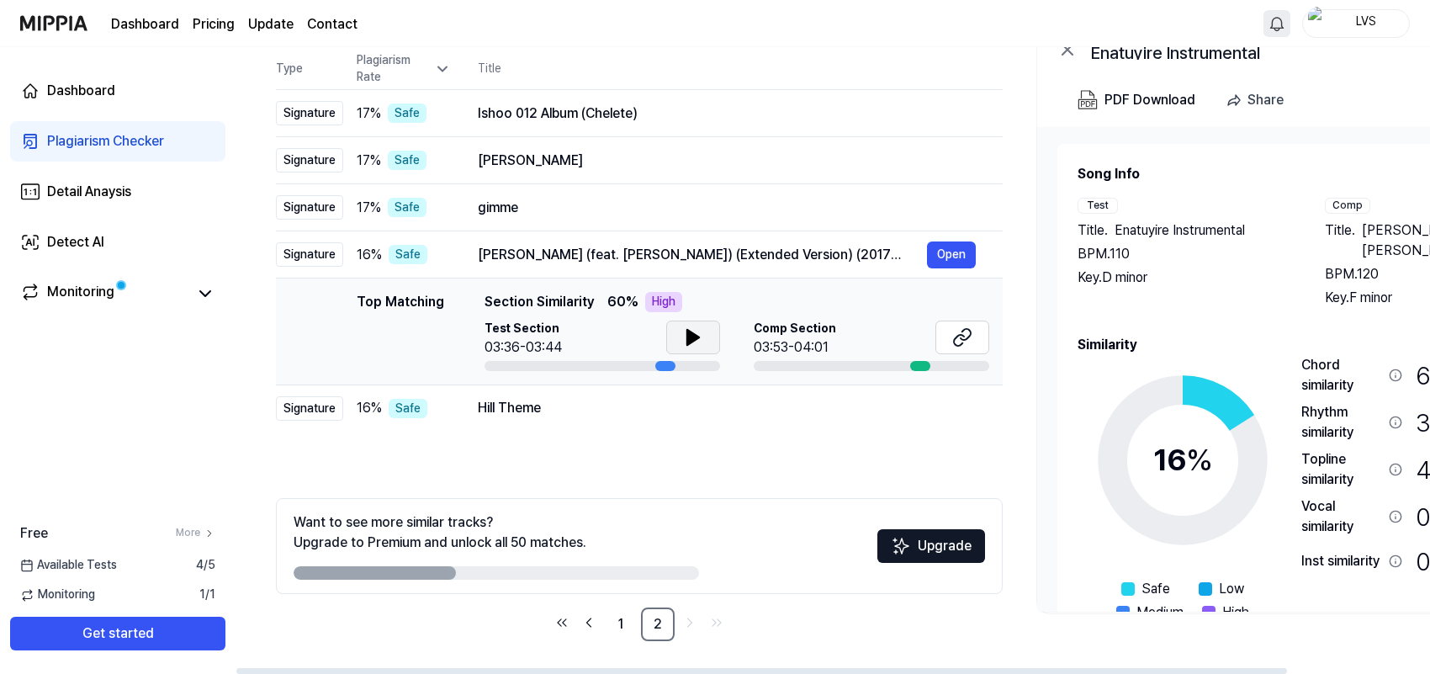
click at [671, 336] on button at bounding box center [693, 337] width 54 height 34
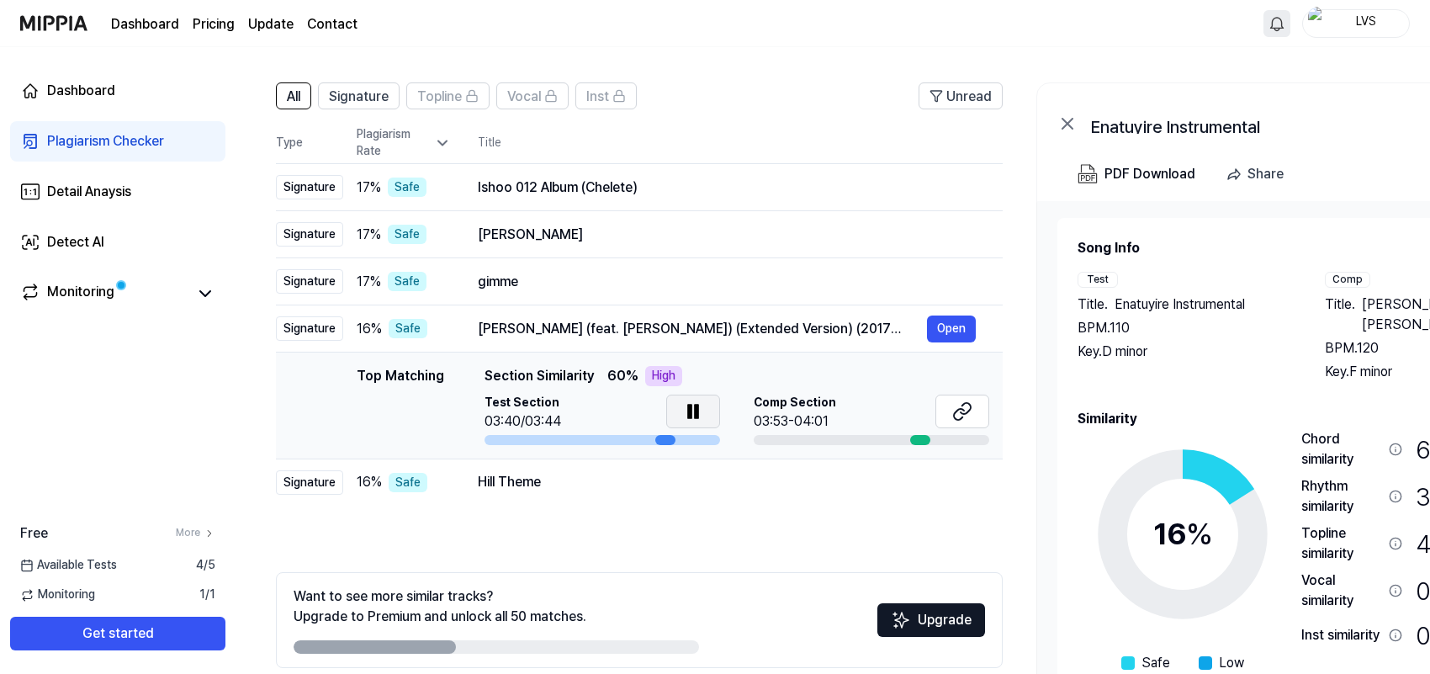
scroll to position [68, 0]
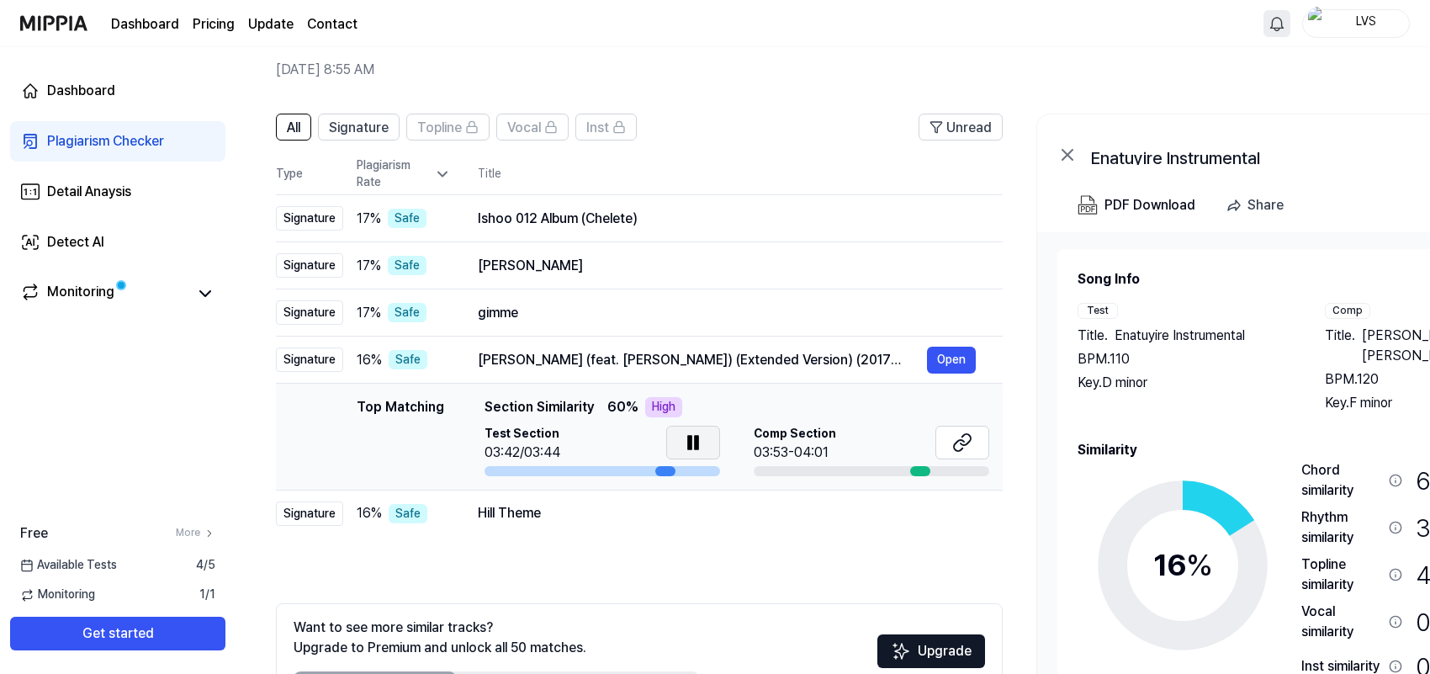
click at [706, 442] on button at bounding box center [693, 443] width 54 height 34
click at [855, 356] on div "[PERSON_NAME] (feat. [PERSON_NAME]) (Extended Version) (2017 Remaster)" at bounding box center [702, 360] width 449 height 20
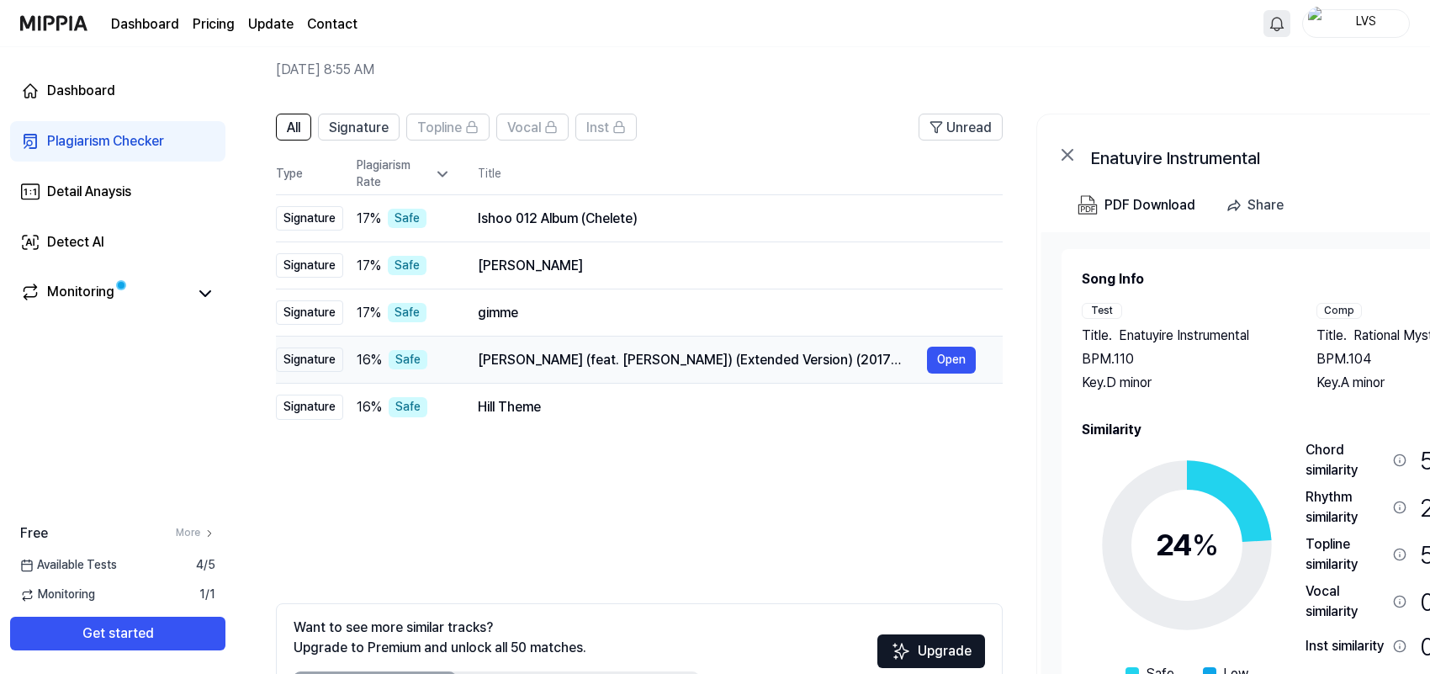
drag, startPoint x: 482, startPoint y: 362, endPoint x: 707, endPoint y: 368, distance: 225.5
click at [707, 368] on div "[PERSON_NAME] (feat. [PERSON_NAME]) (Extended Version) (2017 Remaster)" at bounding box center [702, 360] width 449 height 20
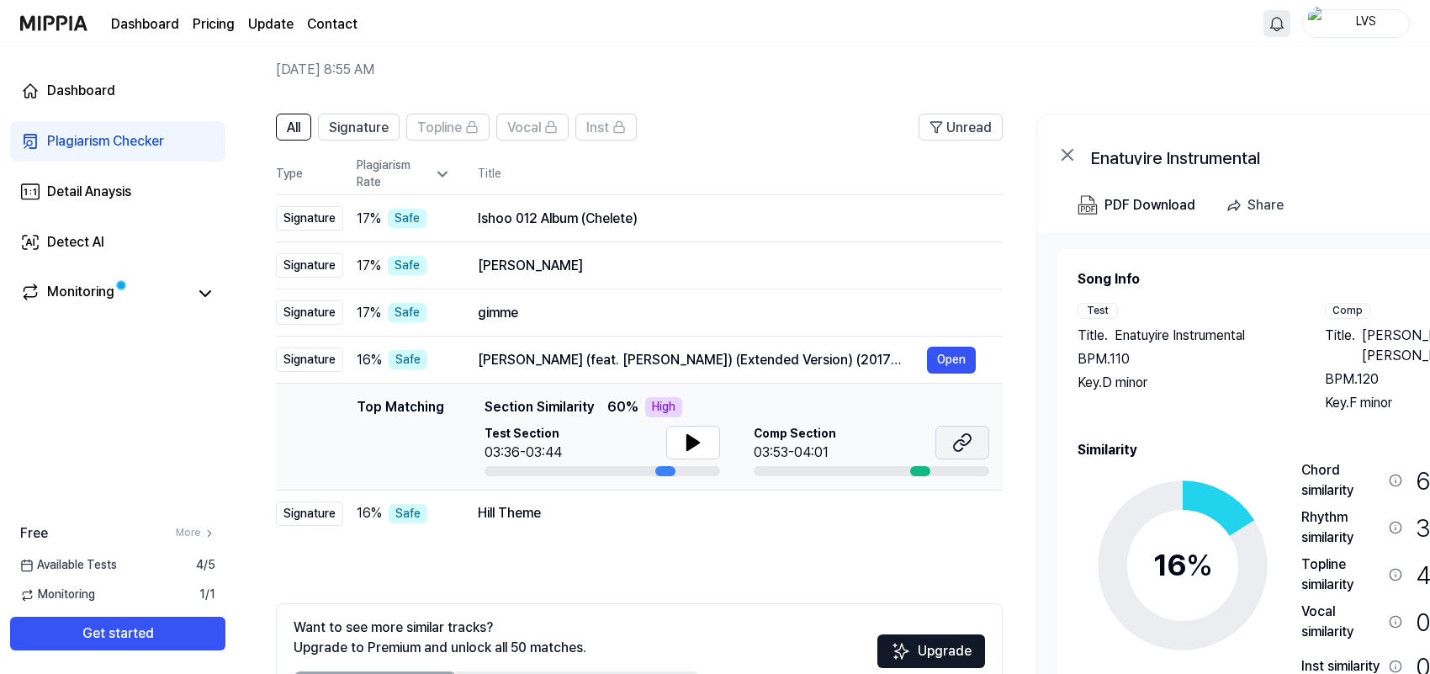
click at [965, 446] on icon at bounding box center [962, 442] width 20 height 20
click at [680, 443] on button at bounding box center [693, 443] width 54 height 34
click at [691, 444] on icon at bounding box center [689, 442] width 3 height 13
click at [314, 354] on div "Signature" at bounding box center [309, 359] width 67 height 25
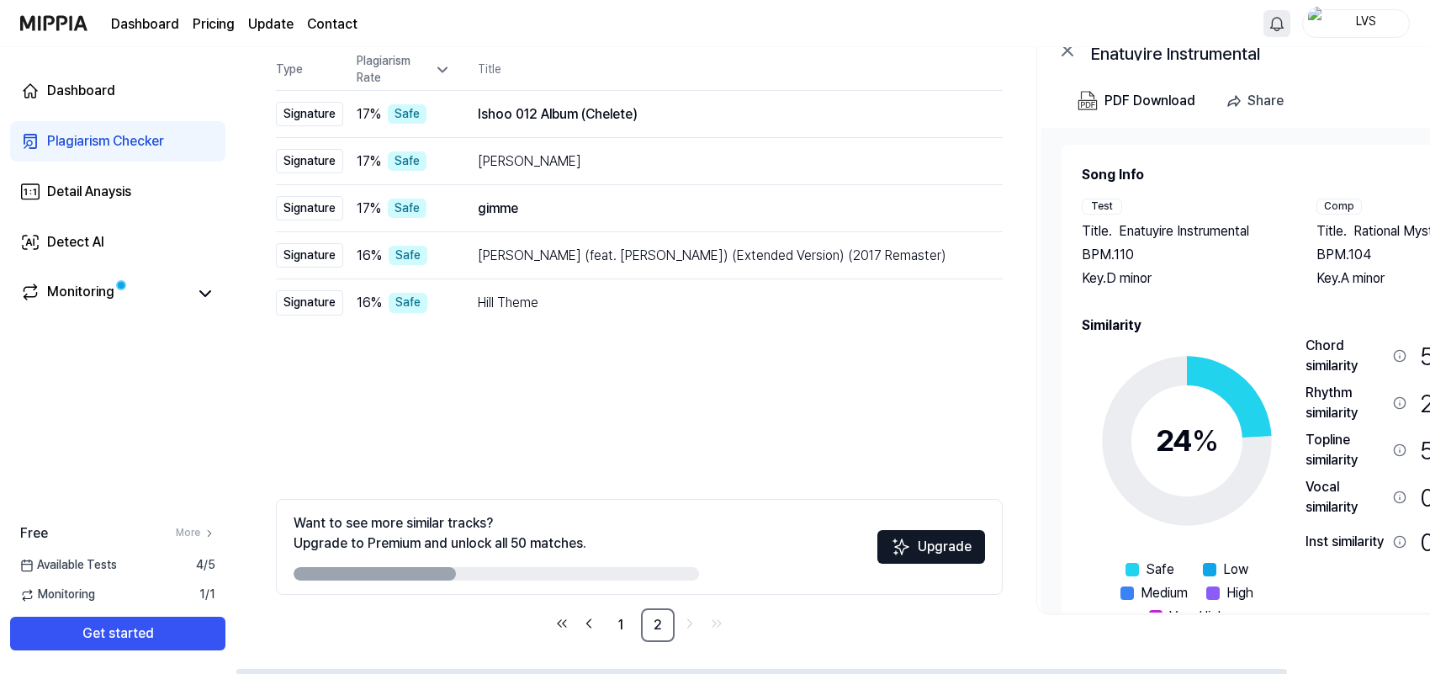
scroll to position [173, 0]
click at [624, 538] on link "1" at bounding box center [621, 624] width 34 height 34
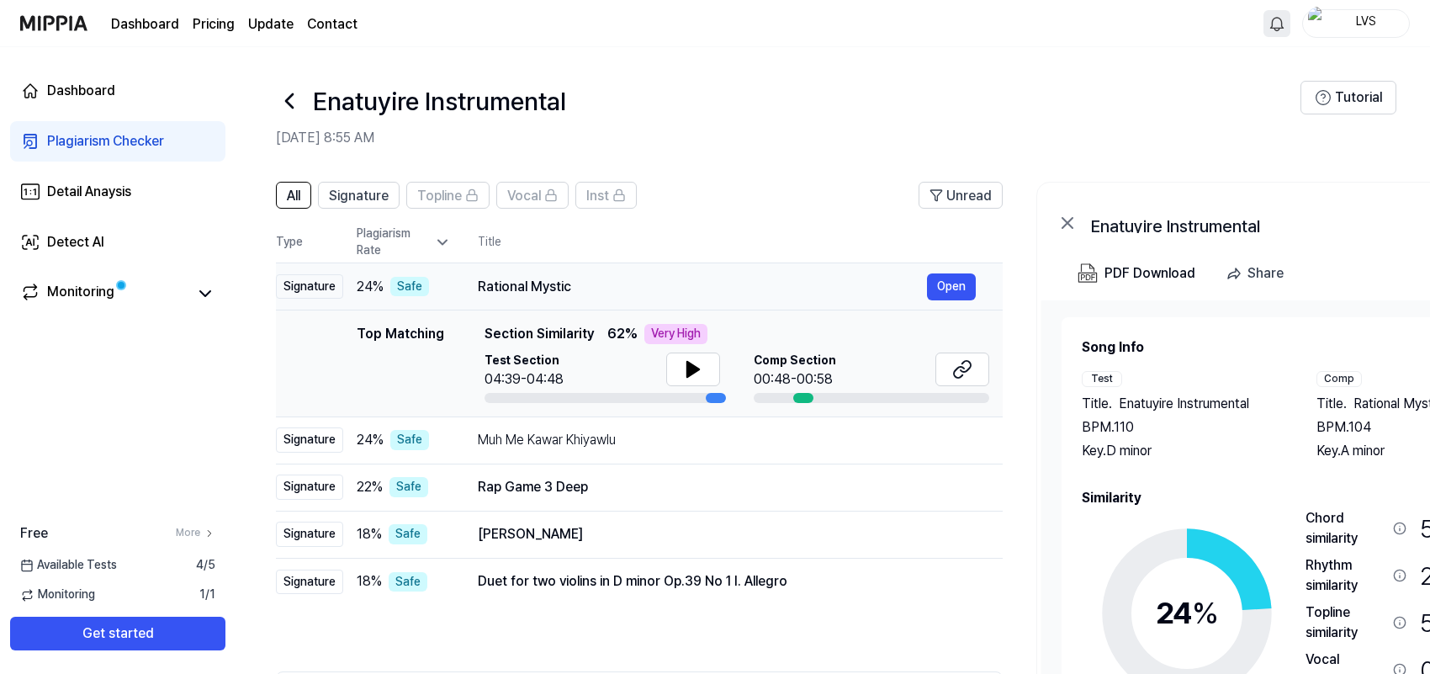
click at [310, 280] on div "Signature" at bounding box center [309, 286] width 67 height 25
click at [317, 283] on div "Signature" at bounding box center [309, 286] width 67 height 25
click at [331, 287] on div "Signature" at bounding box center [309, 286] width 67 height 25
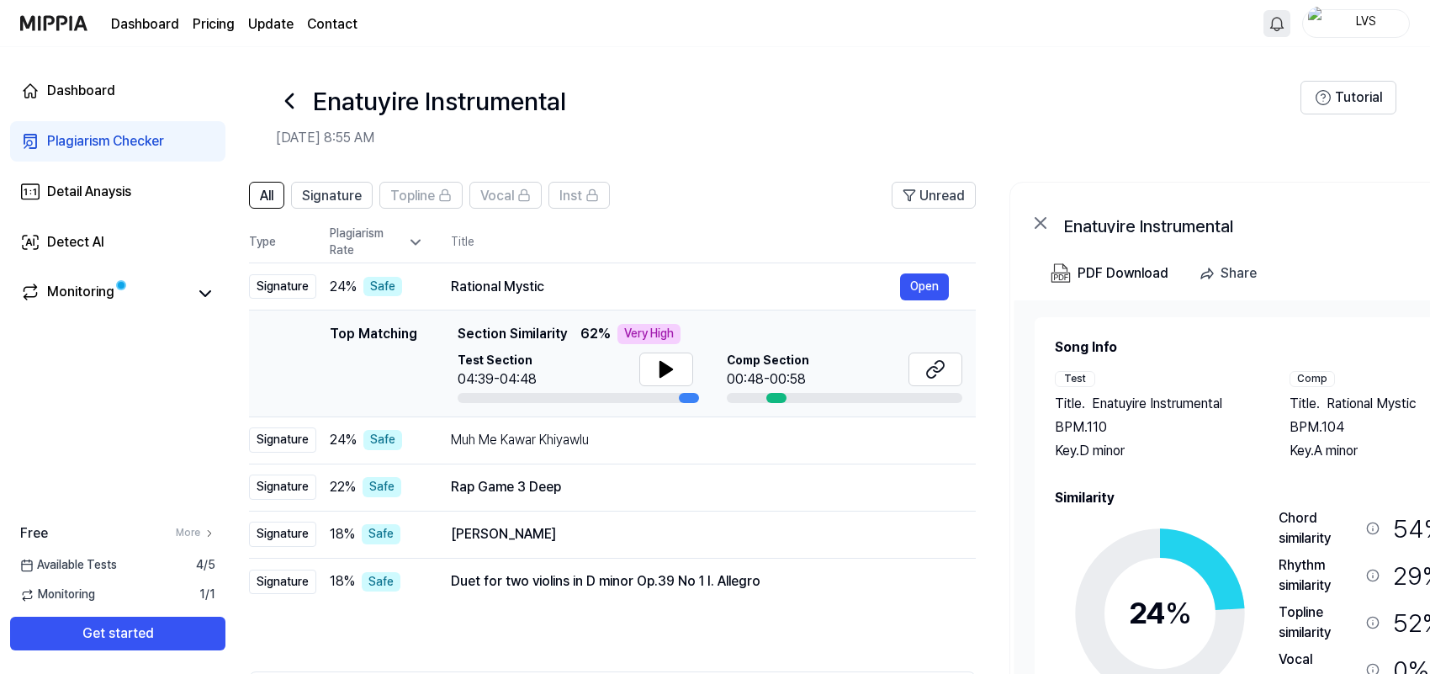
drag, startPoint x: 610, startPoint y: 333, endPoint x: 574, endPoint y: 338, distance: 35.7
click at [580, 338] on span "62 %" at bounding box center [595, 334] width 30 height 20
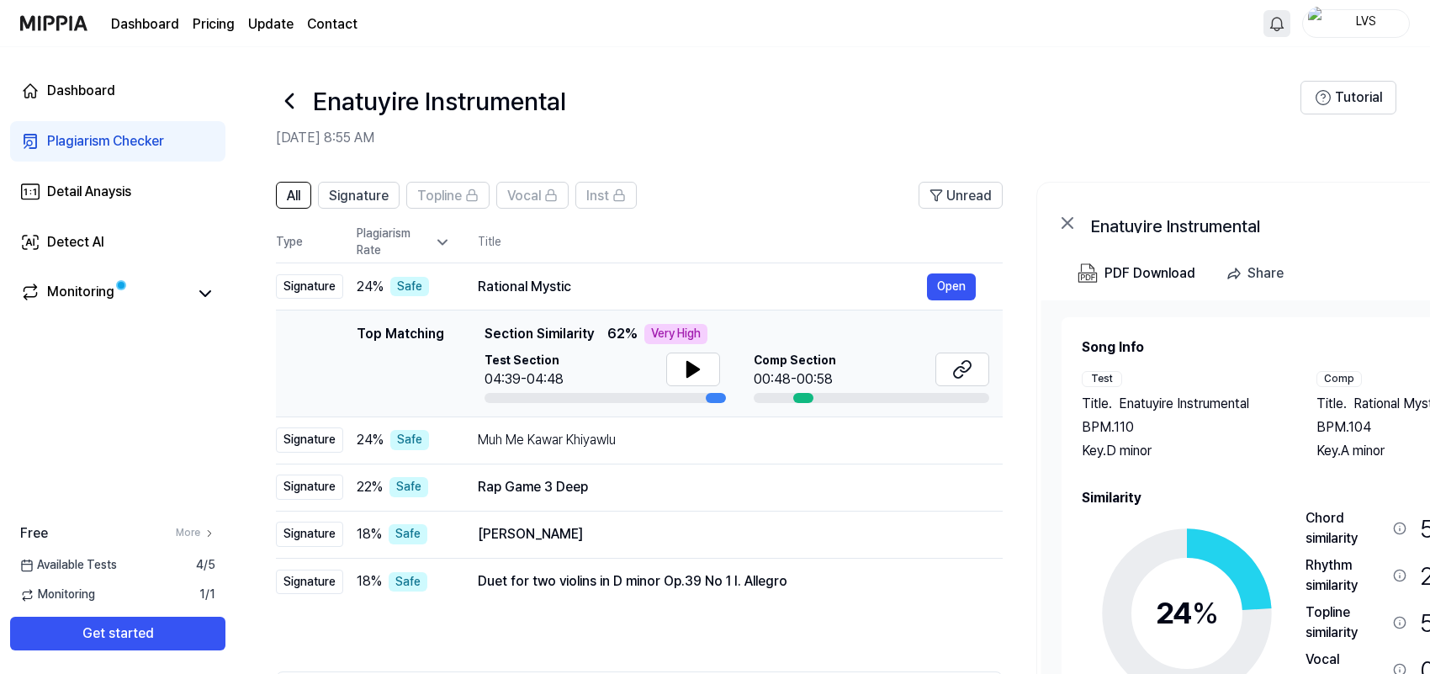
drag, startPoint x: 574, startPoint y: 338, endPoint x: 628, endPoint y: 347, distance: 54.5
click at [628, 347] on div "Top Matching Section Similarity 62 % Very High Test Section 04:39-04:48 Comp Se…" at bounding box center [736, 363] width 505 height 79
click at [969, 370] on icon at bounding box center [962, 369] width 20 height 20
click at [687, 372] on icon at bounding box center [693, 369] width 12 height 15
click at [677, 372] on button at bounding box center [693, 369] width 54 height 34
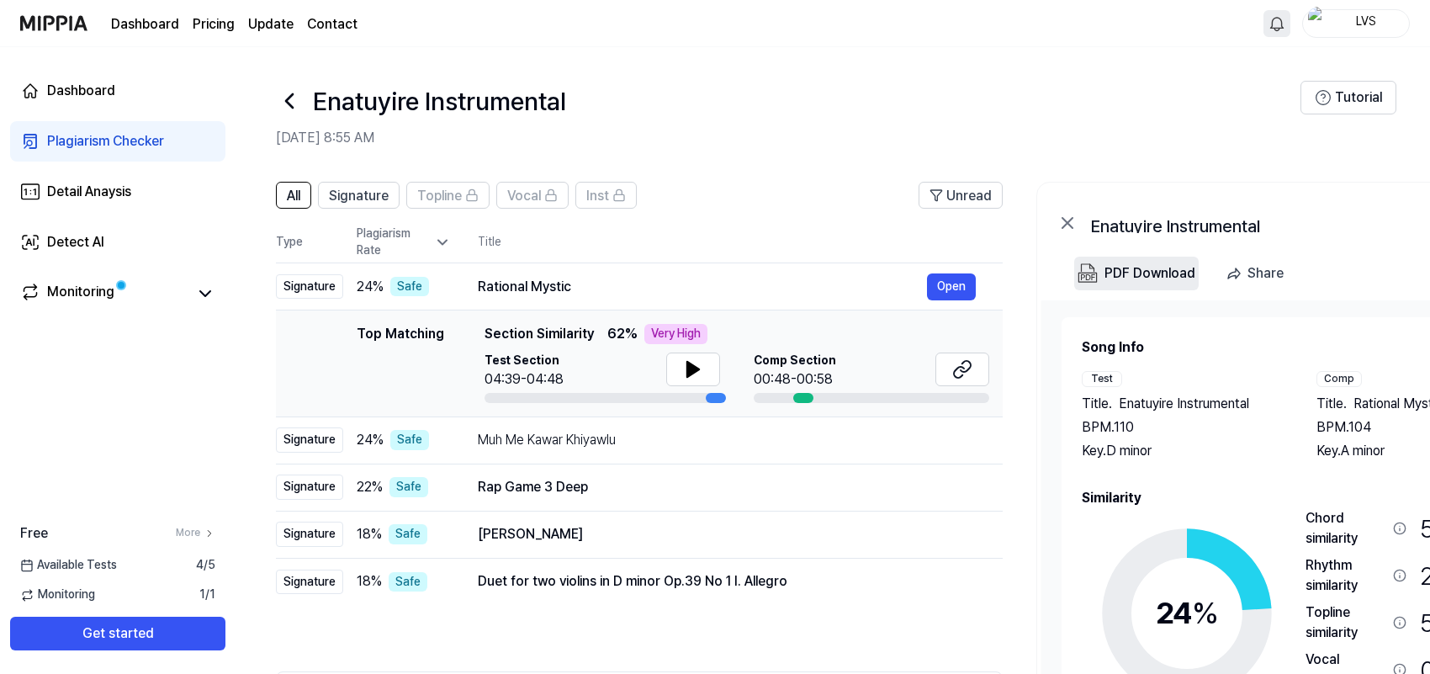
click at [1146, 272] on div "PDF Download" at bounding box center [1149, 273] width 91 height 22
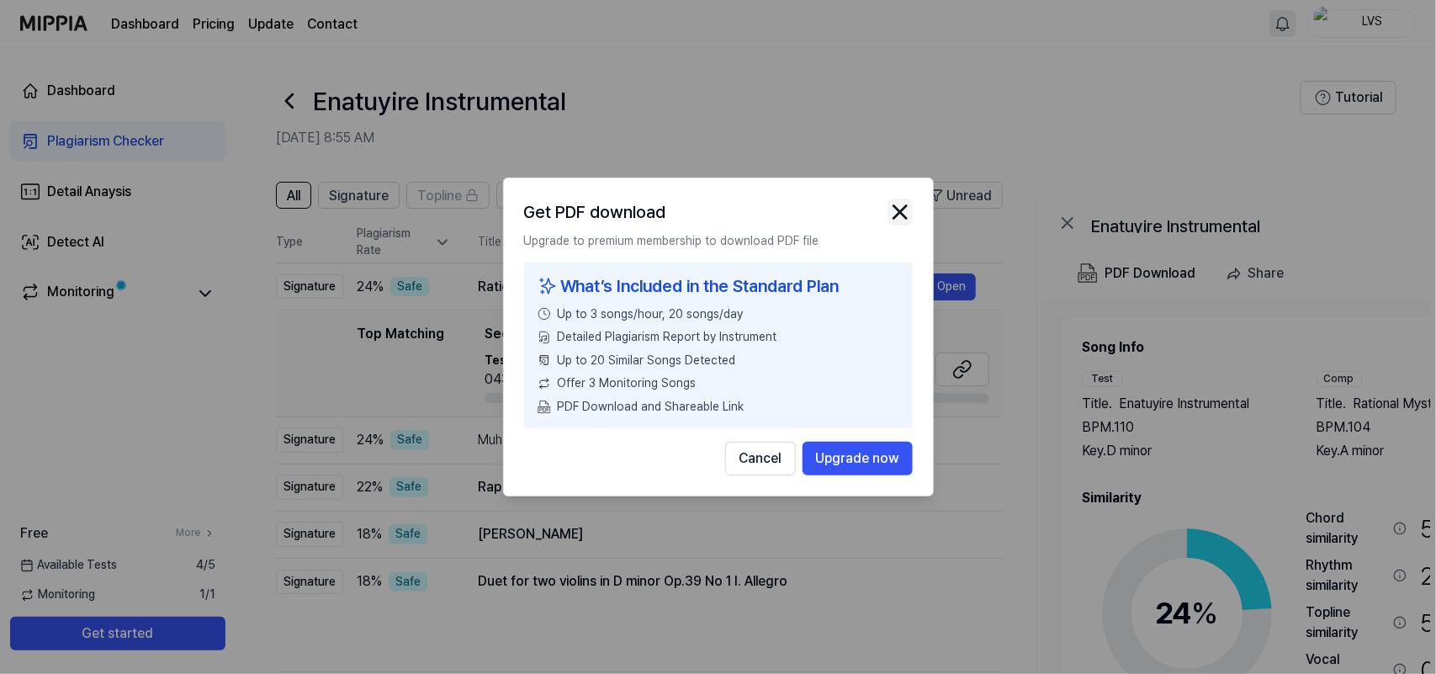
click at [900, 215] on img "button" at bounding box center [899, 211] width 25 height 25
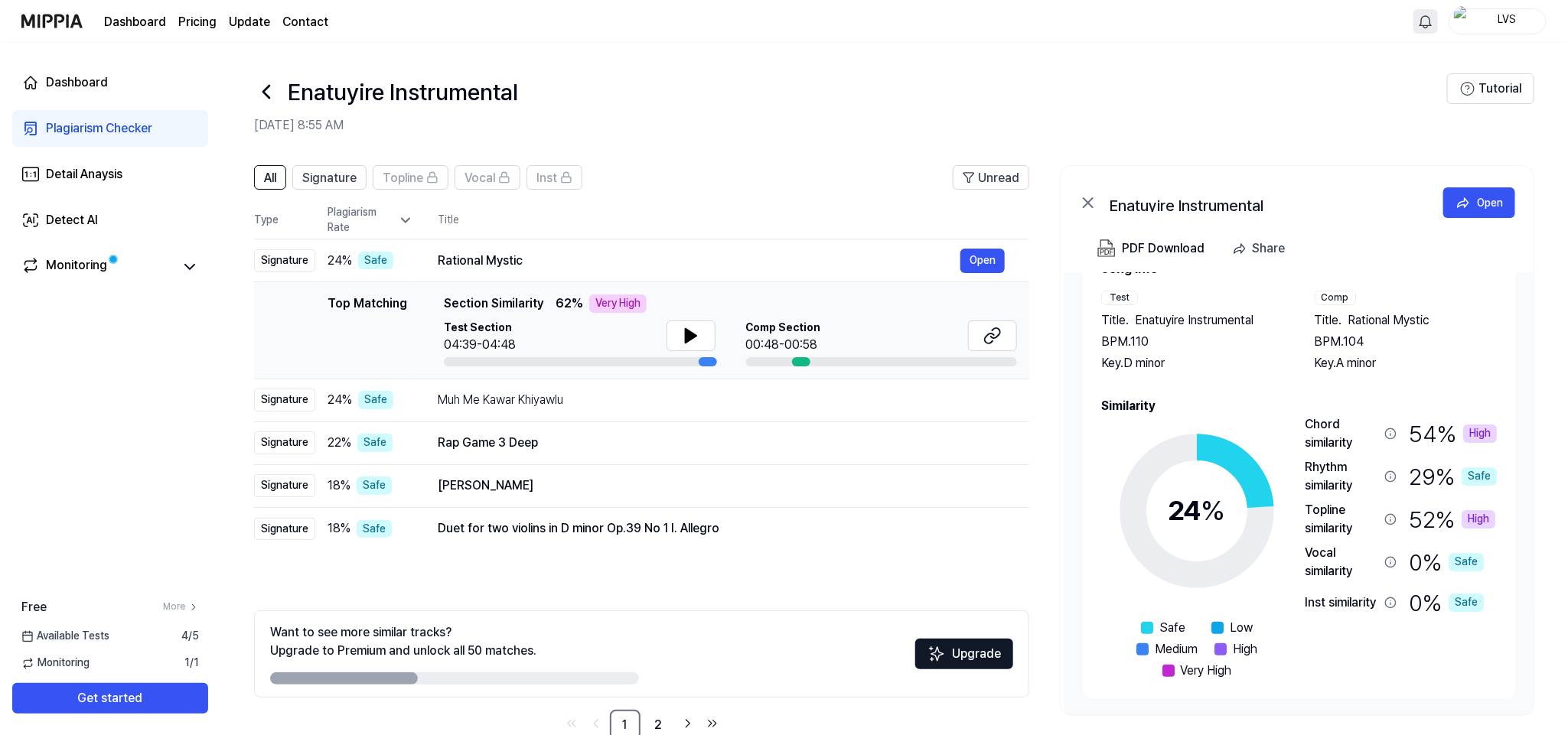
scroll to position [46, 0]
click at [1045, 209] on button "Open" at bounding box center [1476, 203] width 72 height 31
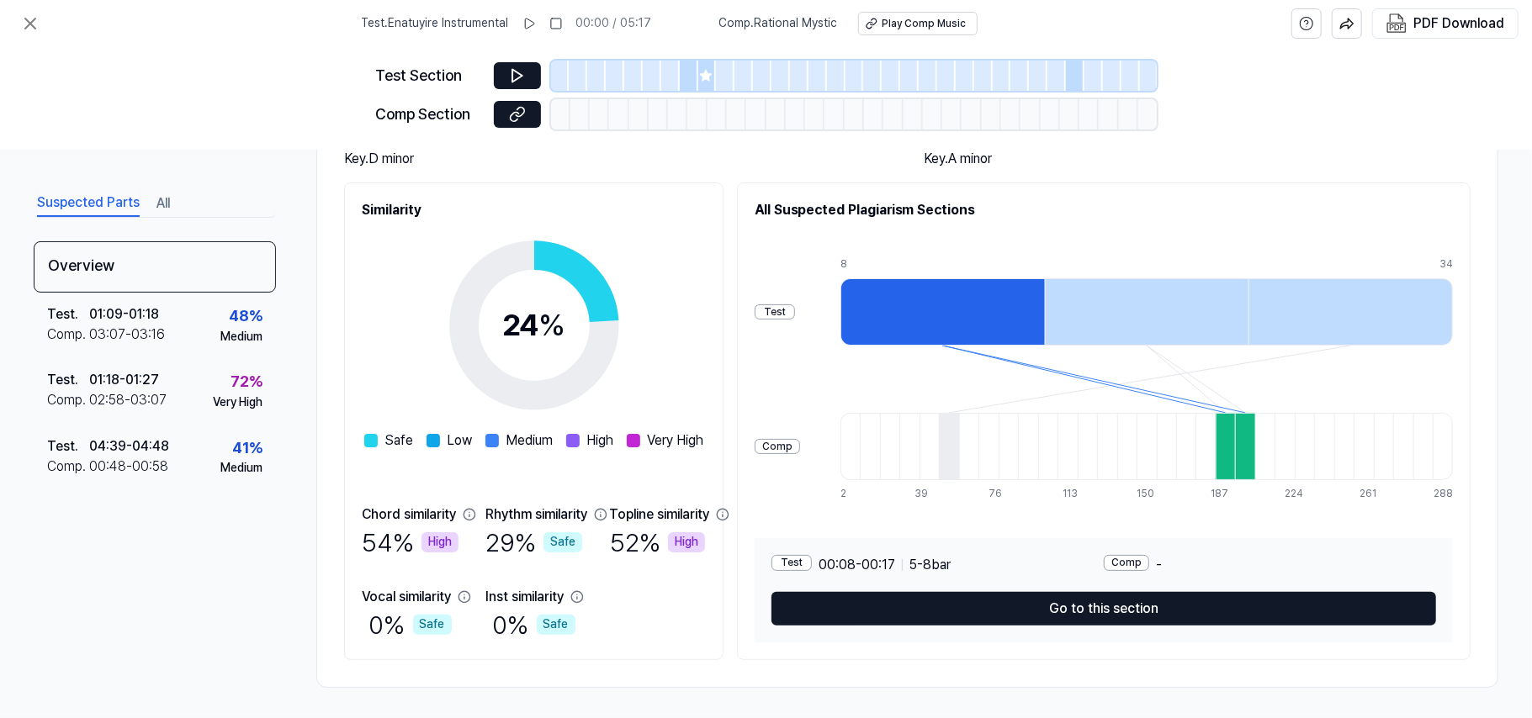
scroll to position [173, 0]
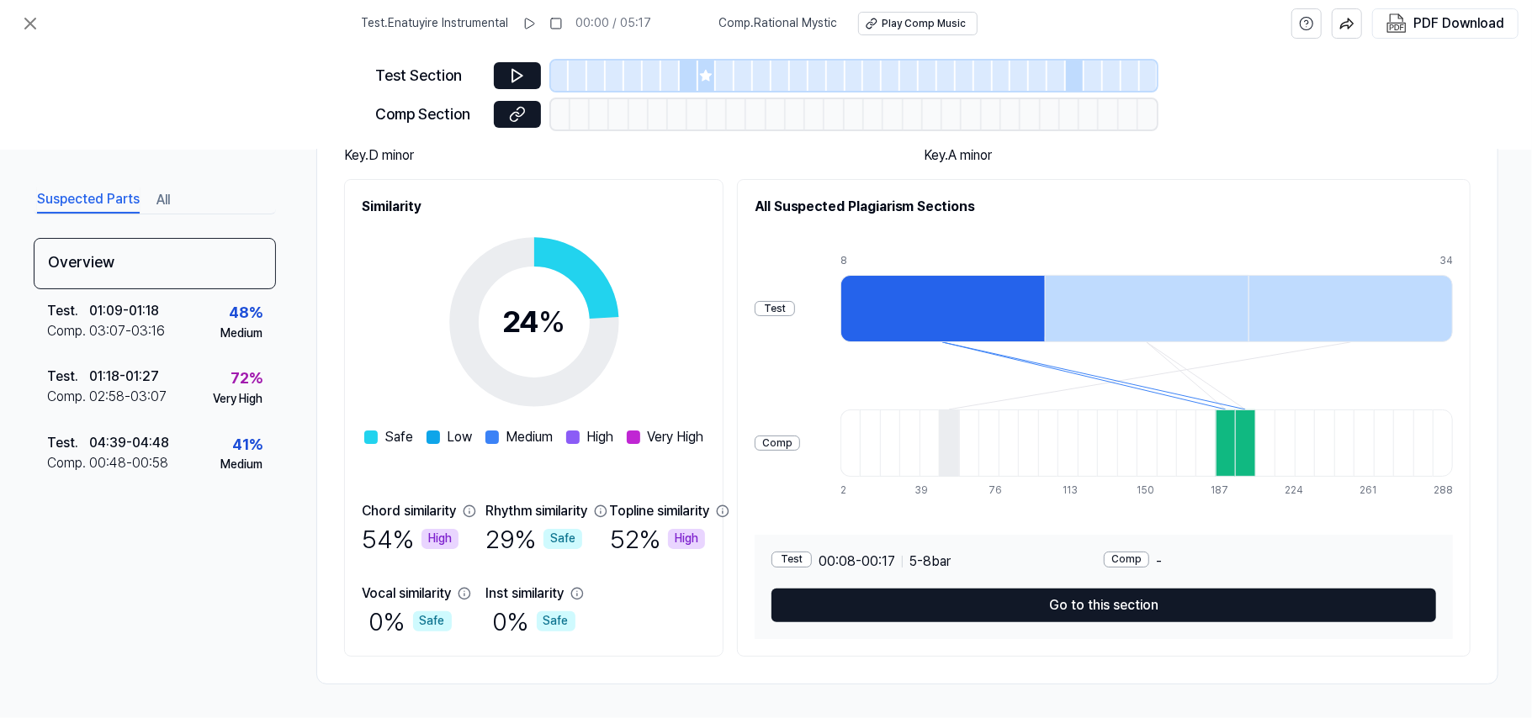
click at [449, 538] on div "High" at bounding box center [439, 539] width 37 height 20
click at [431, 536] on div "High" at bounding box center [439, 539] width 37 height 20
click at [1148, 29] on img "button" at bounding box center [1396, 23] width 20 height 20
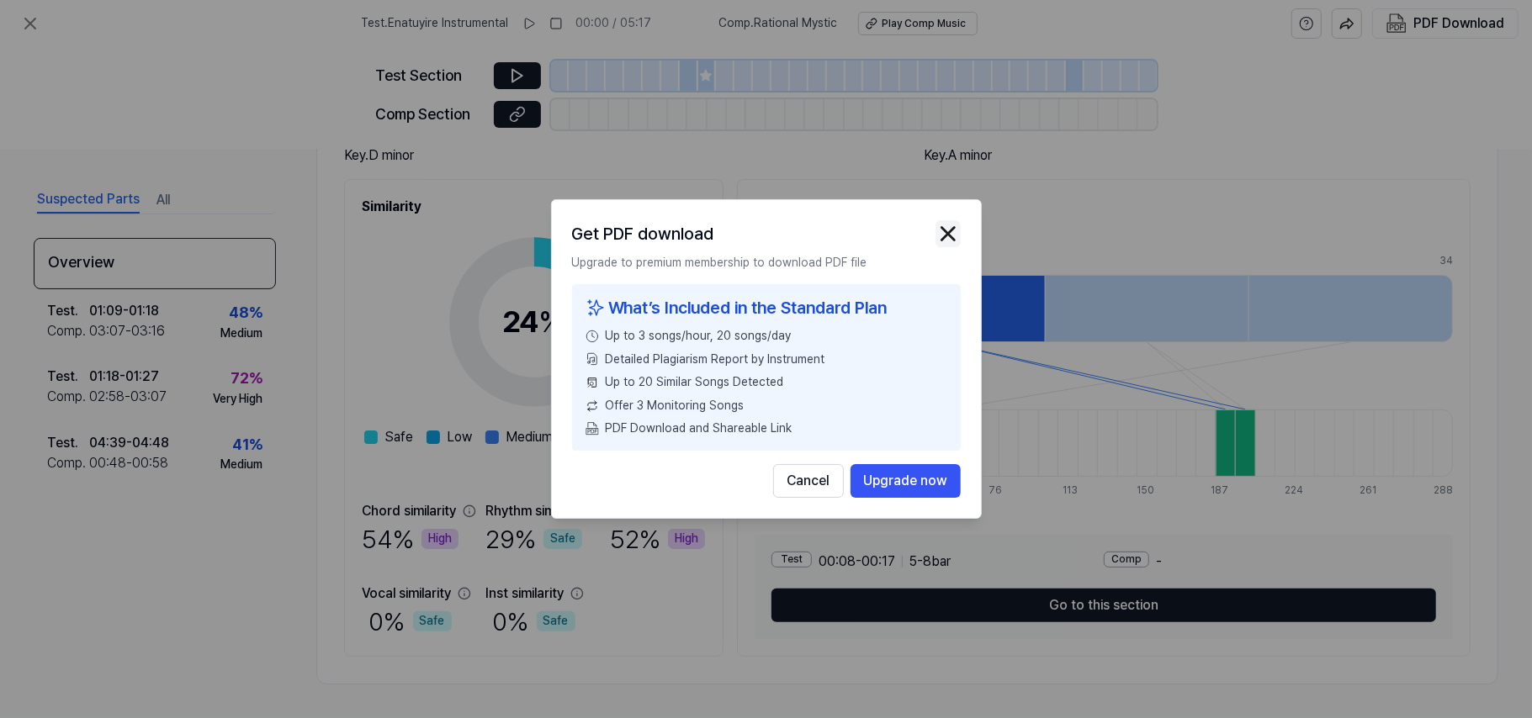
click at [959, 226] on img "button" at bounding box center [947, 233] width 25 height 25
